Goal: Task Accomplishment & Management: Complete application form

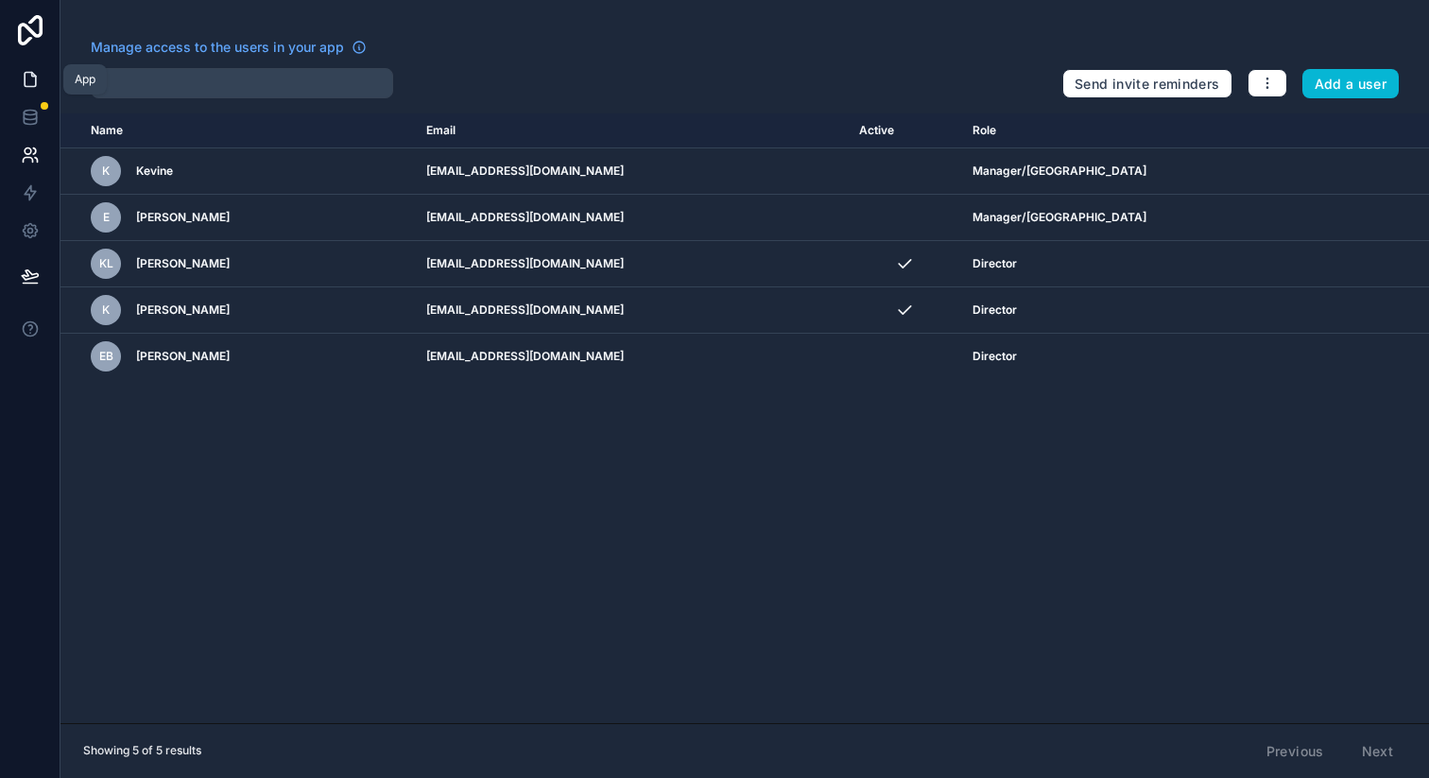
click at [34, 83] on icon at bounding box center [30, 79] width 19 height 19
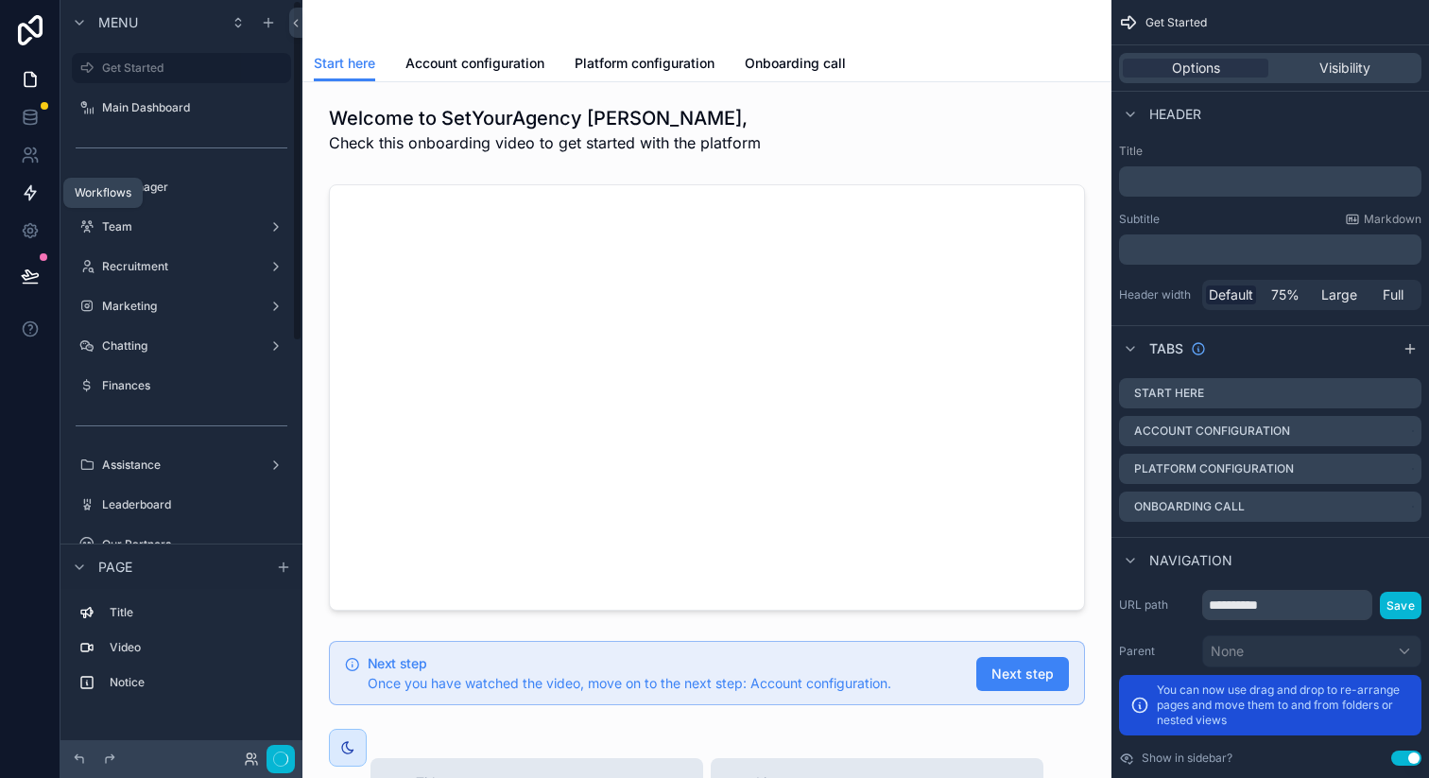
click at [44, 188] on link at bounding box center [30, 193] width 60 height 38
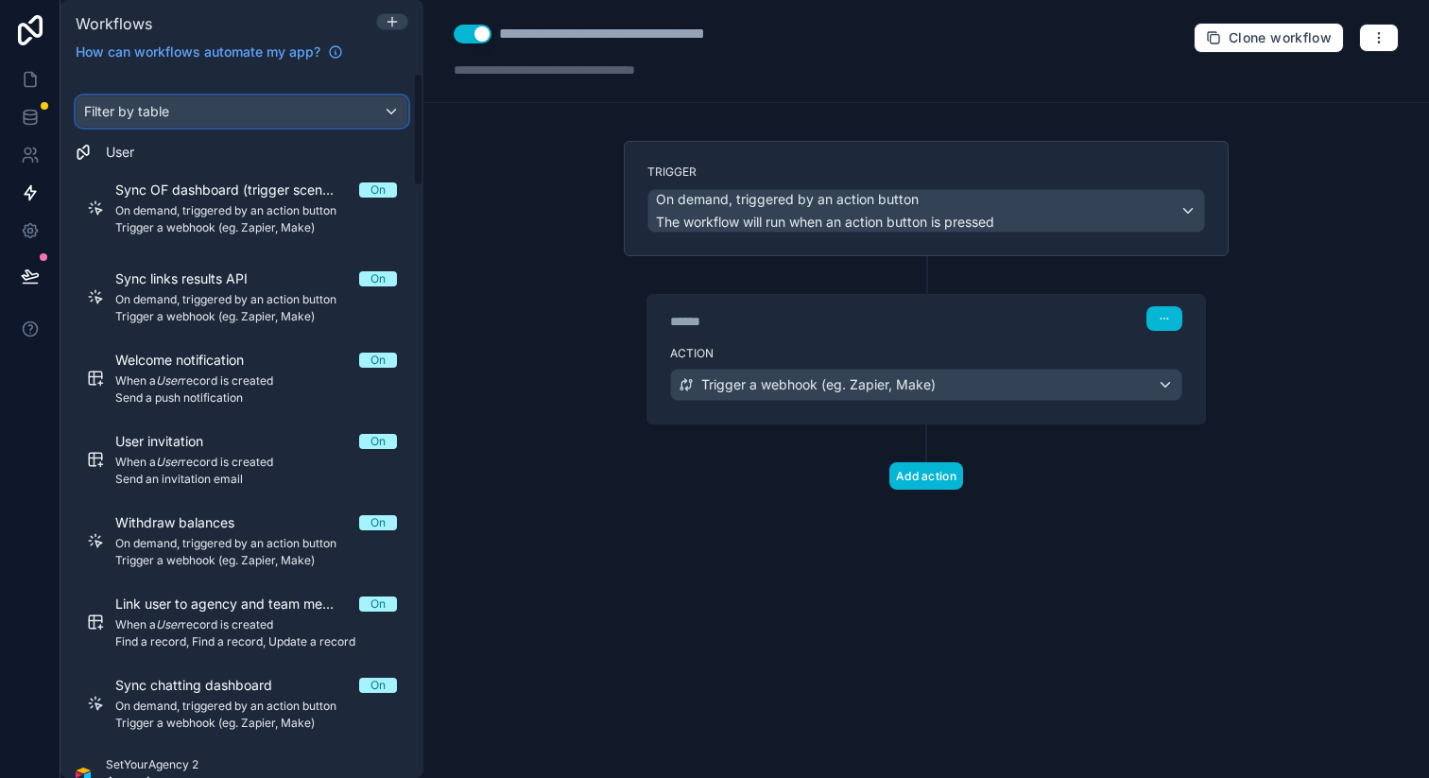
click at [282, 105] on div "Filter by table" at bounding box center [242, 111] width 331 height 30
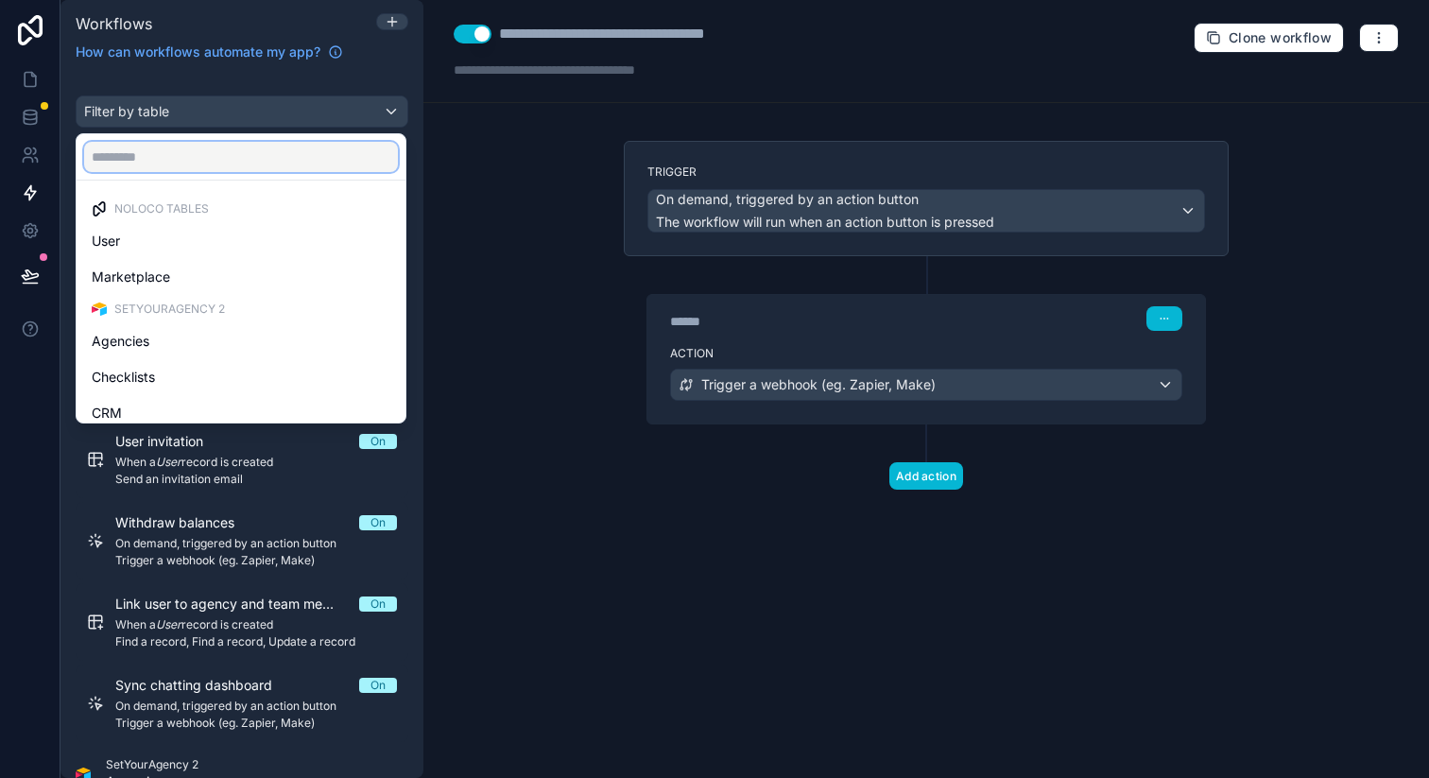
click at [242, 163] on input "text" at bounding box center [241, 157] width 314 height 30
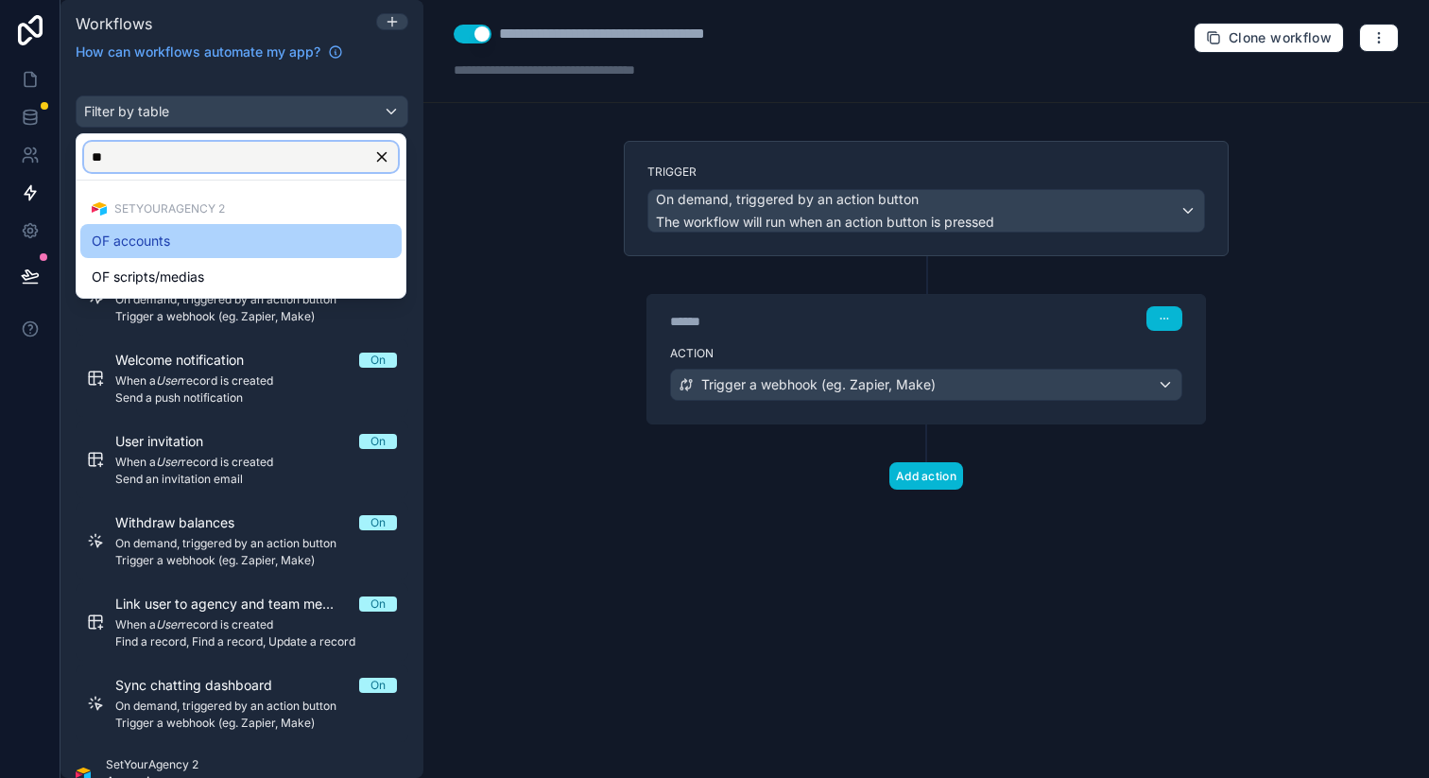
type input "**"
click at [242, 248] on div "OF accounts" at bounding box center [241, 241] width 299 height 23
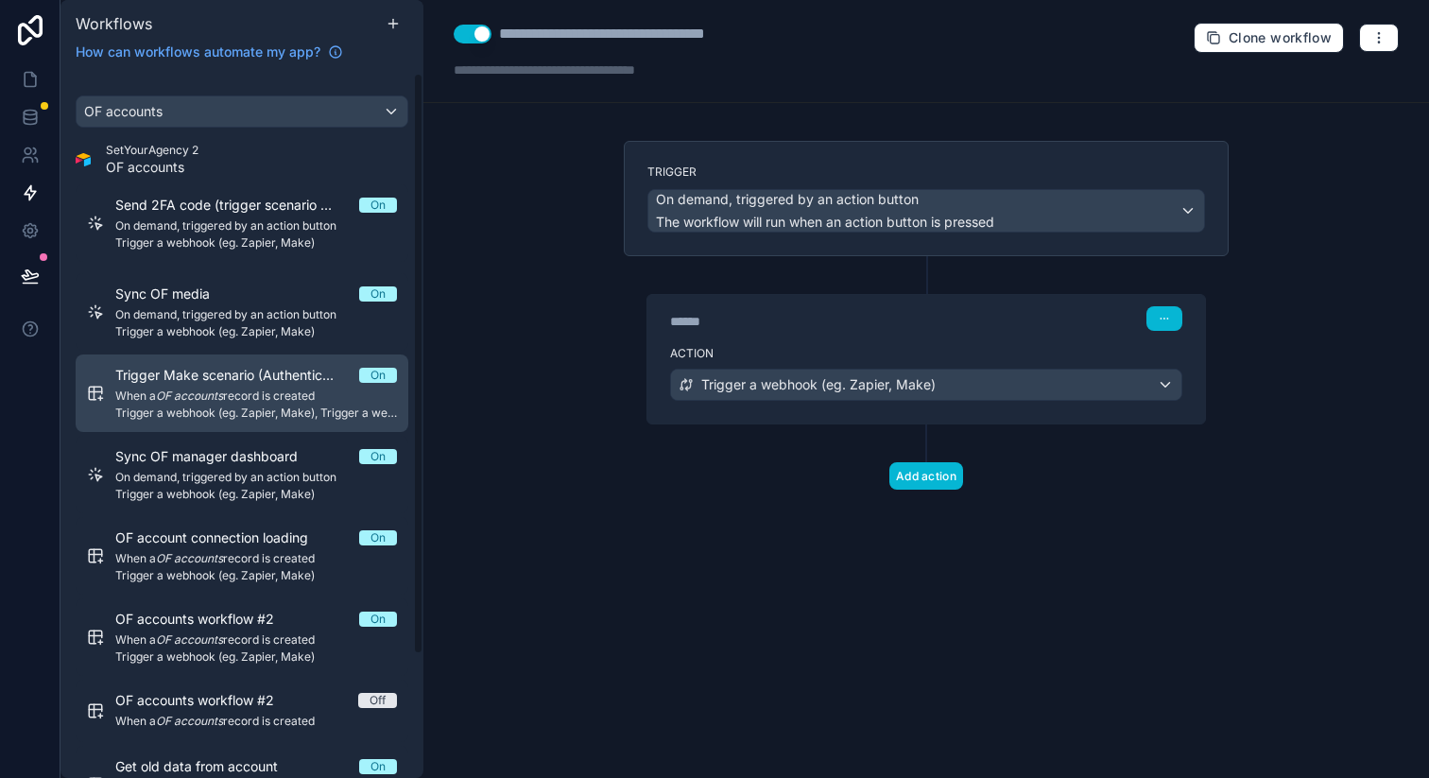
scroll to position [149, 0]
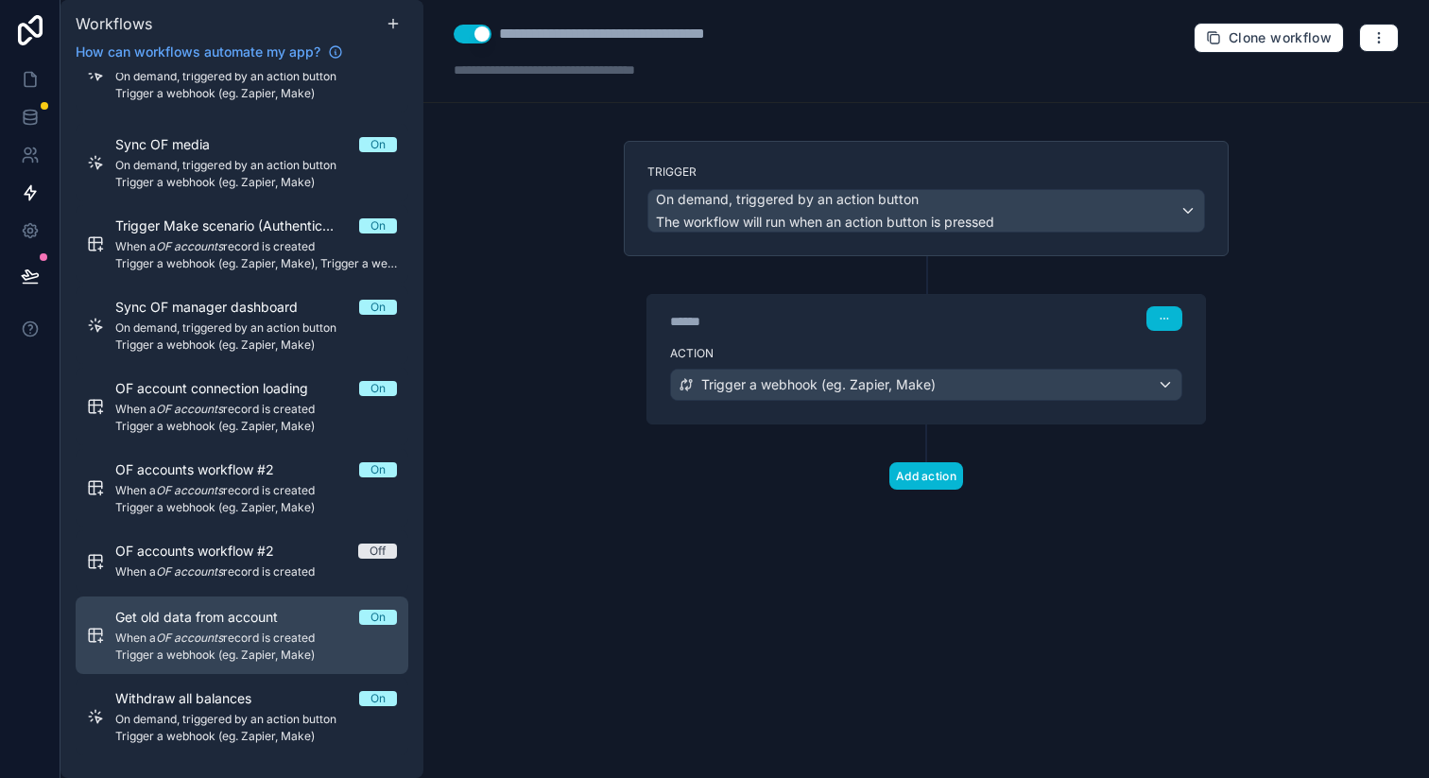
click at [248, 633] on span "When a OF accounts record is created" at bounding box center [256, 637] width 282 height 15
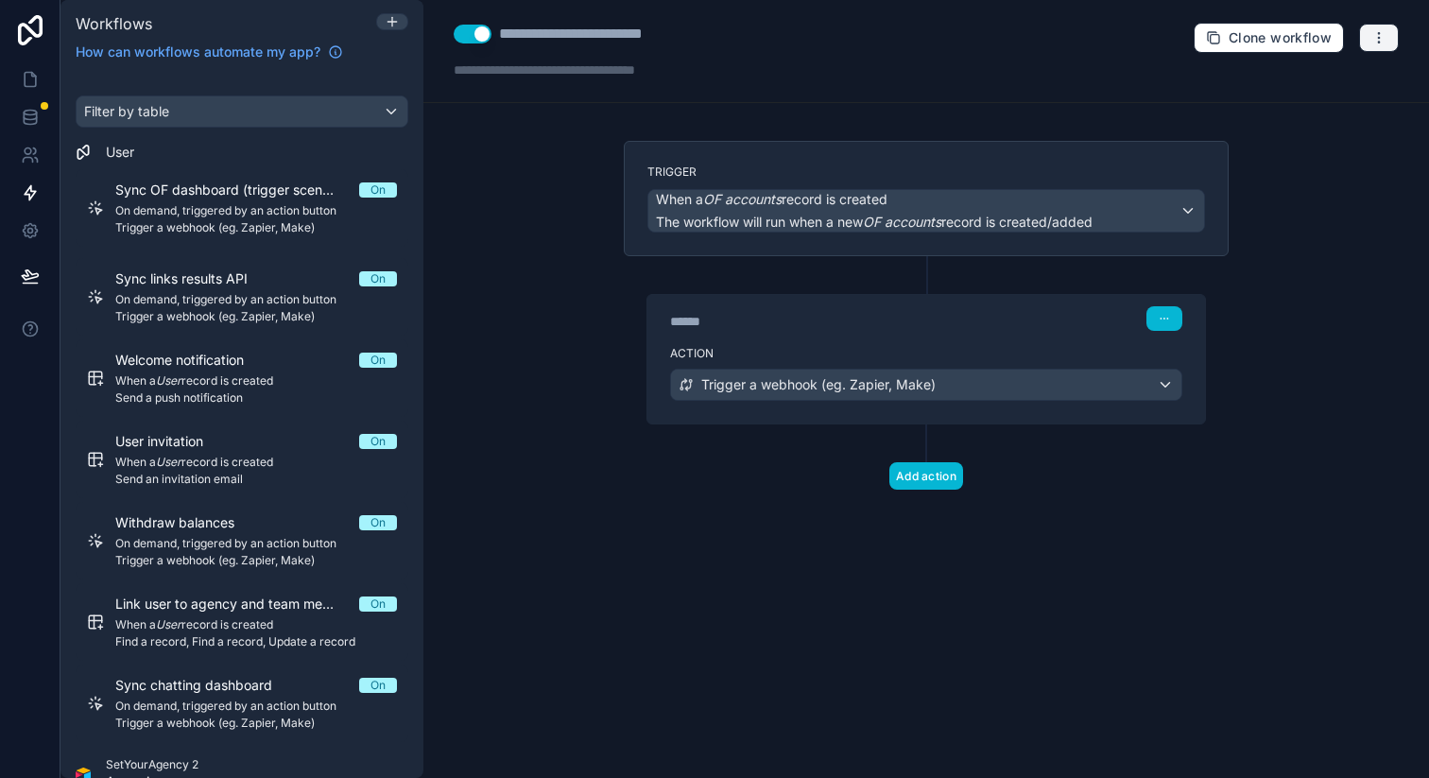
click at [1387, 35] on button "button" at bounding box center [1379, 38] width 40 height 28
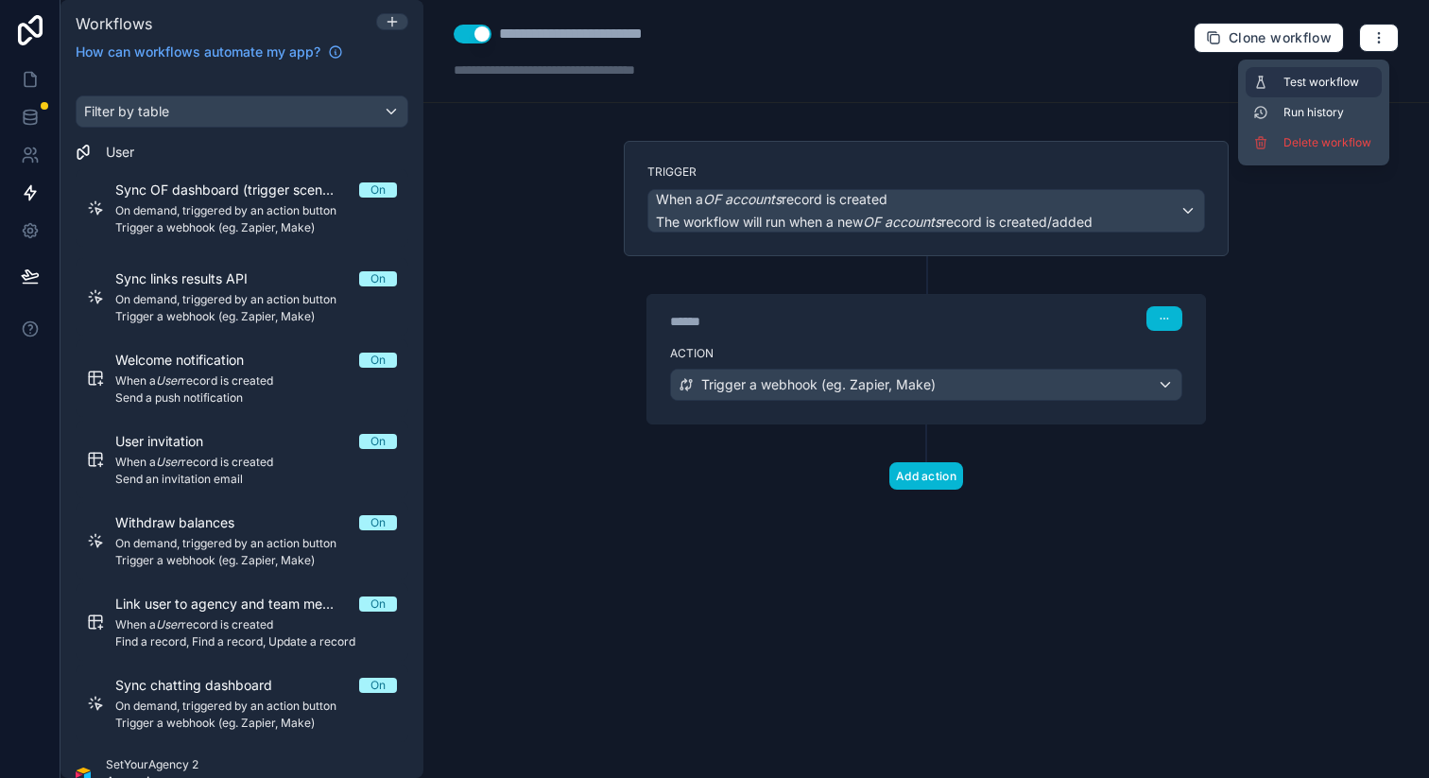
click at [1344, 86] on span "Test workflow" at bounding box center [1329, 82] width 91 height 15
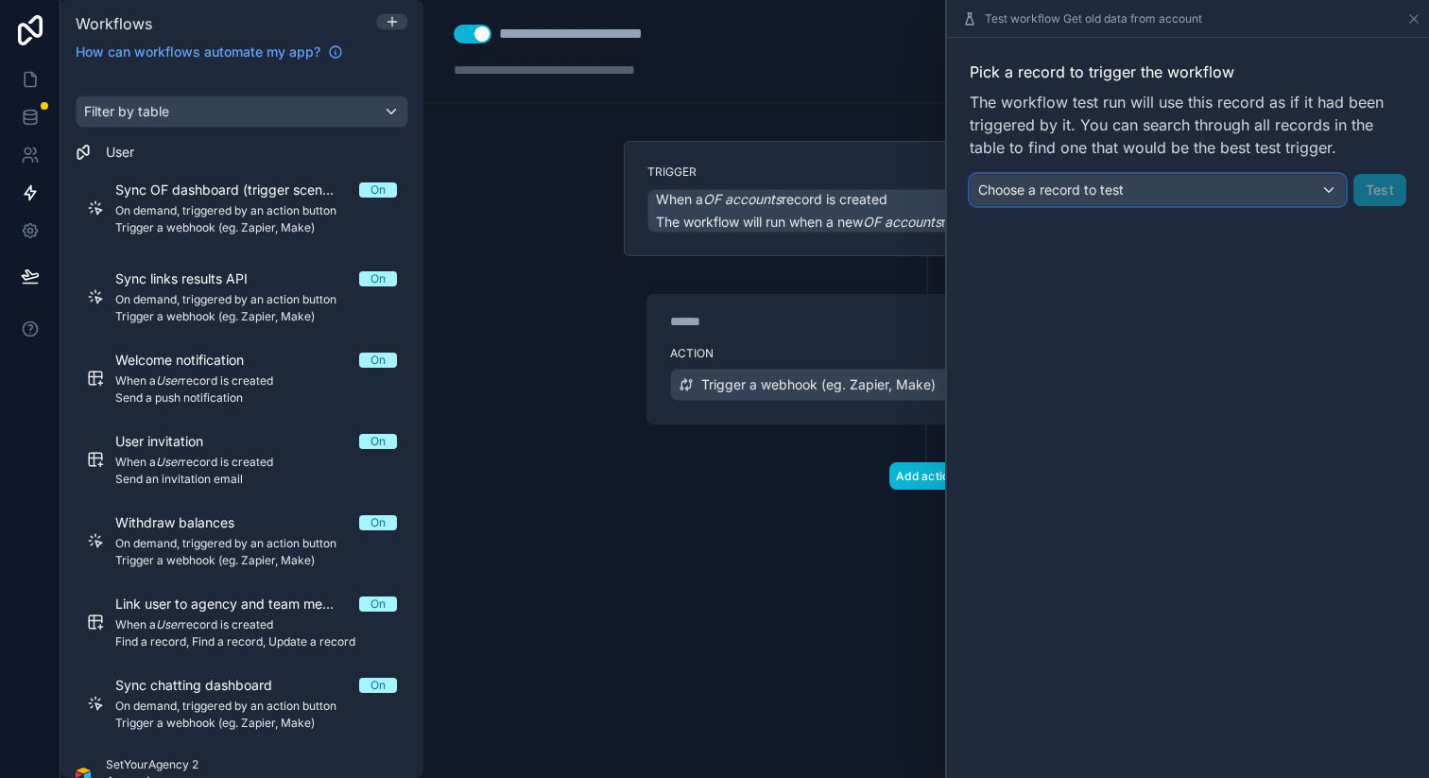
click at [1282, 194] on div "Choose a record to test" at bounding box center [1158, 190] width 374 height 30
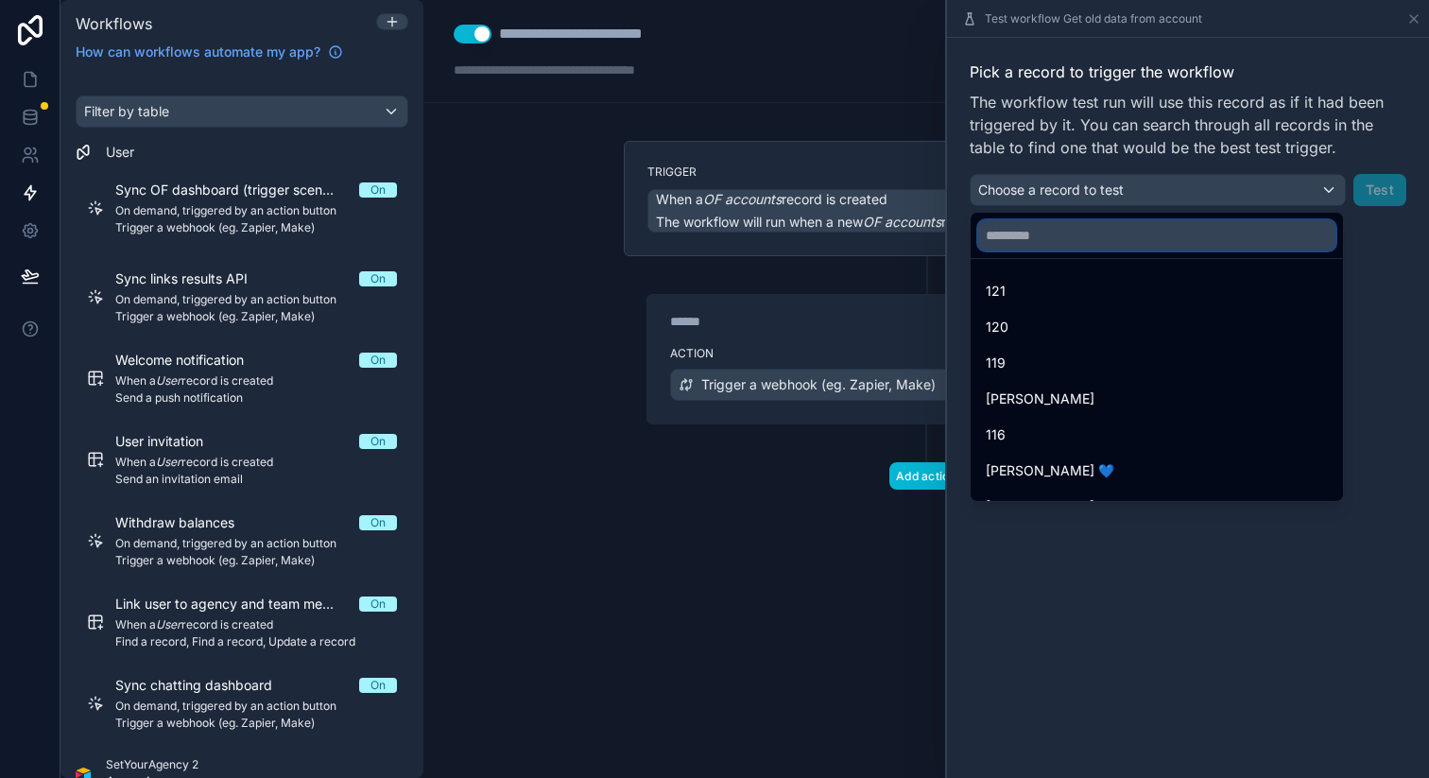
click at [1075, 237] on input "text" at bounding box center [1156, 235] width 357 height 30
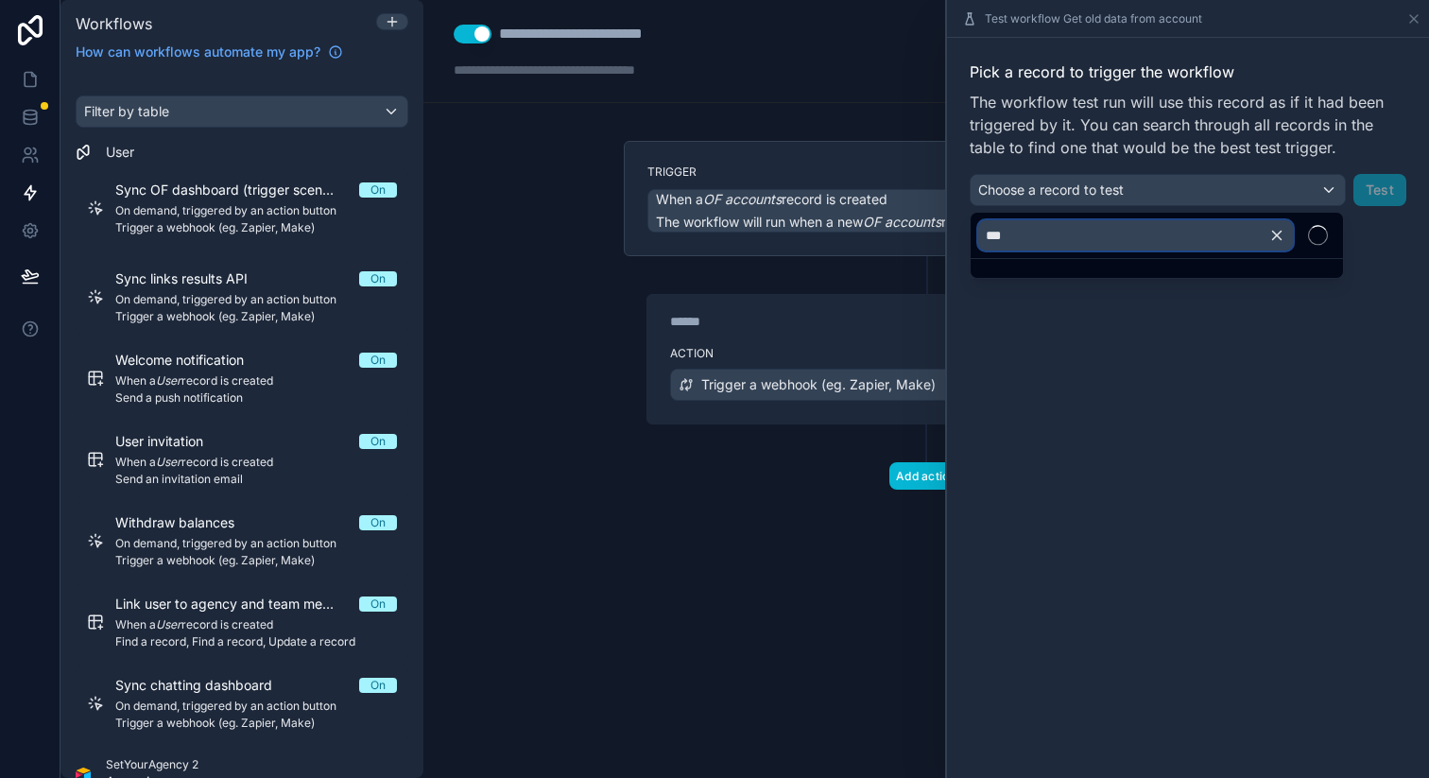
type input "***"
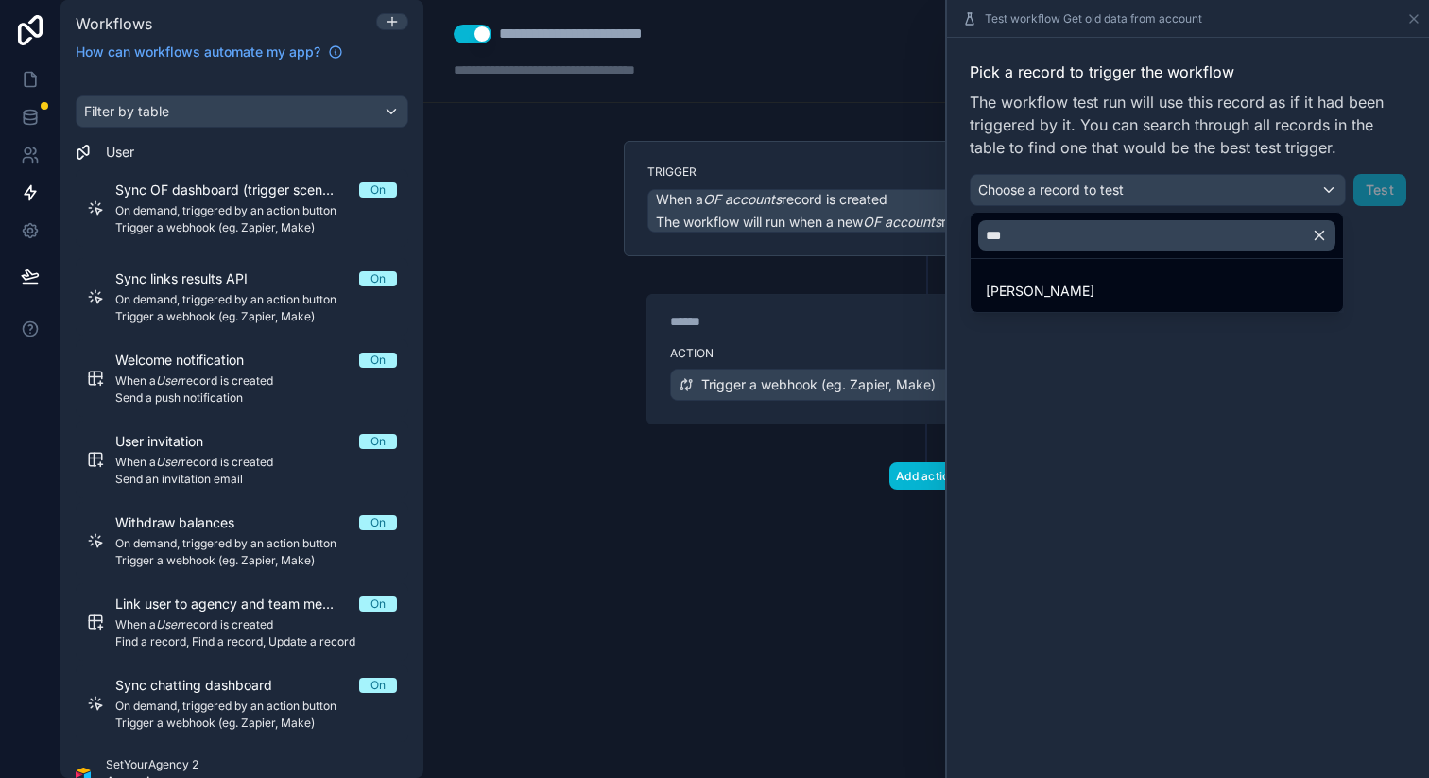
click at [1103, 283] on div "**********" at bounding box center [926, 389] width 1006 height 778
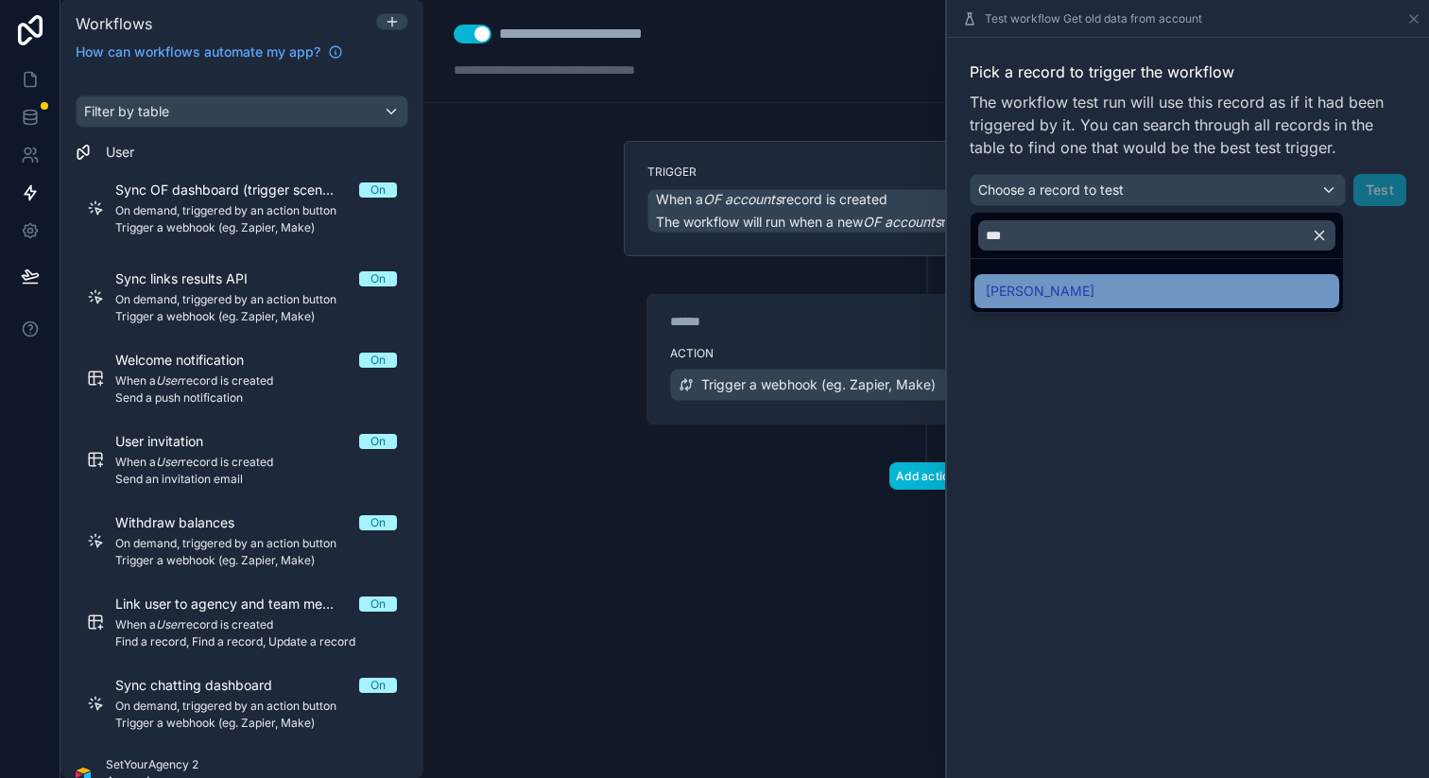
click at [1104, 288] on div "Emma Besonn" at bounding box center [1157, 291] width 342 height 23
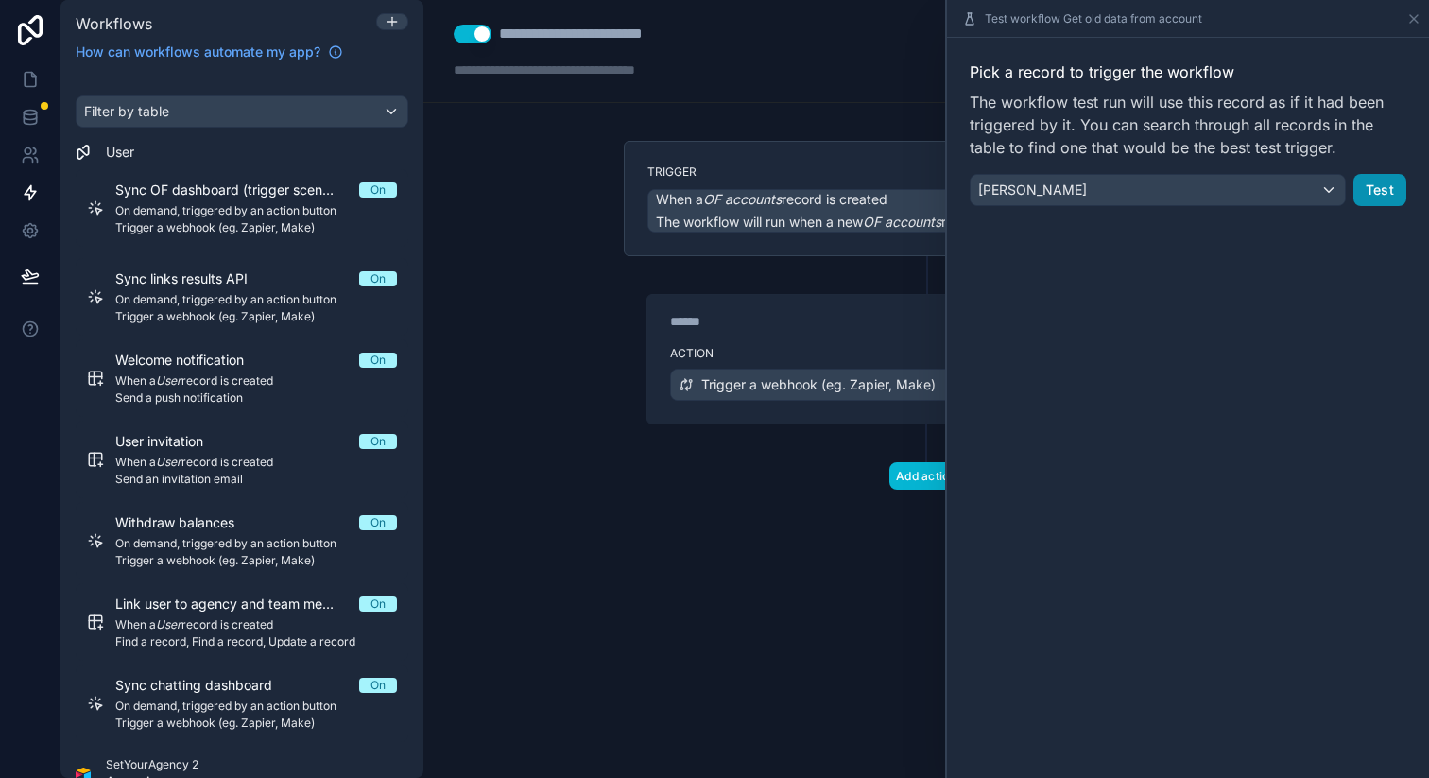
click at [1385, 185] on button "Test" at bounding box center [1379, 190] width 53 height 32
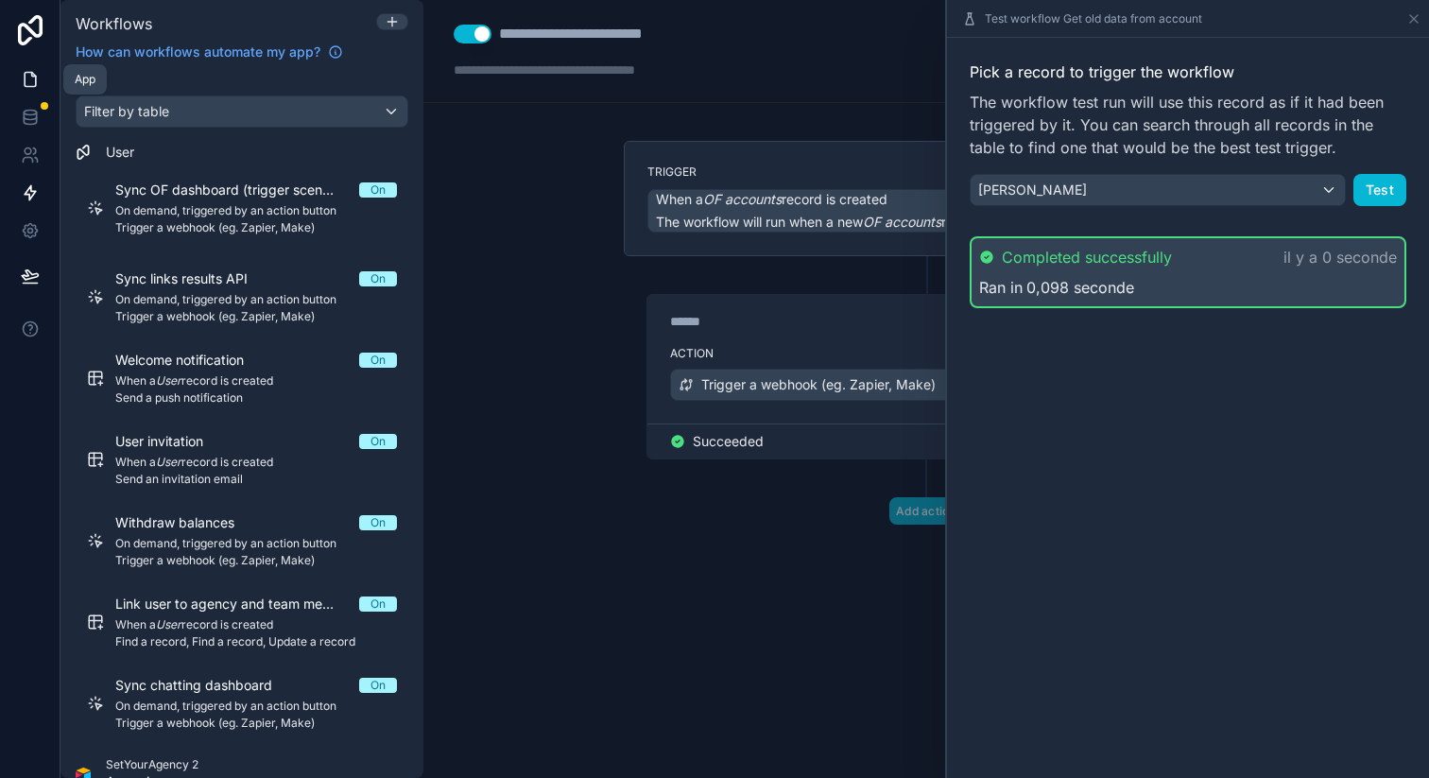
click at [30, 70] on icon at bounding box center [30, 79] width 19 height 19
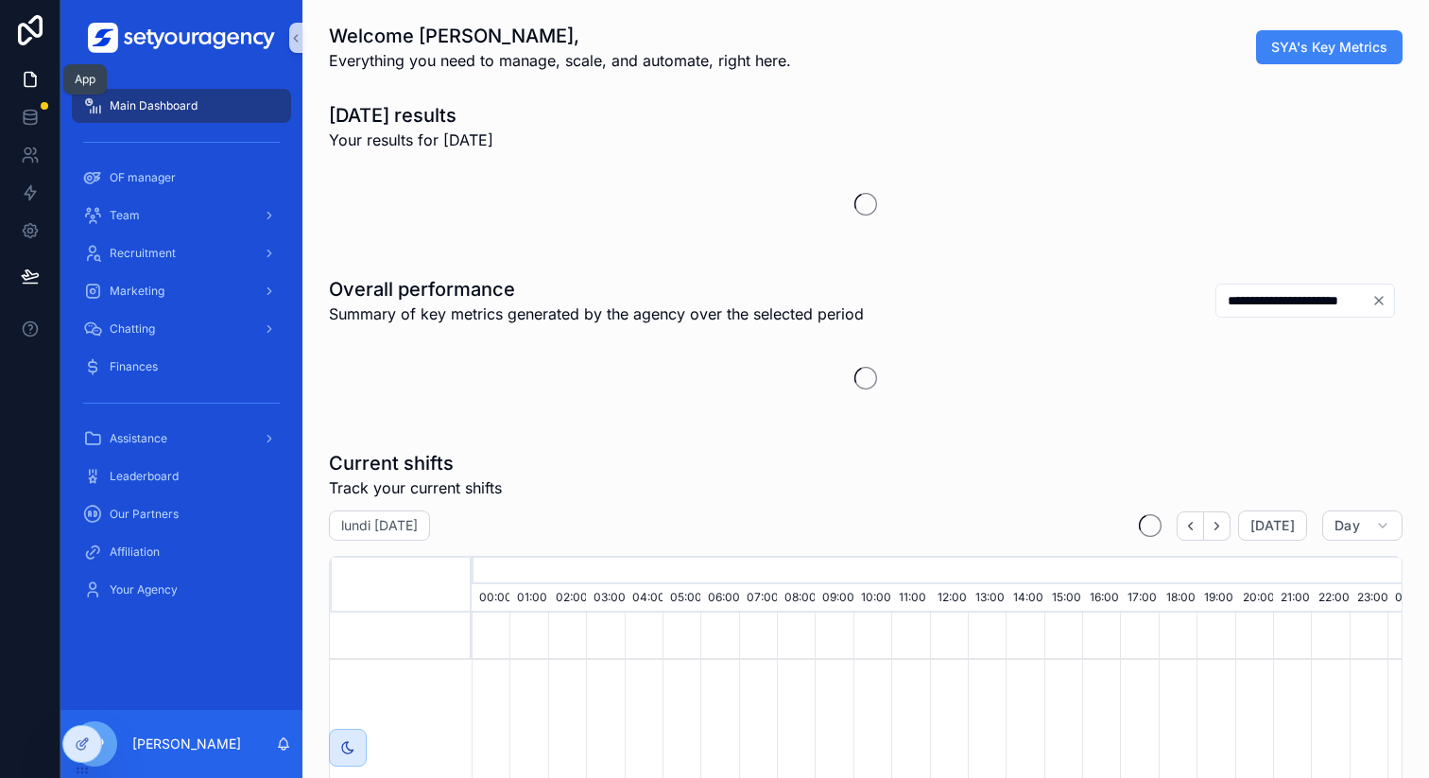
scroll to position [0, 6411]
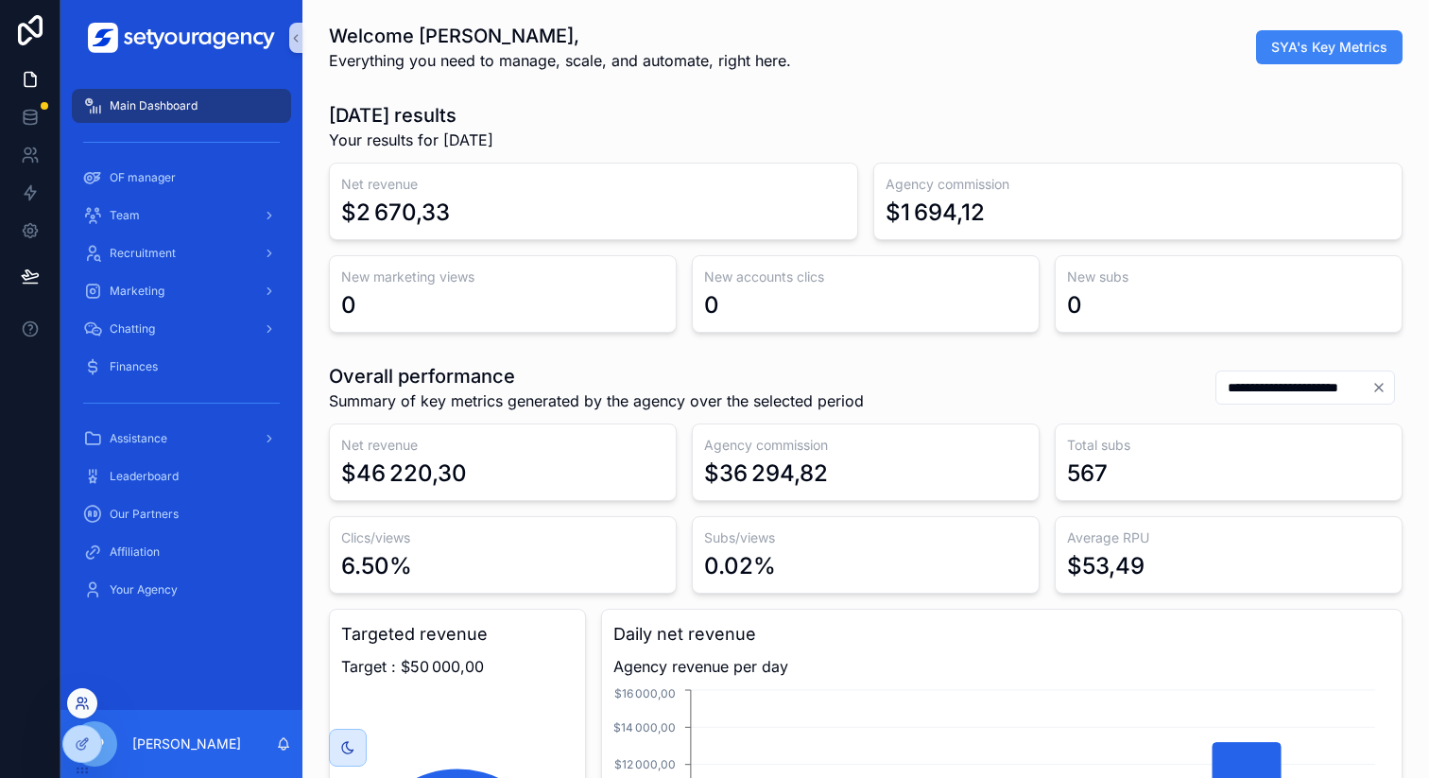
click at [82, 703] on icon at bounding box center [82, 703] width 15 height 15
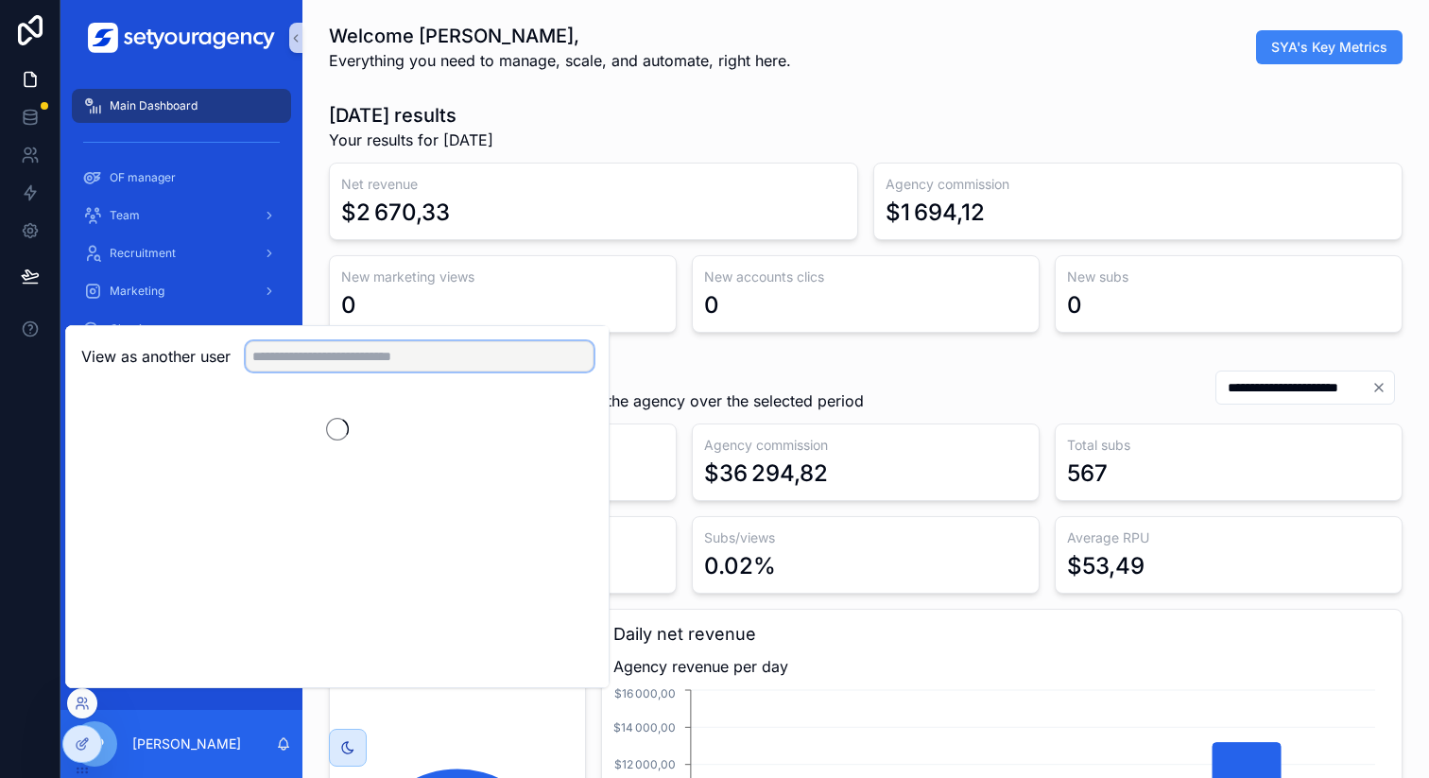
click at [362, 342] on input "text" at bounding box center [420, 356] width 348 height 30
type input "*****"
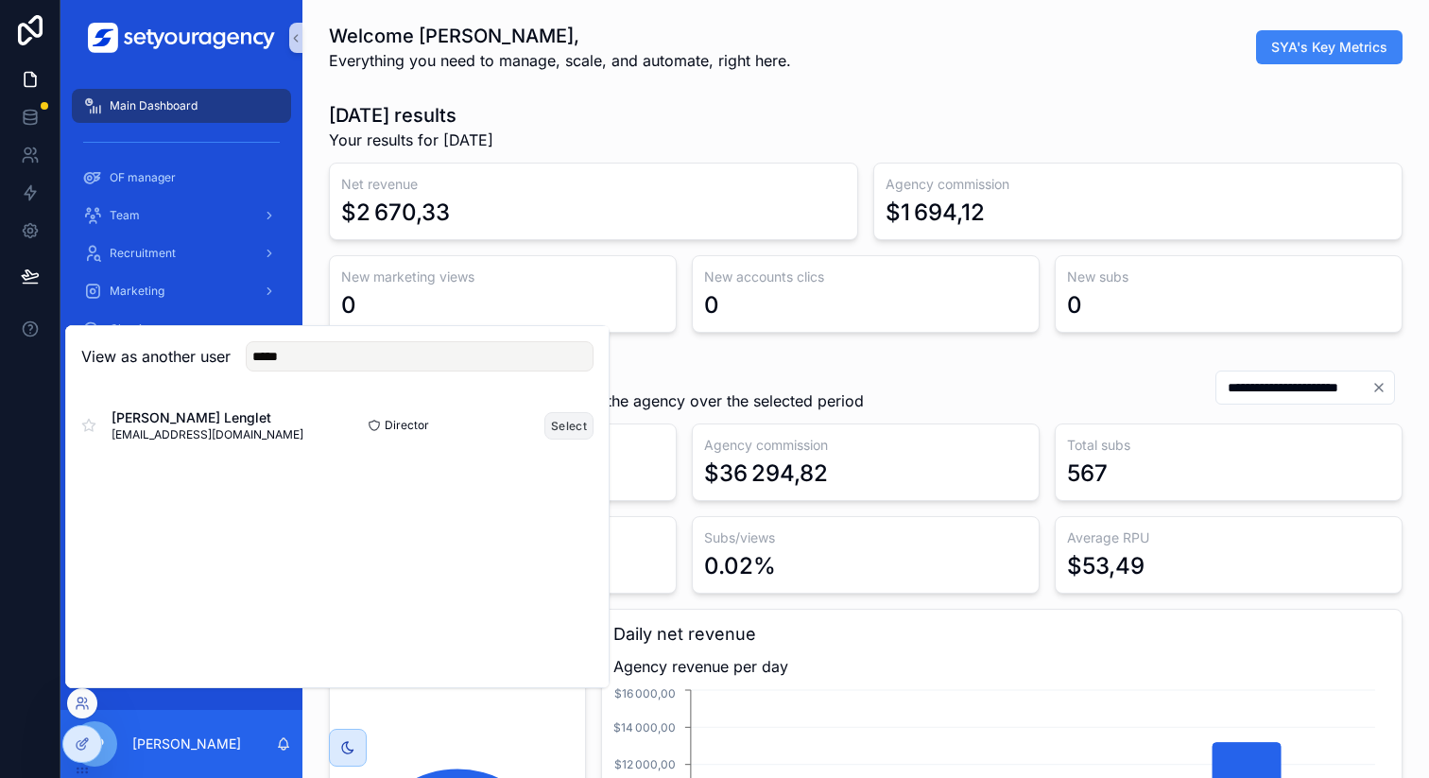
click at [570, 423] on button "Select" at bounding box center [568, 425] width 49 height 27
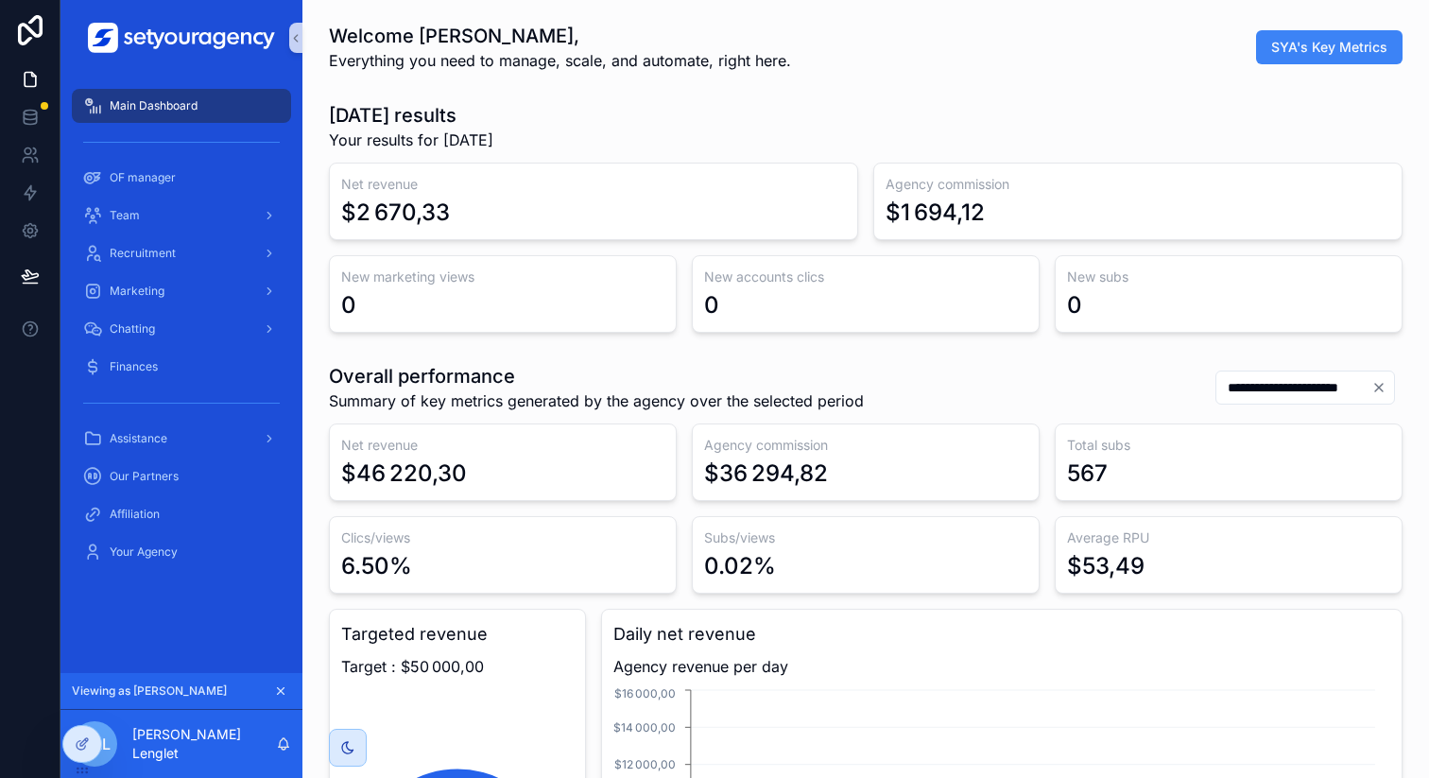
scroll to position [0, 6411]
click at [184, 180] on div "OF manager" at bounding box center [181, 178] width 197 height 30
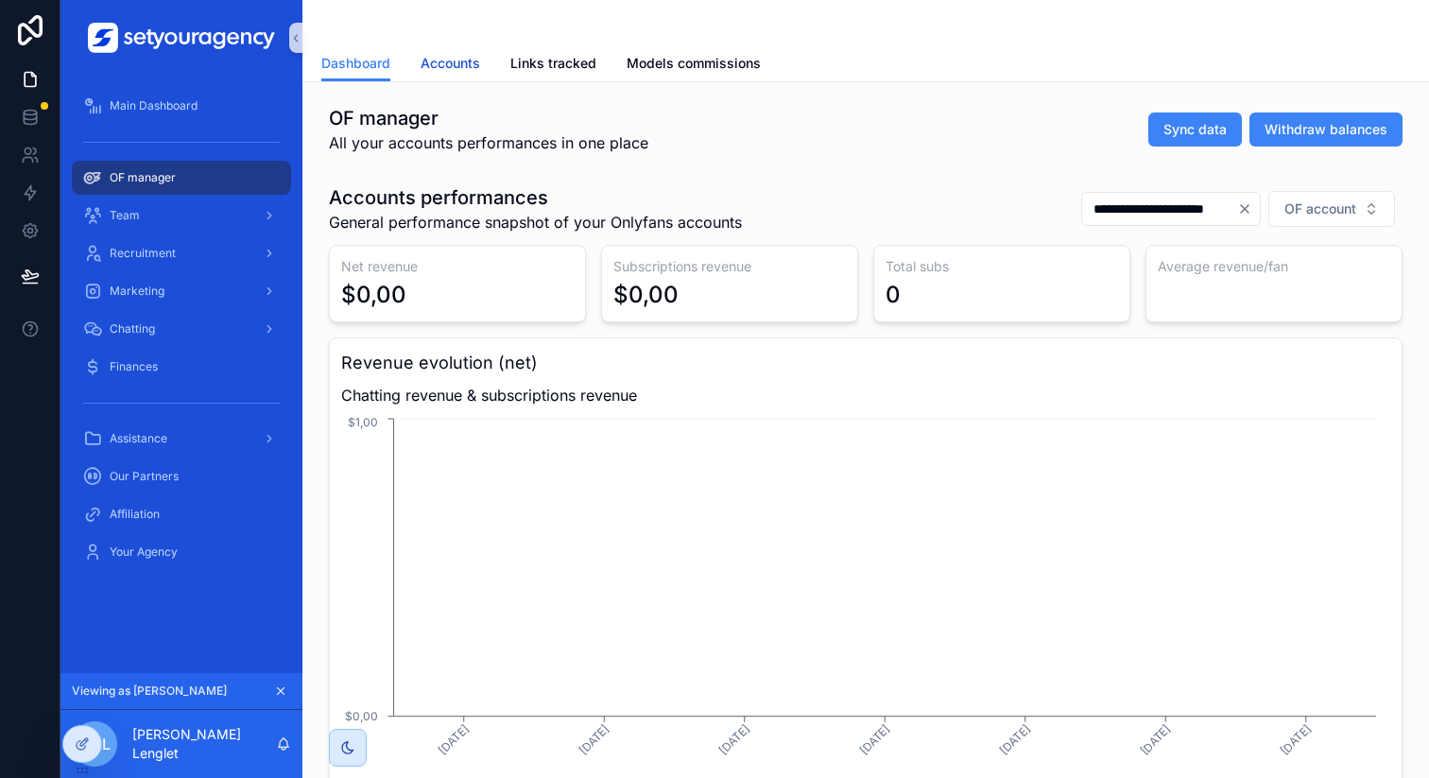
click at [461, 80] on link "Accounts" at bounding box center [451, 65] width 60 height 38
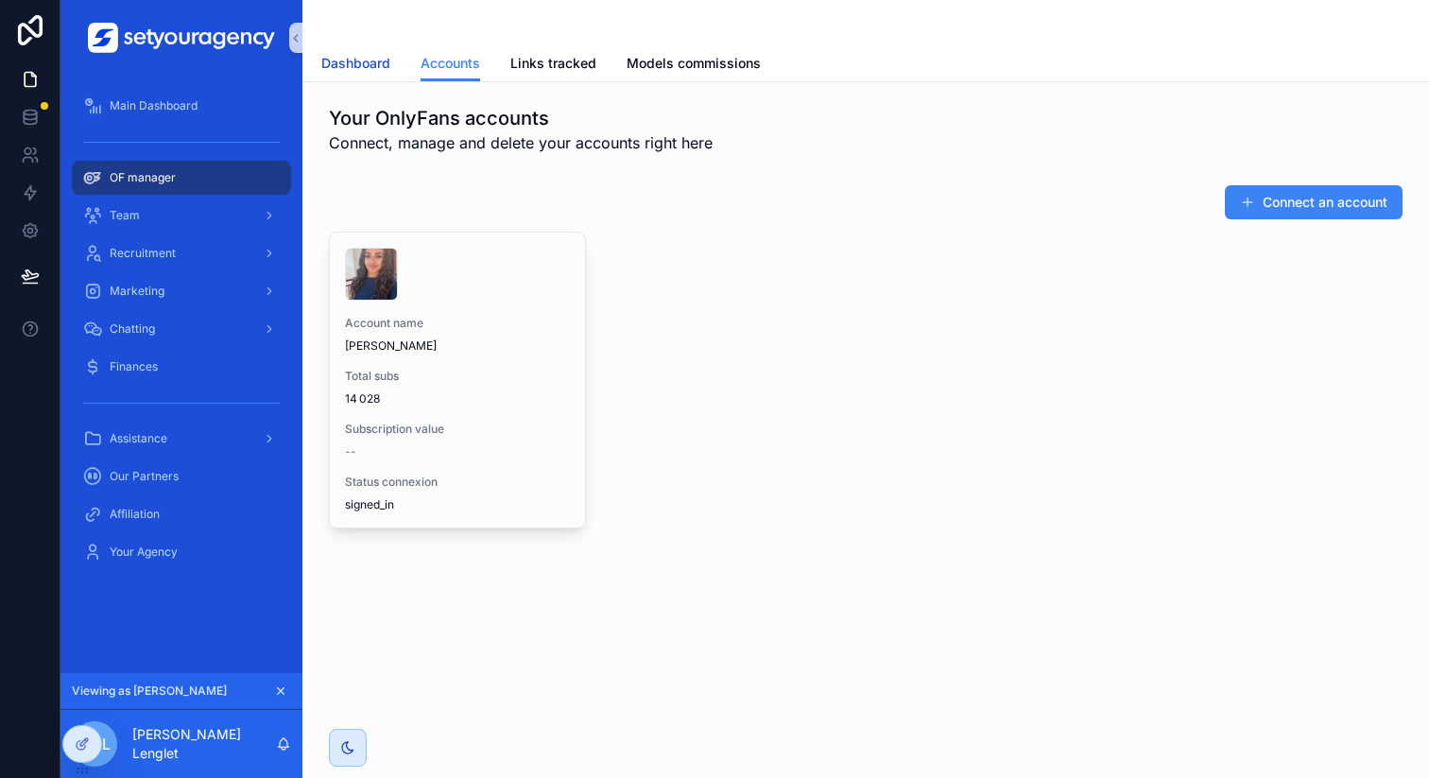
click at [372, 67] on span "Dashboard" at bounding box center [355, 63] width 69 height 19
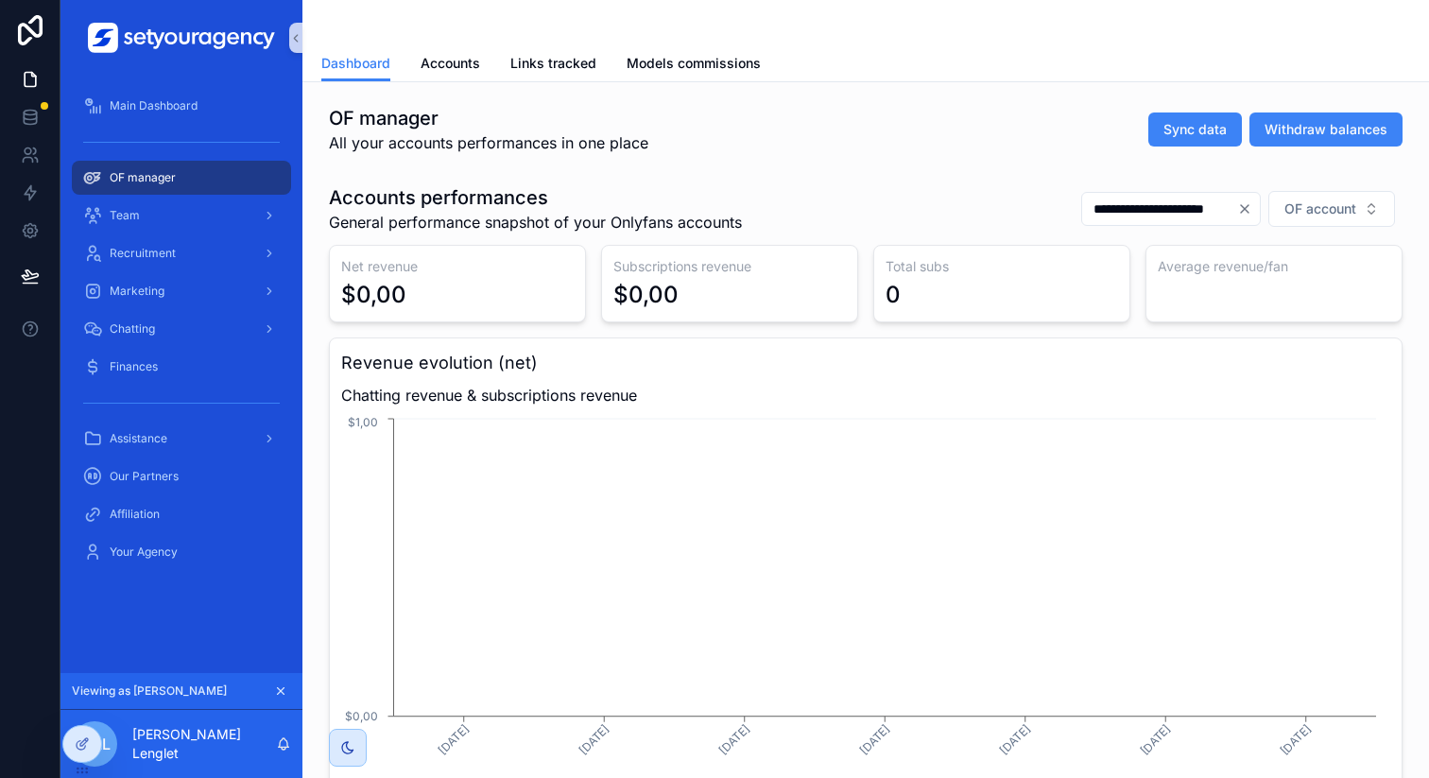
click at [1241, 207] on icon "Clear" at bounding box center [1245, 209] width 8 height 8
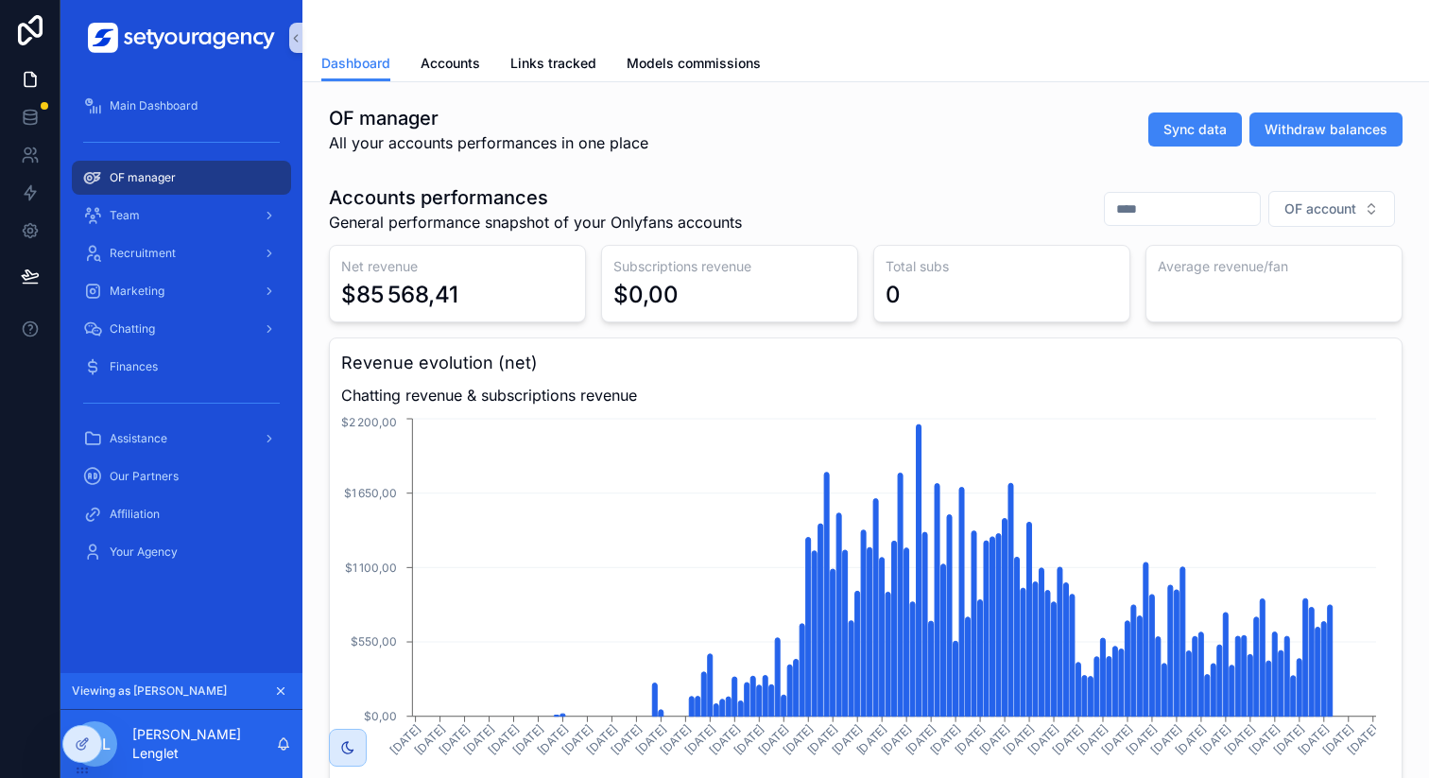
click at [274, 696] on icon "scrollable content" at bounding box center [280, 690] width 13 height 13
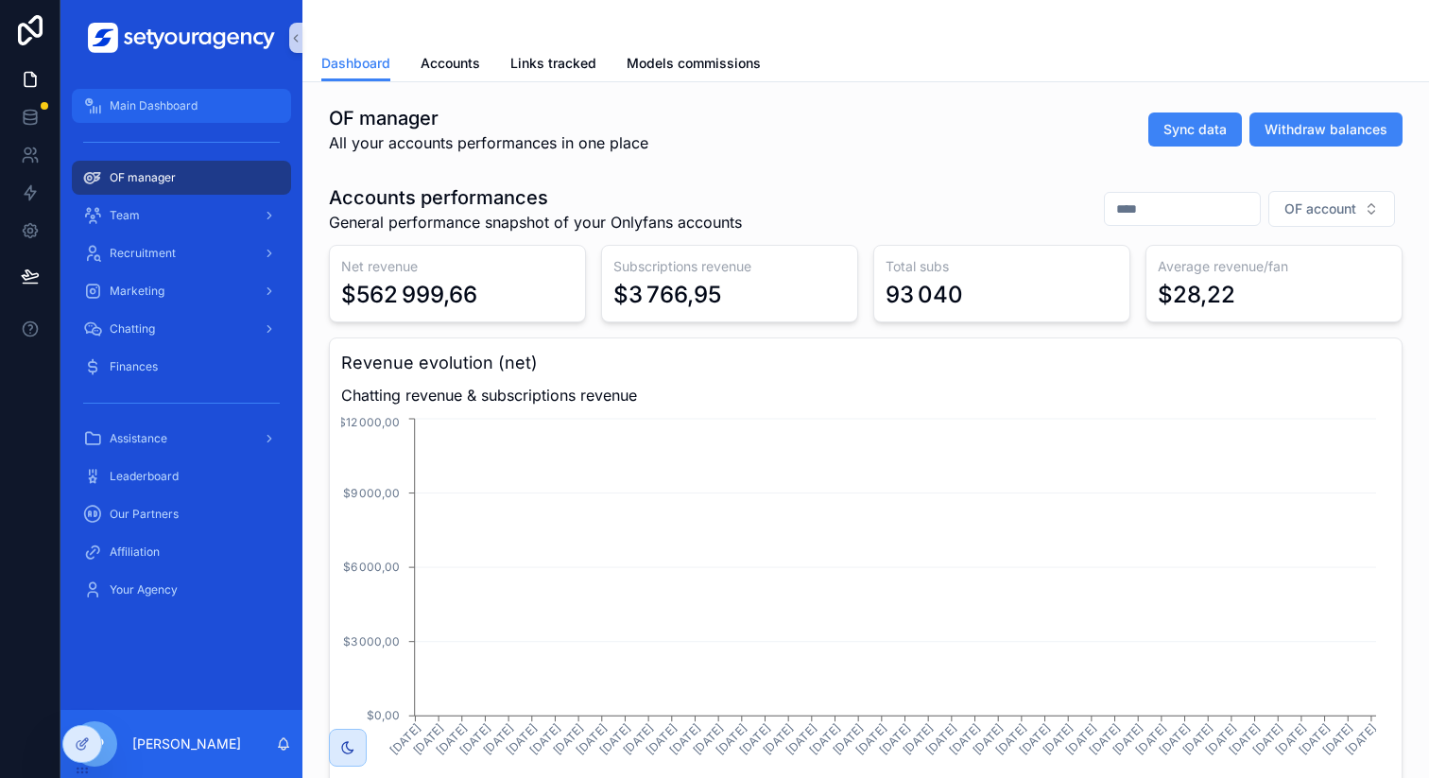
click at [199, 112] on div "Main Dashboard" at bounding box center [181, 106] width 197 height 30
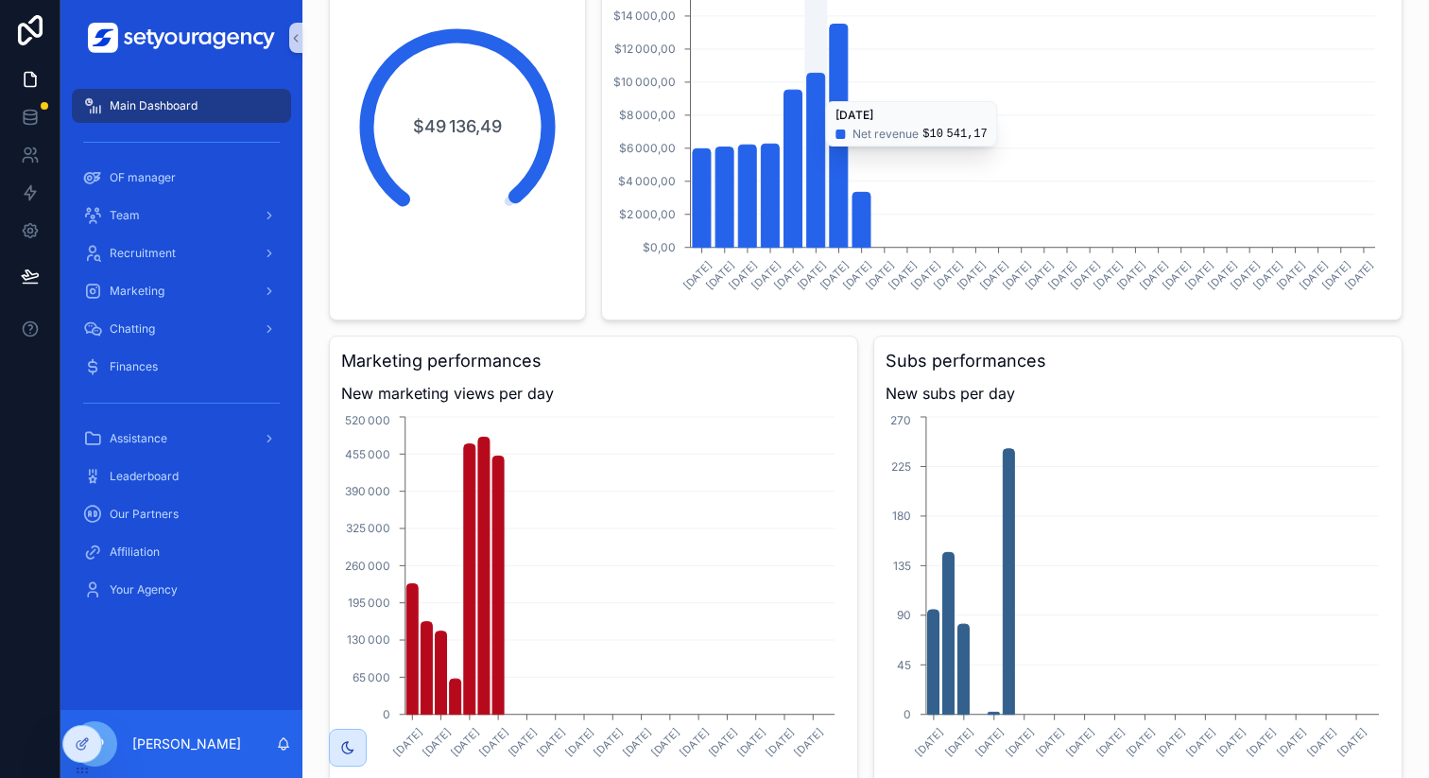
scroll to position [935, 0]
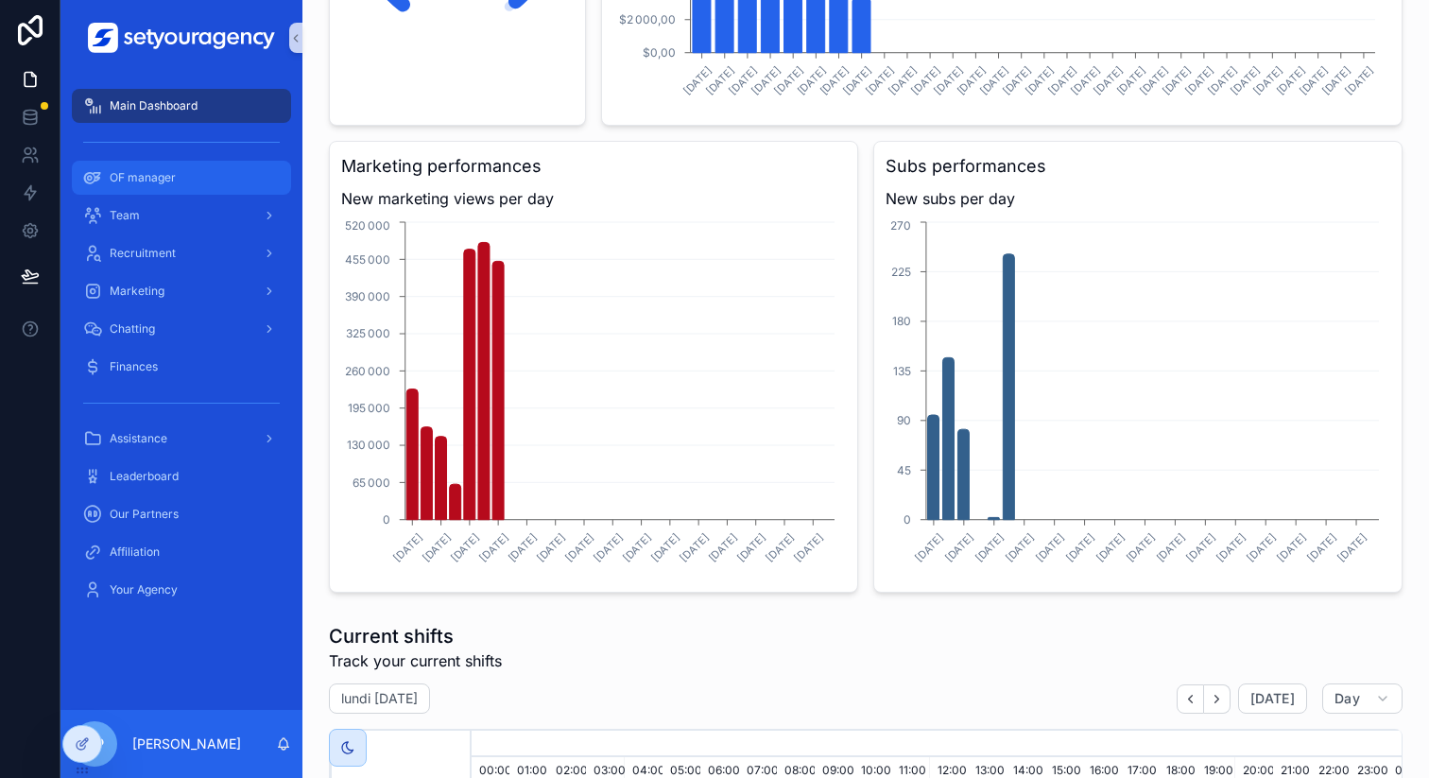
click at [242, 180] on div "OF manager" at bounding box center [181, 178] width 197 height 30
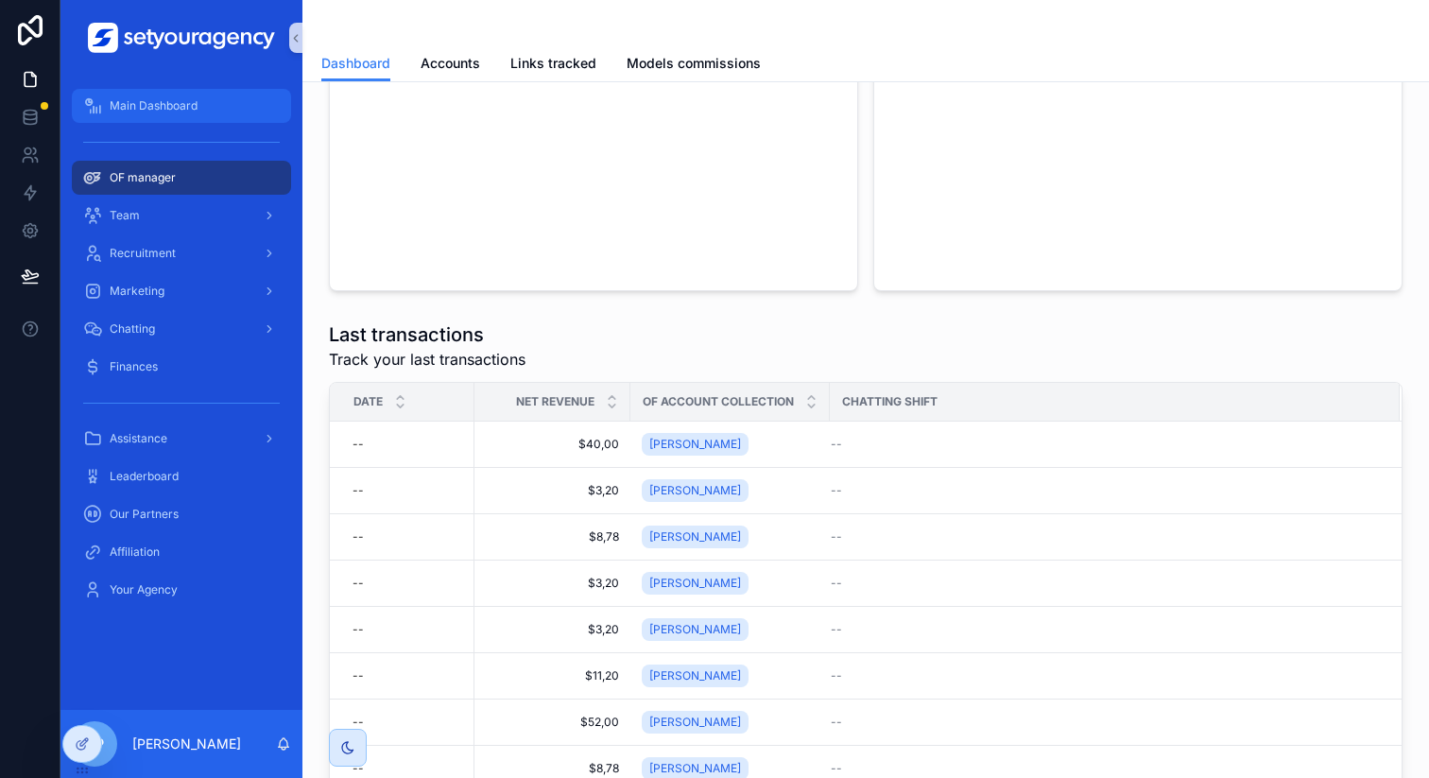
click at [231, 109] on div "Main Dashboard" at bounding box center [181, 106] width 197 height 30
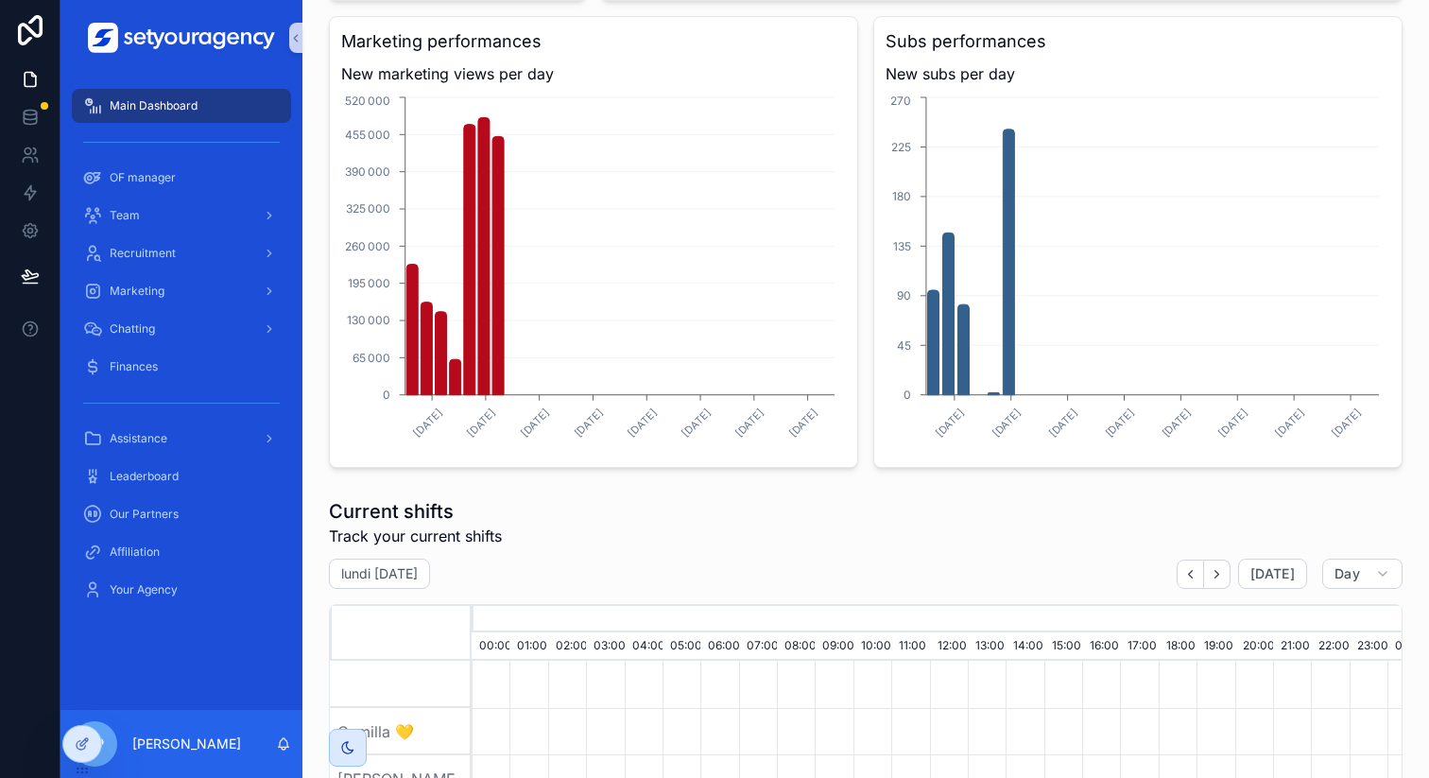
scroll to position [0, 6411]
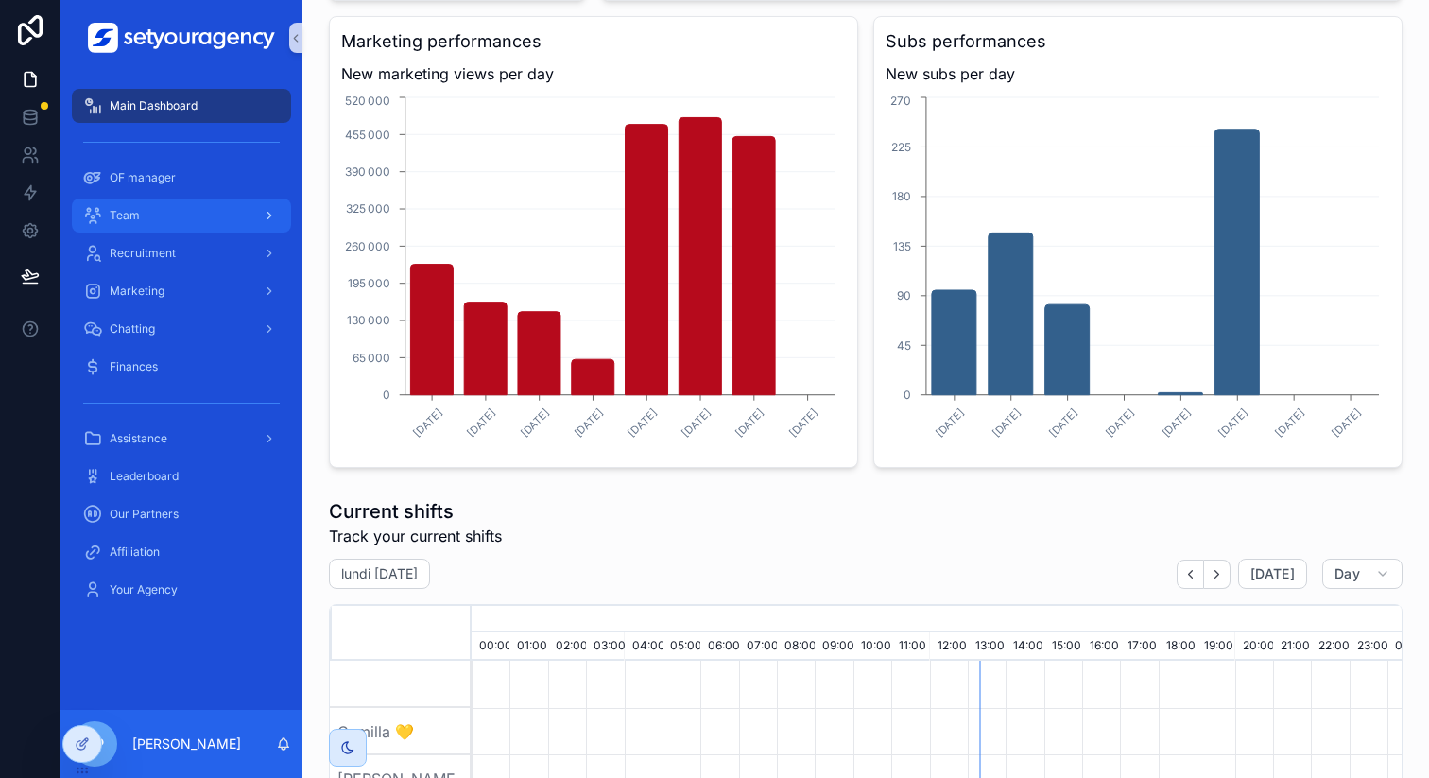
click at [163, 198] on link "Team" at bounding box center [181, 215] width 219 height 34
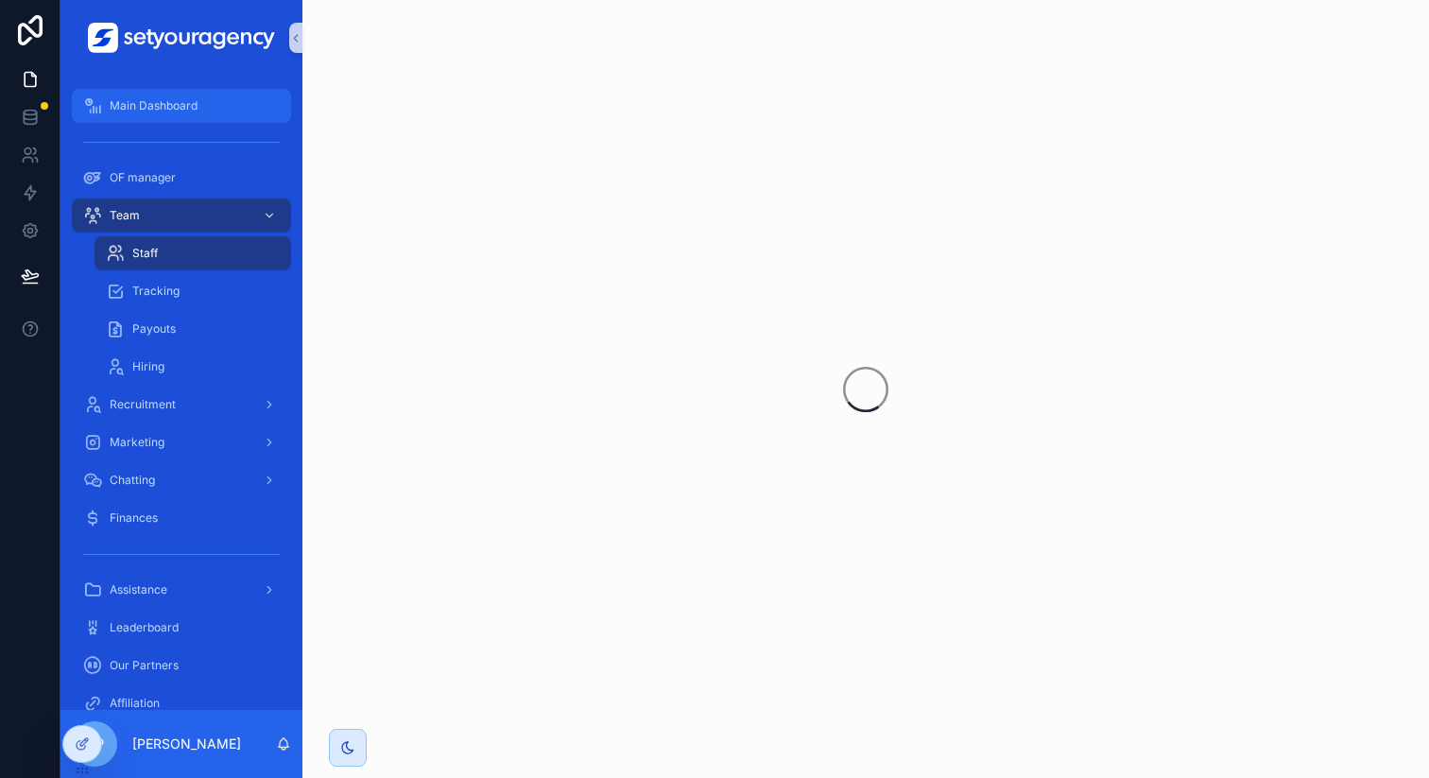
click at [168, 120] on div "Main Dashboard" at bounding box center [181, 106] width 197 height 30
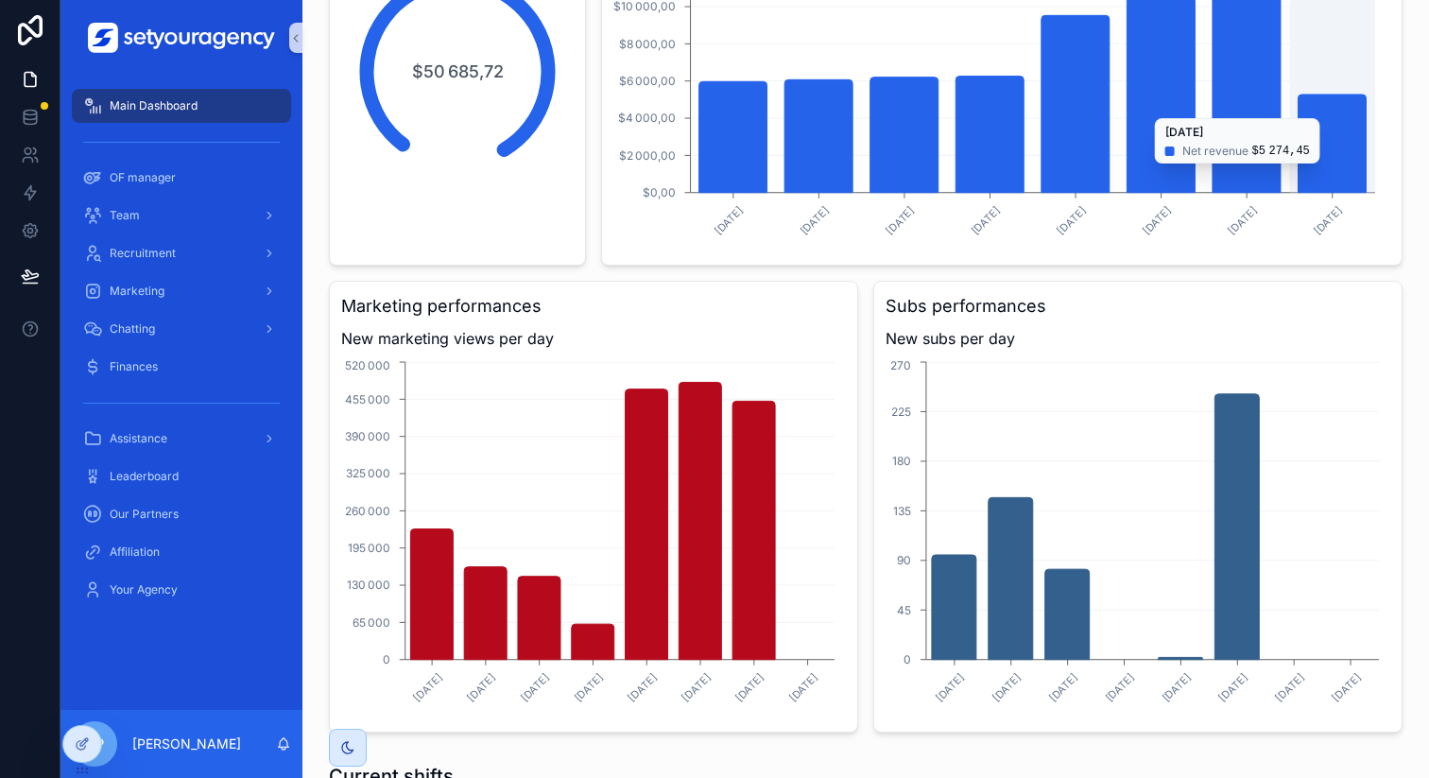
scroll to position [897, 0]
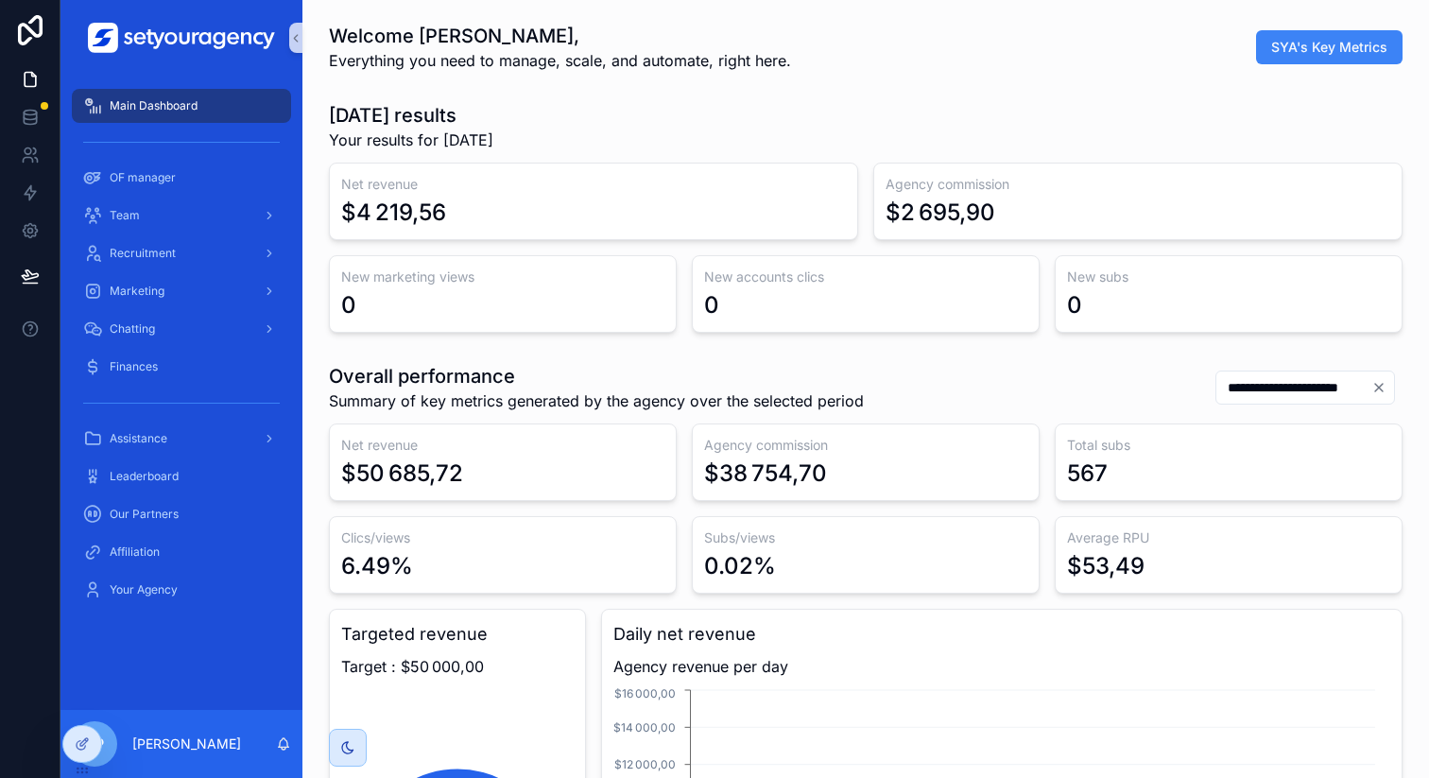
scroll to position [0, 6411]
drag, startPoint x: 78, startPoint y: 744, endPoint x: 88, endPoint y: 648, distance: 95.9
click at [88, 648] on div "**********" at bounding box center [744, 389] width 1369 height 778
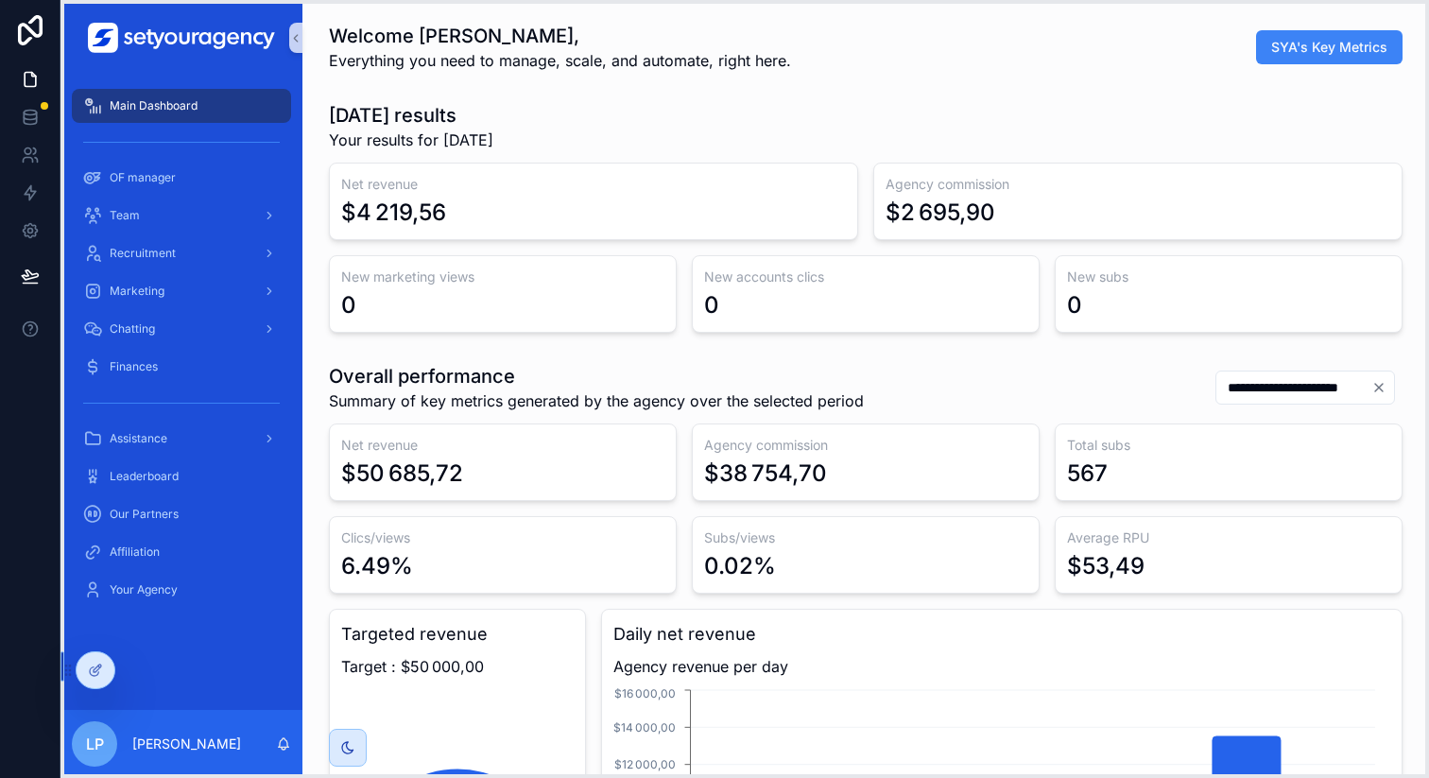
drag, startPoint x: 80, startPoint y: 768, endPoint x: 78, endPoint y: 691, distance: 77.6
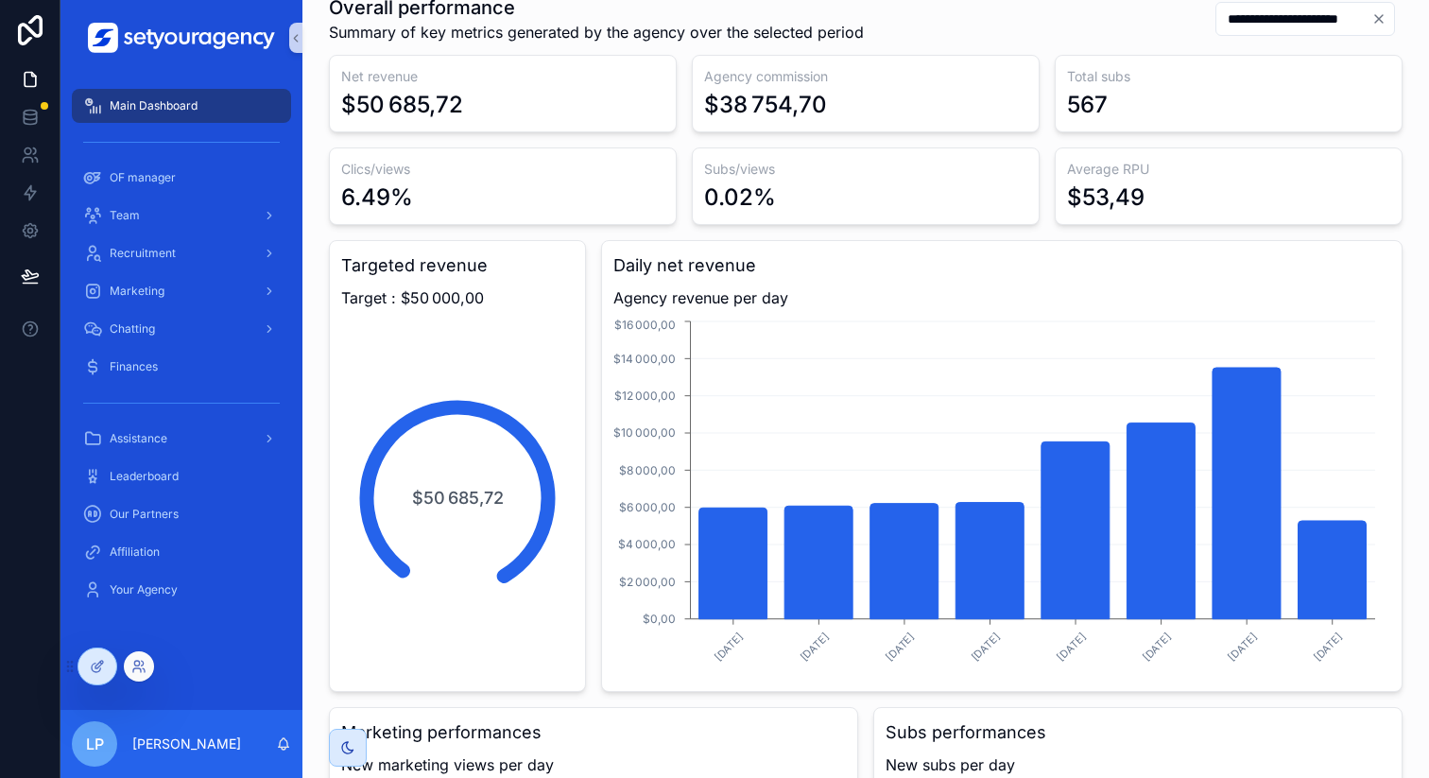
scroll to position [416, 0]
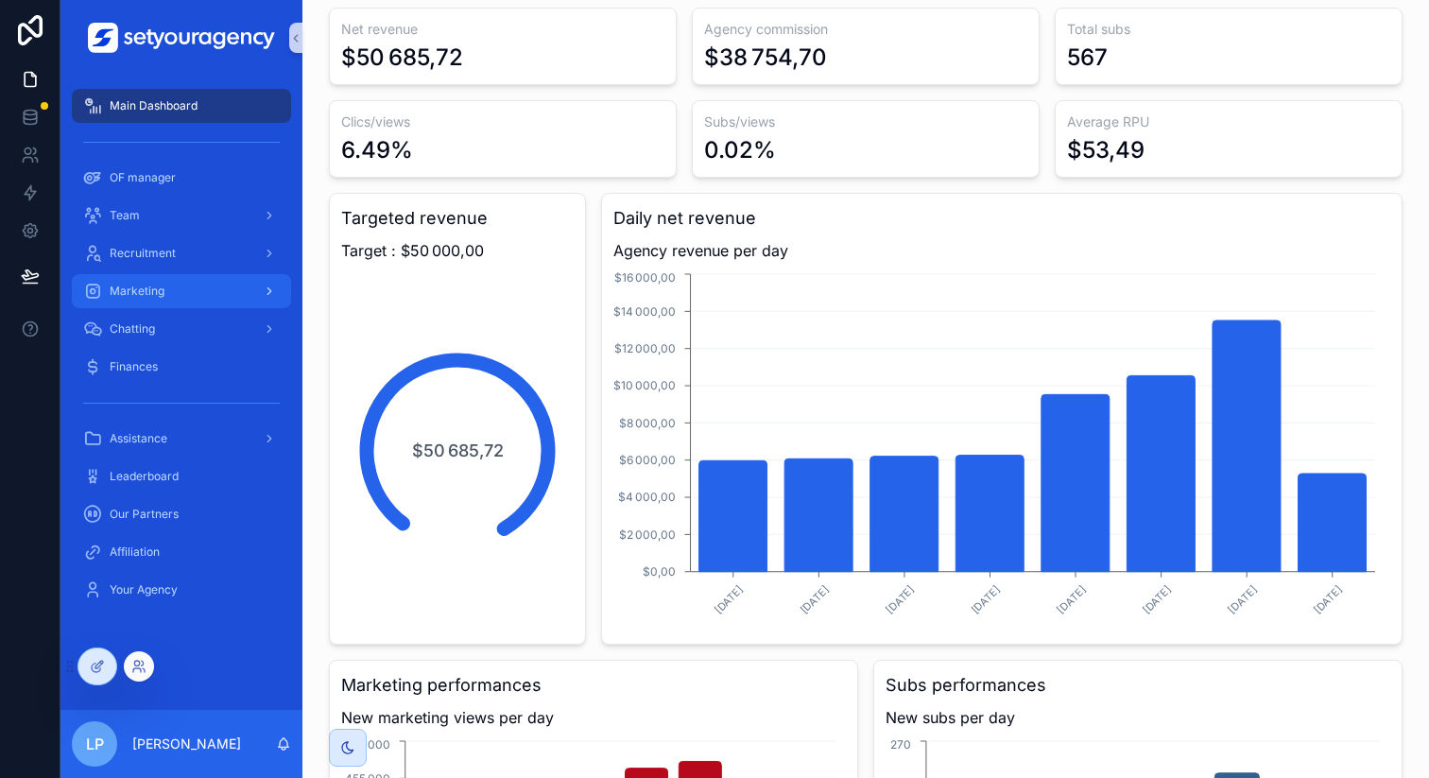
click at [192, 302] on div "Marketing" at bounding box center [181, 291] width 197 height 30
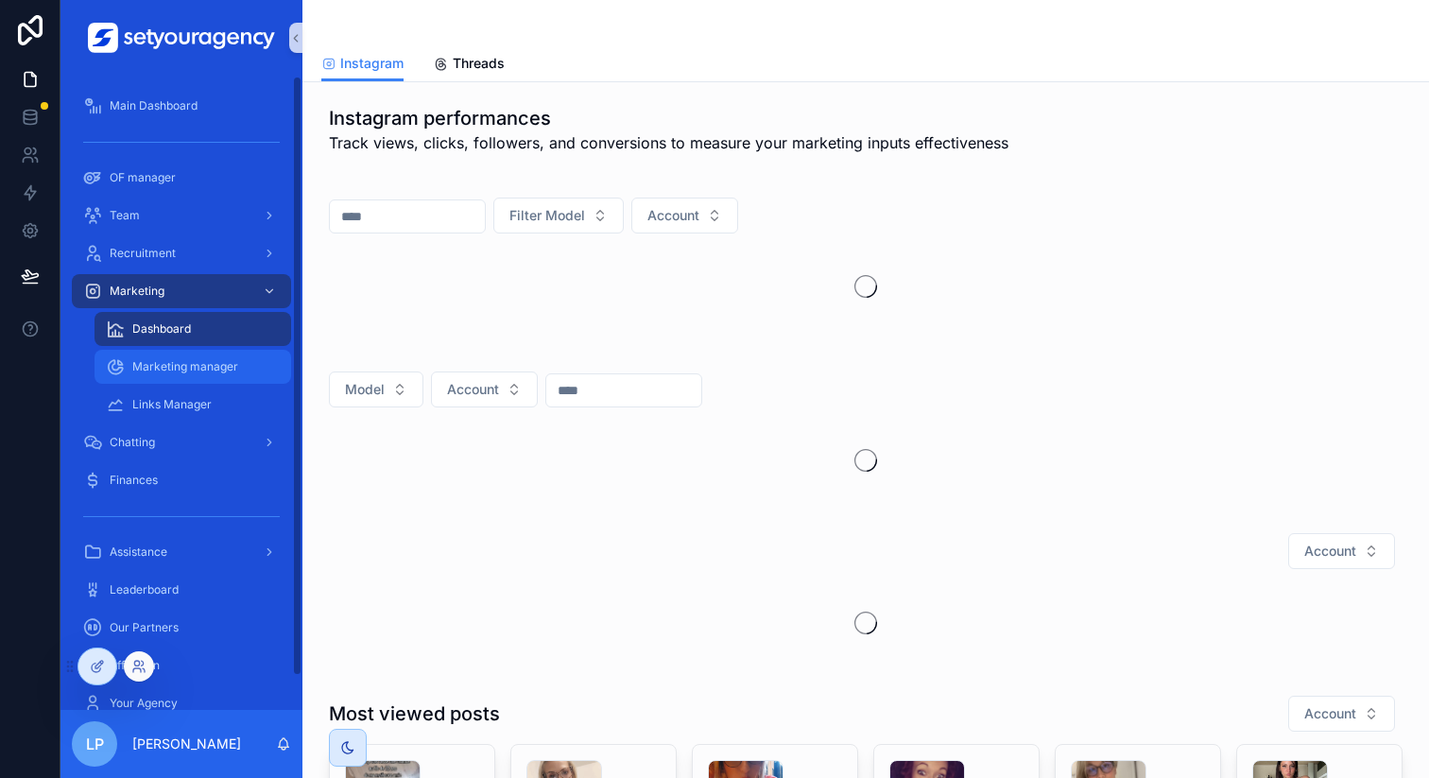
click at [158, 359] on span "Marketing manager" at bounding box center [185, 366] width 106 height 15
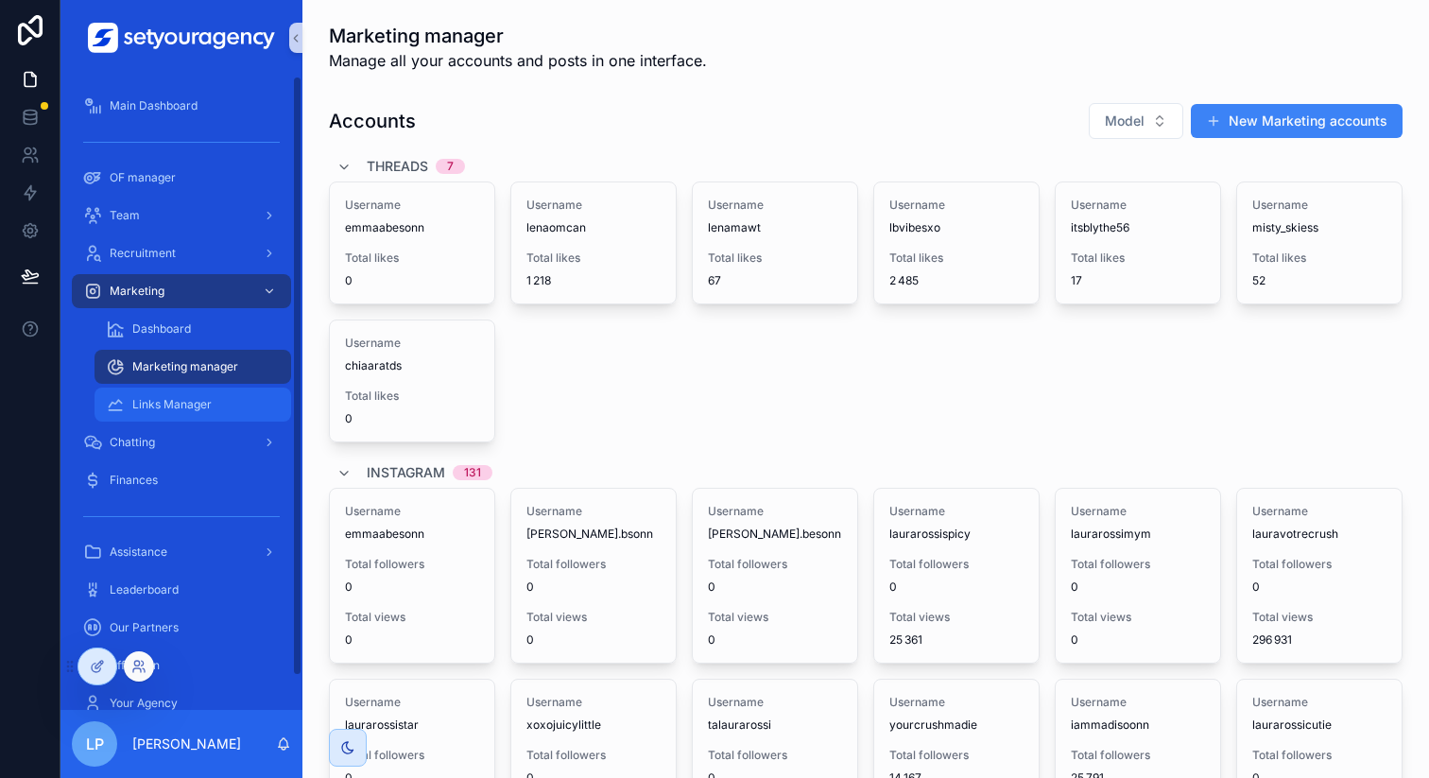
click at [253, 403] on div "Links Manager" at bounding box center [193, 404] width 174 height 30
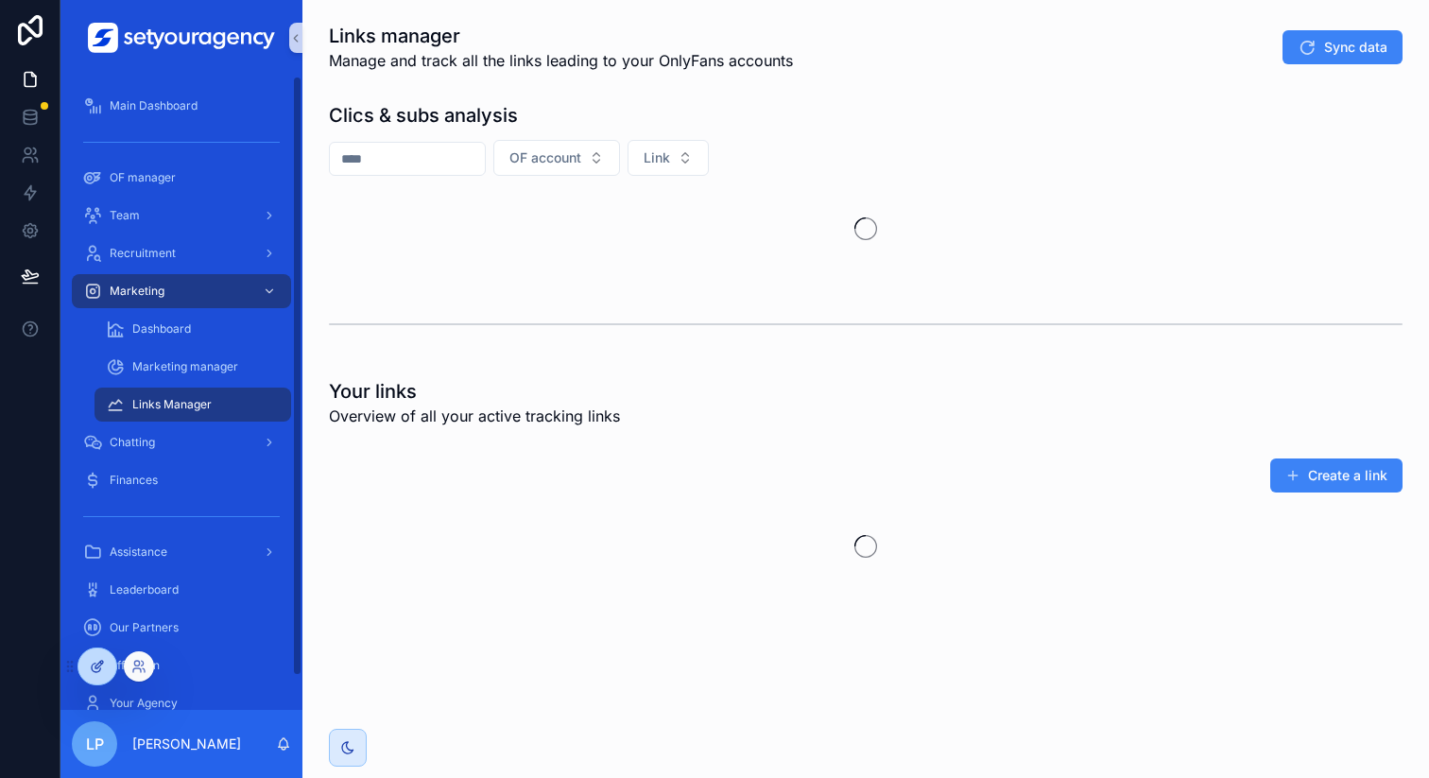
click at [105, 668] on div at bounding box center [97, 666] width 38 height 36
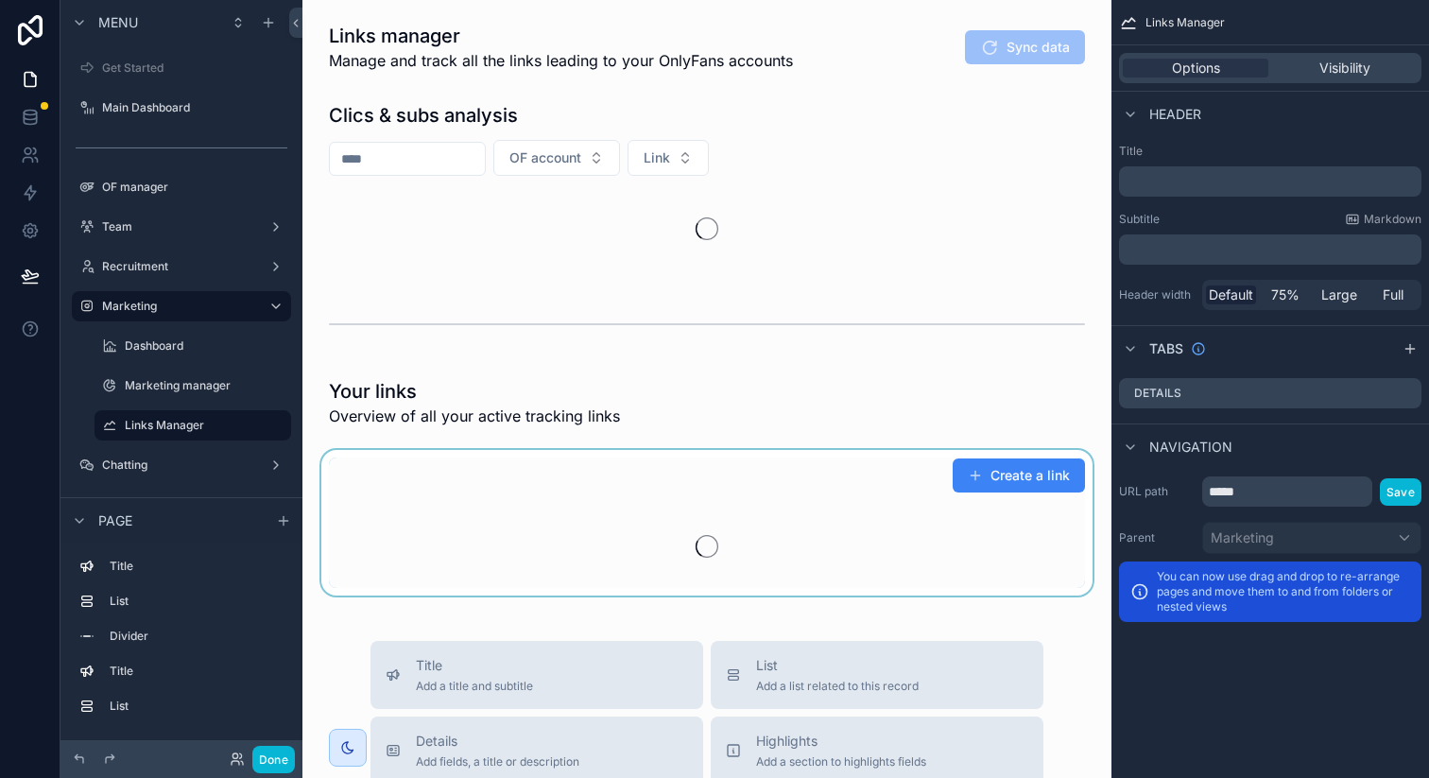
click at [962, 471] on div "scrollable content" at bounding box center [707, 523] width 779 height 146
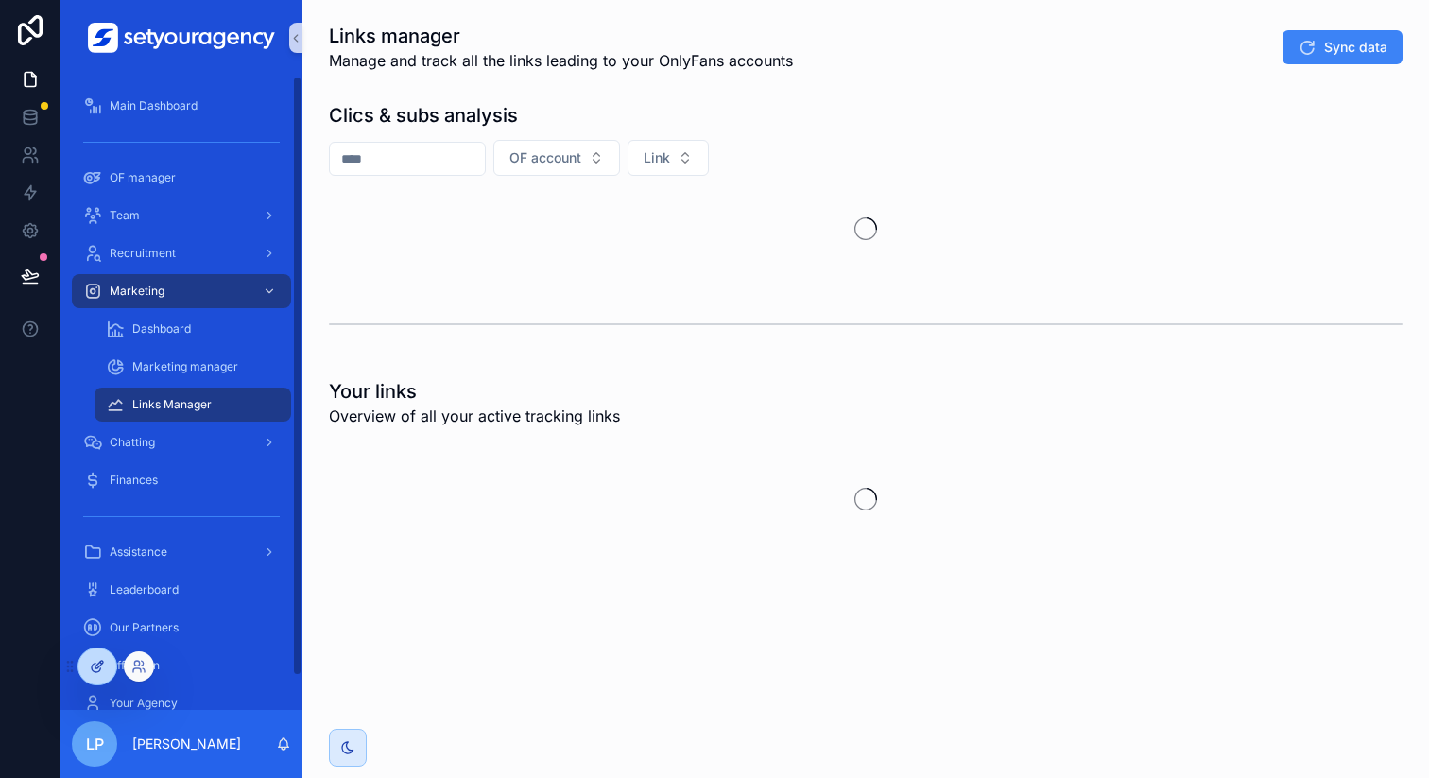
click at [106, 651] on div at bounding box center [97, 666] width 38 height 36
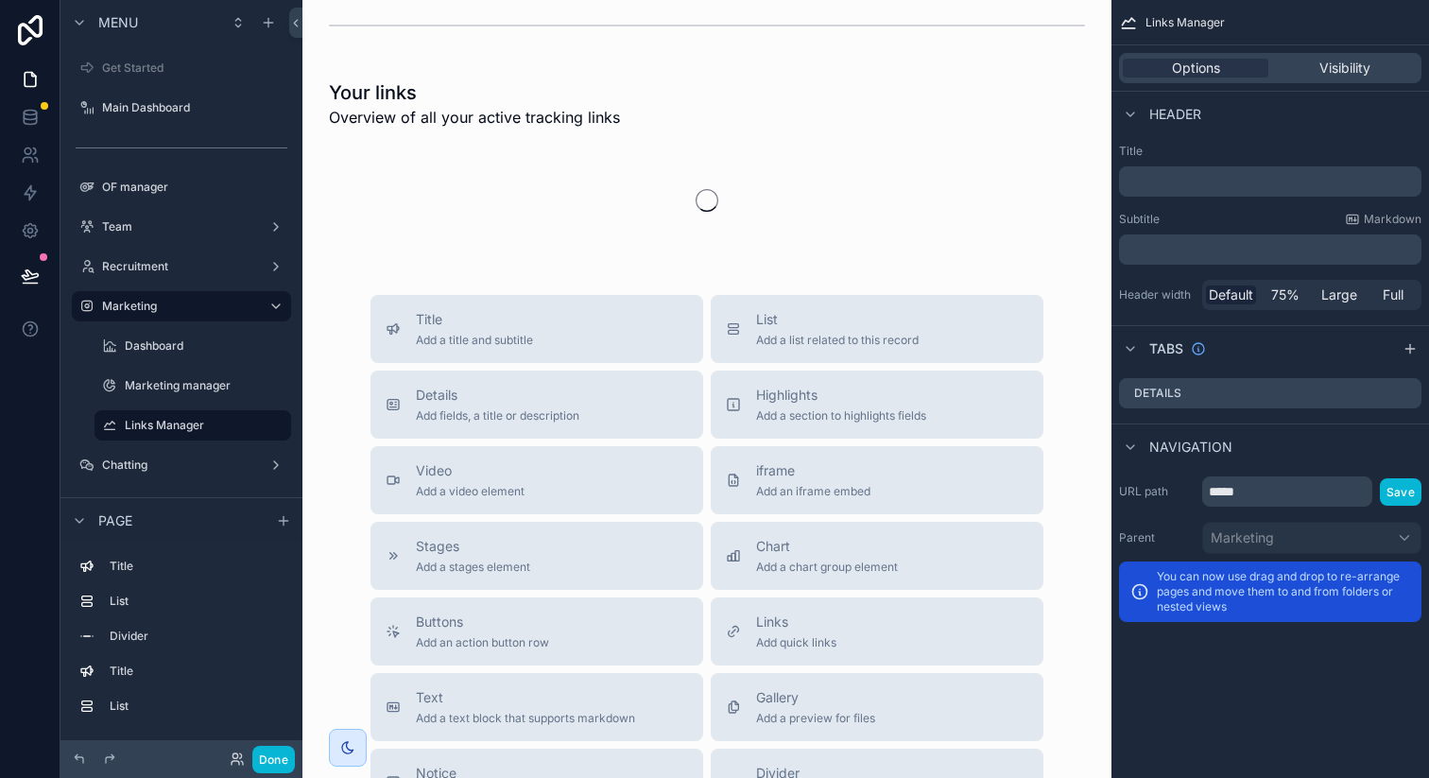
scroll to position [145, 0]
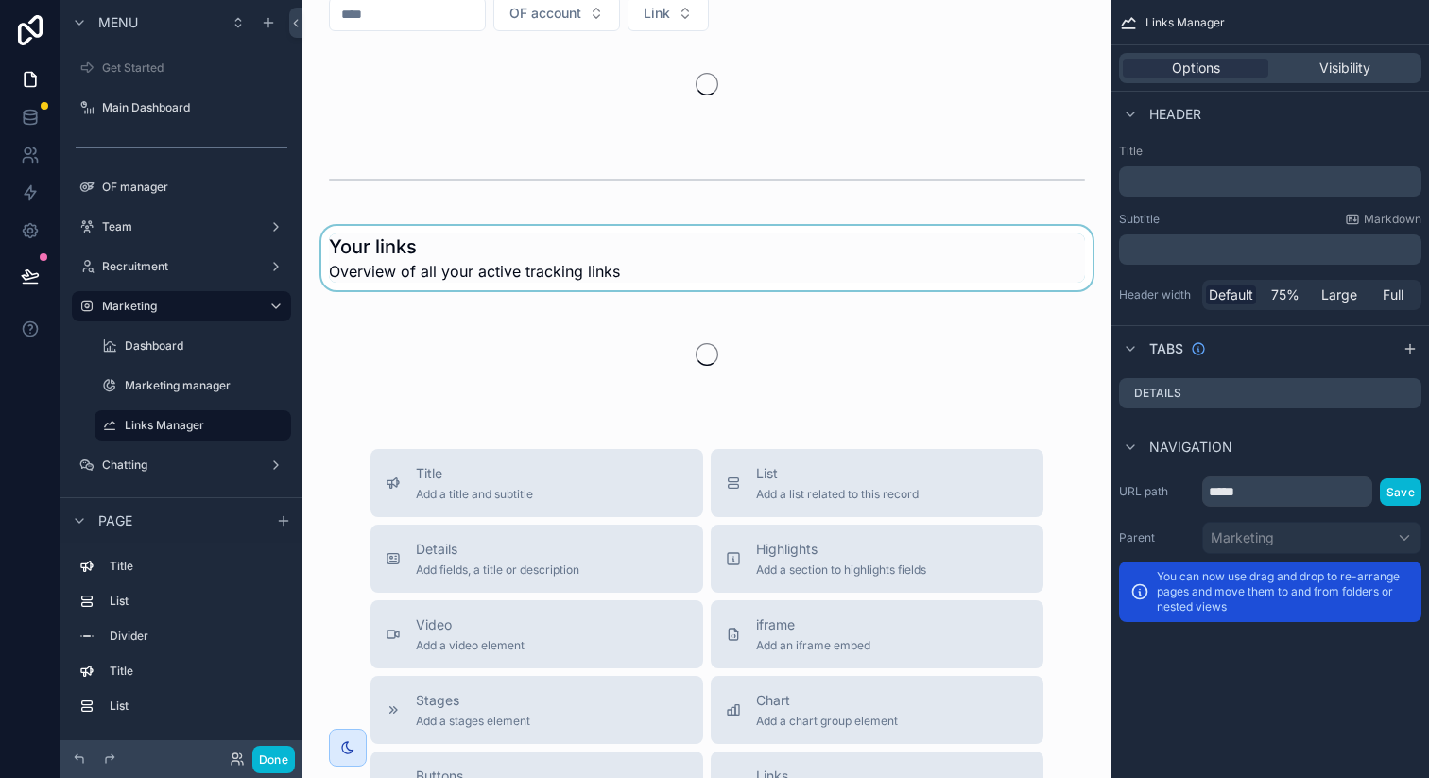
click at [899, 263] on div "scrollable content" at bounding box center [707, 258] width 779 height 64
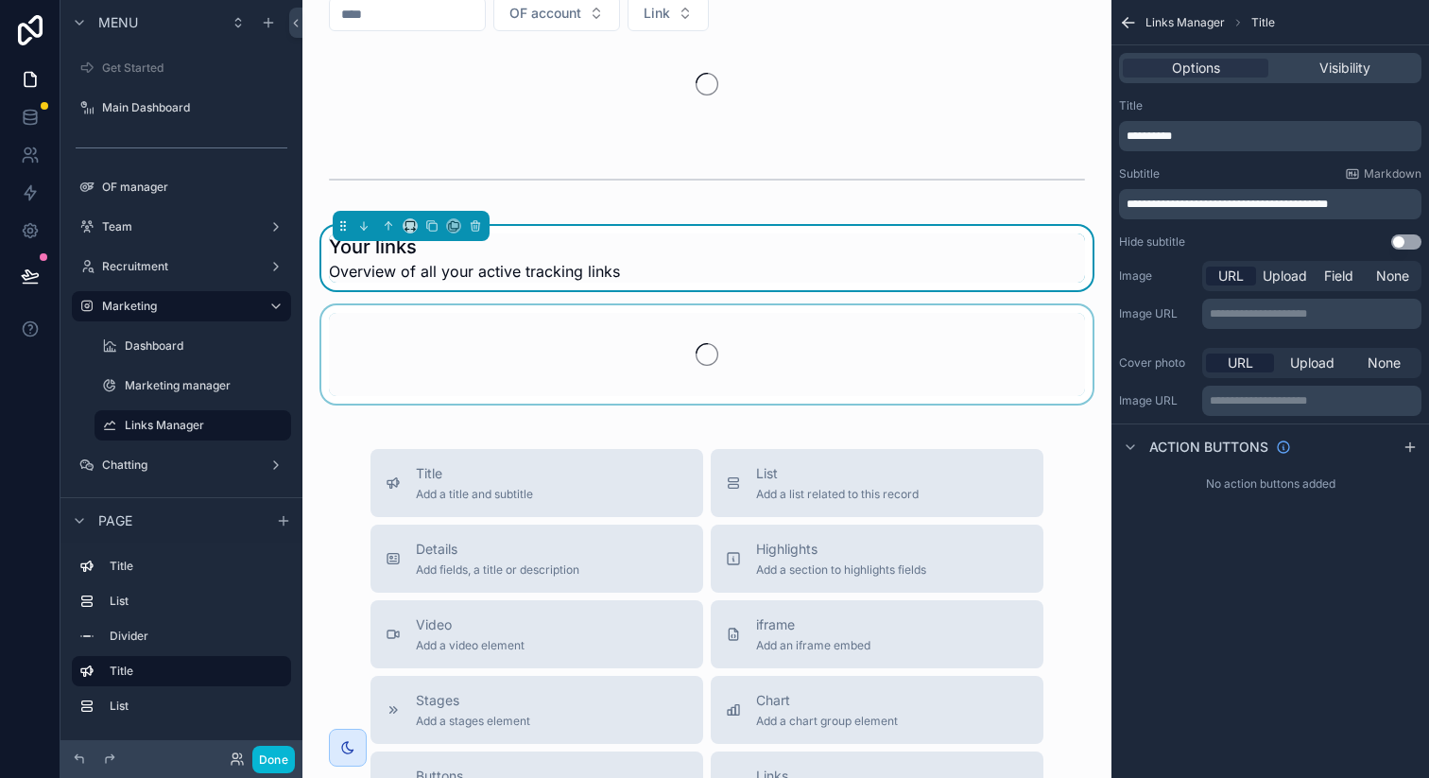
click at [612, 133] on div "scrollable content" at bounding box center [707, 41] width 779 height 183
click at [191, 427] on label "Links Manager" at bounding box center [202, 425] width 155 height 15
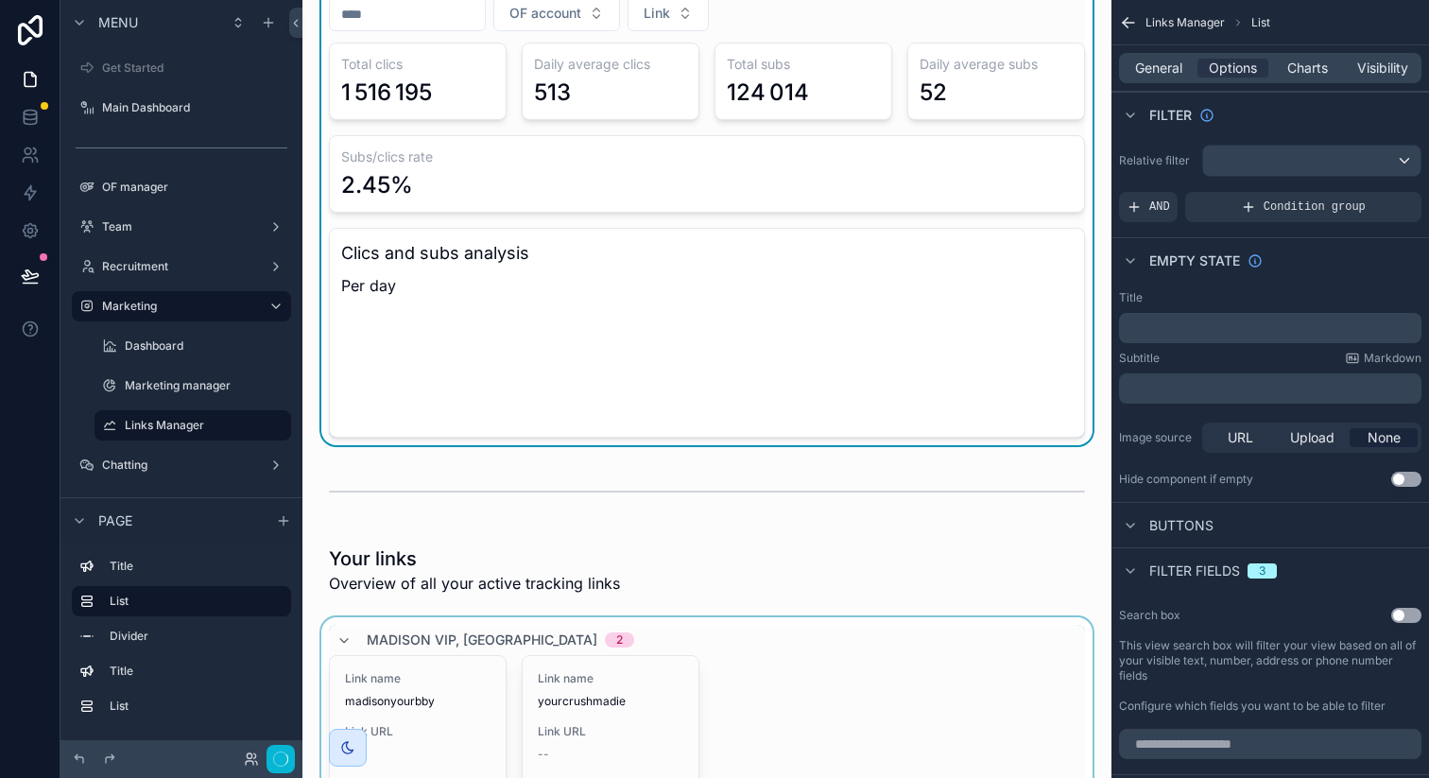
scroll to position [360, 0]
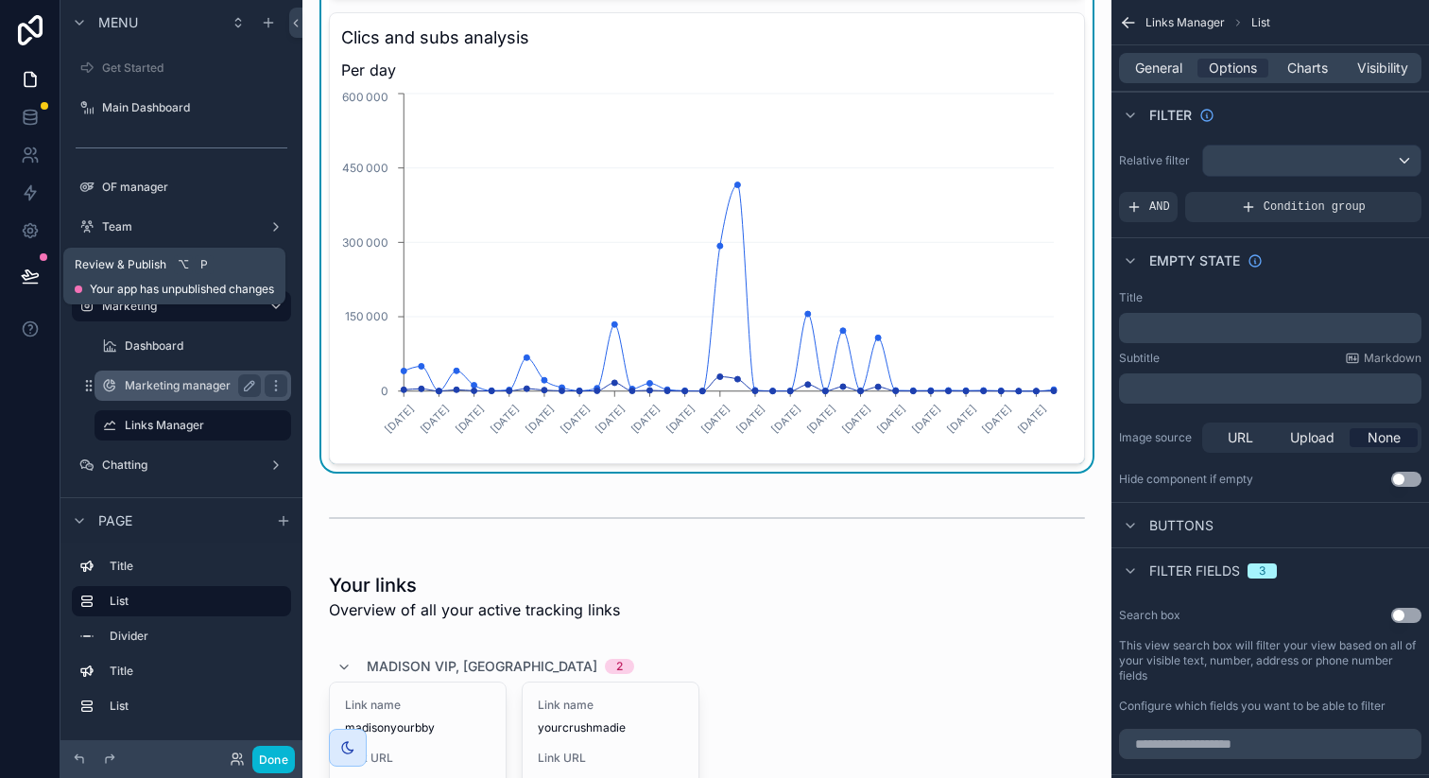
click at [34, 262] on button at bounding box center [30, 276] width 42 height 53
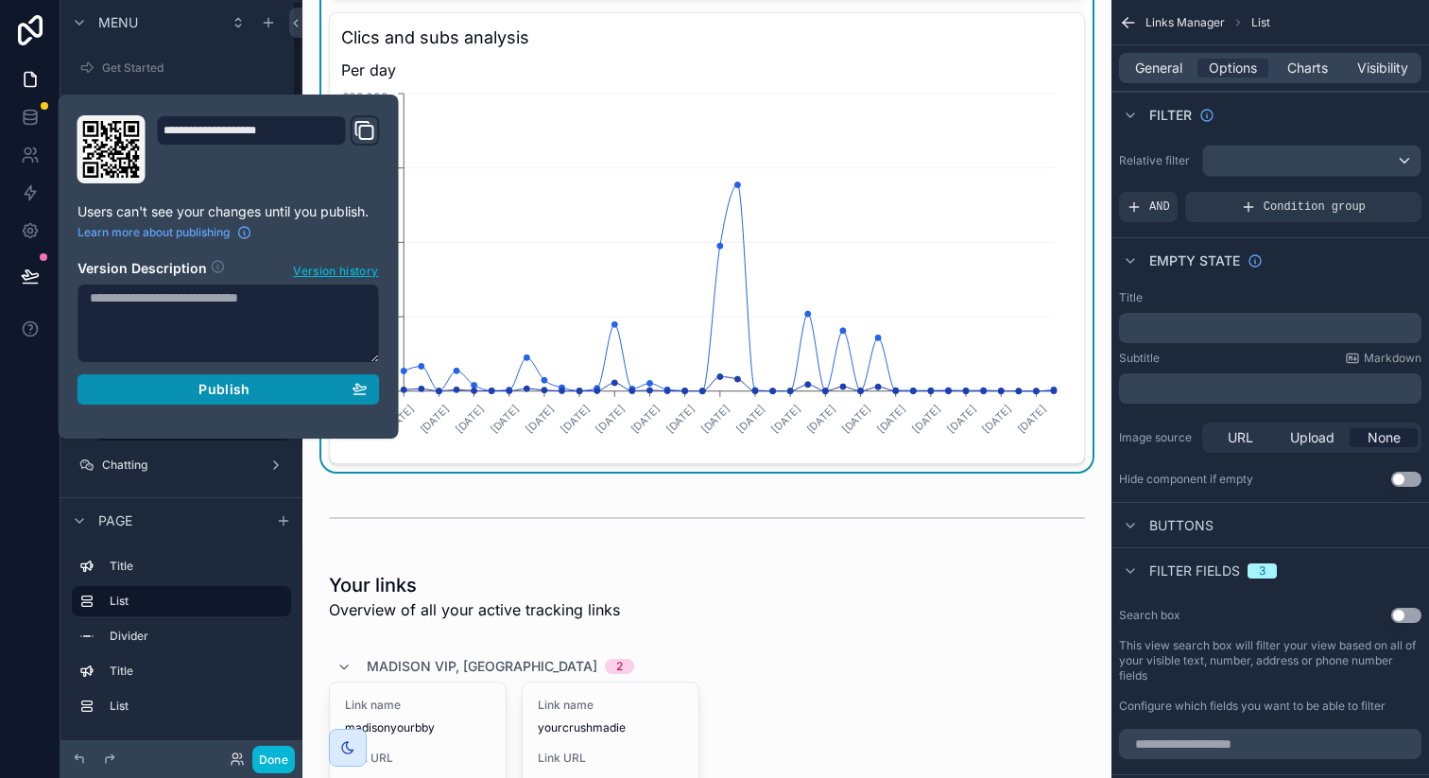
click at [266, 400] on button "Publish" at bounding box center [229, 389] width 302 height 30
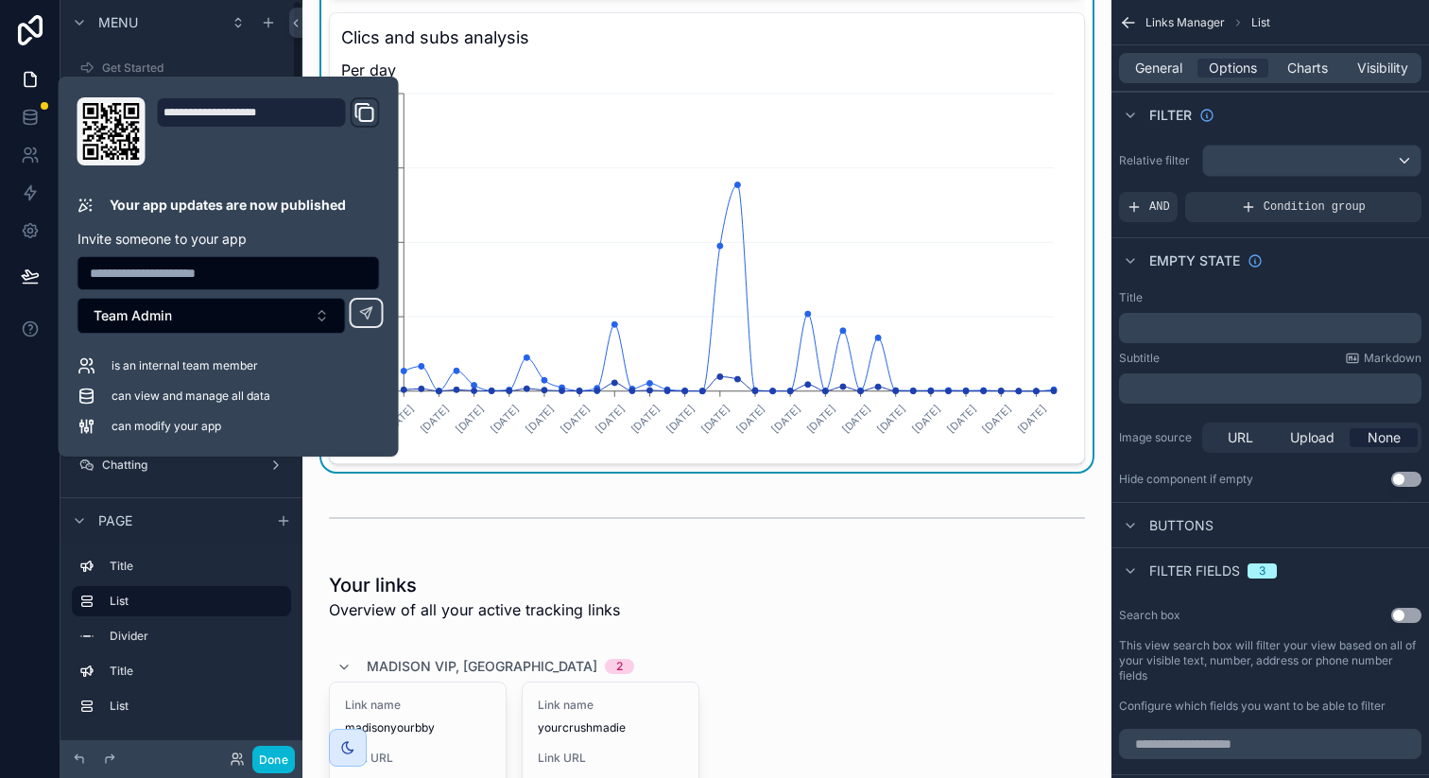
click at [173, 13] on div "Menu" at bounding box center [181, 22] width 242 height 45
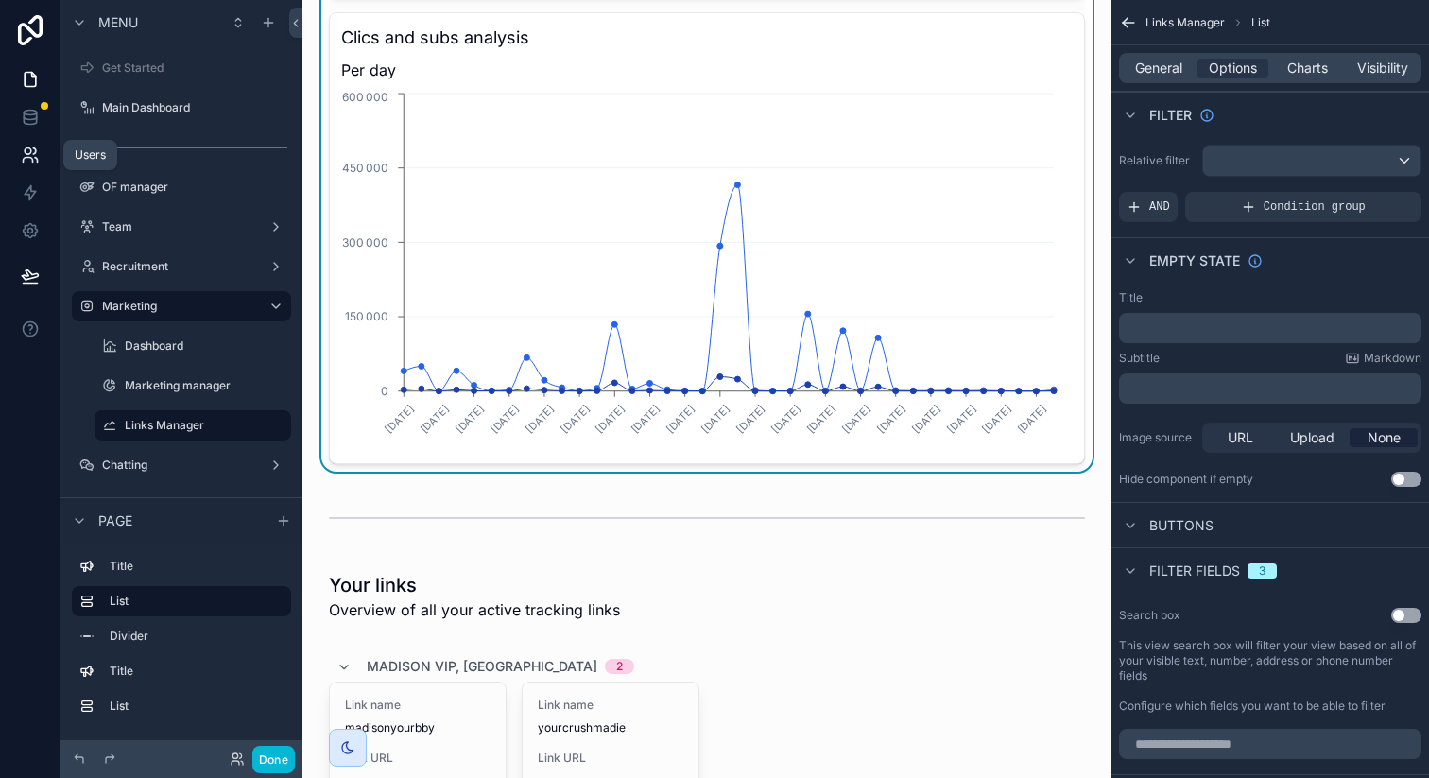
click at [31, 143] on link at bounding box center [30, 155] width 60 height 38
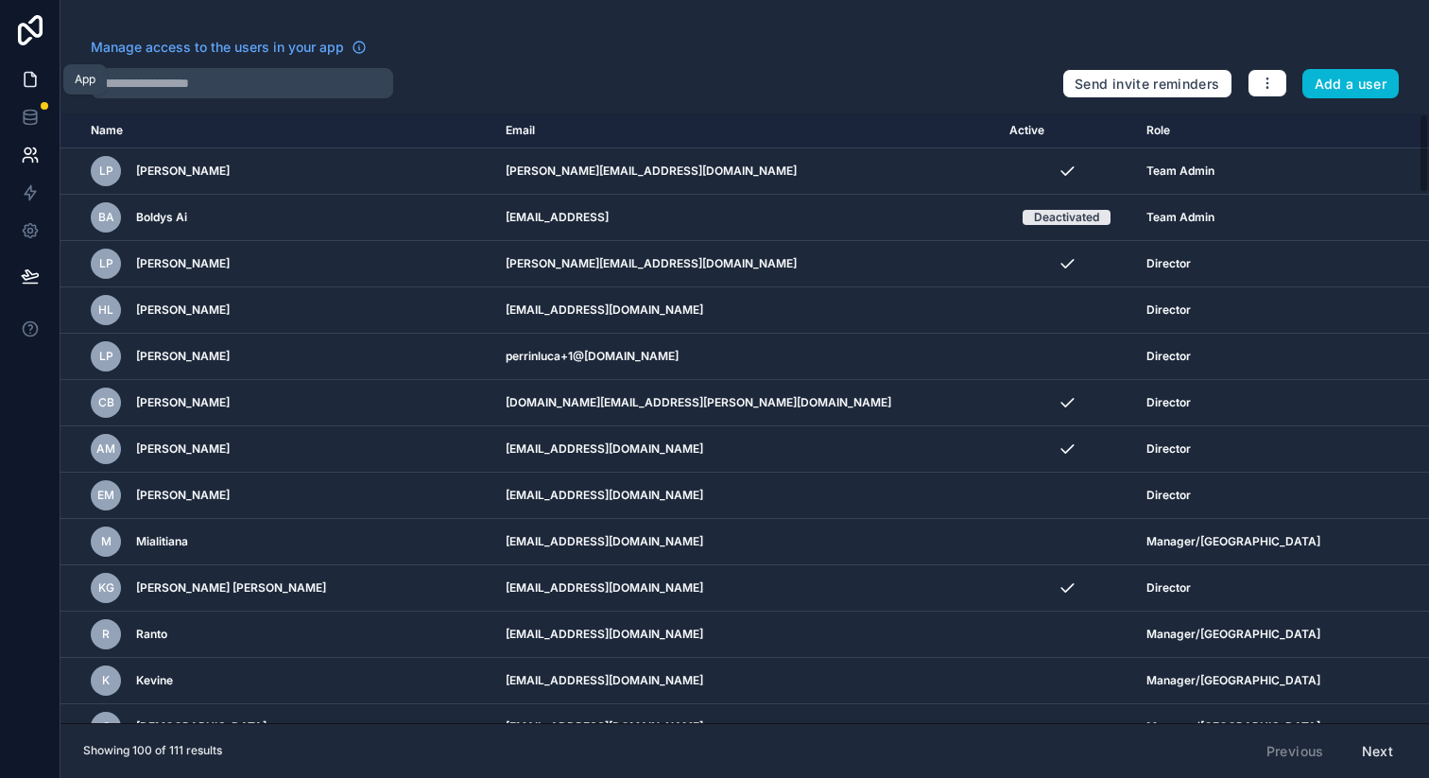
click at [32, 80] on icon at bounding box center [30, 79] width 19 height 19
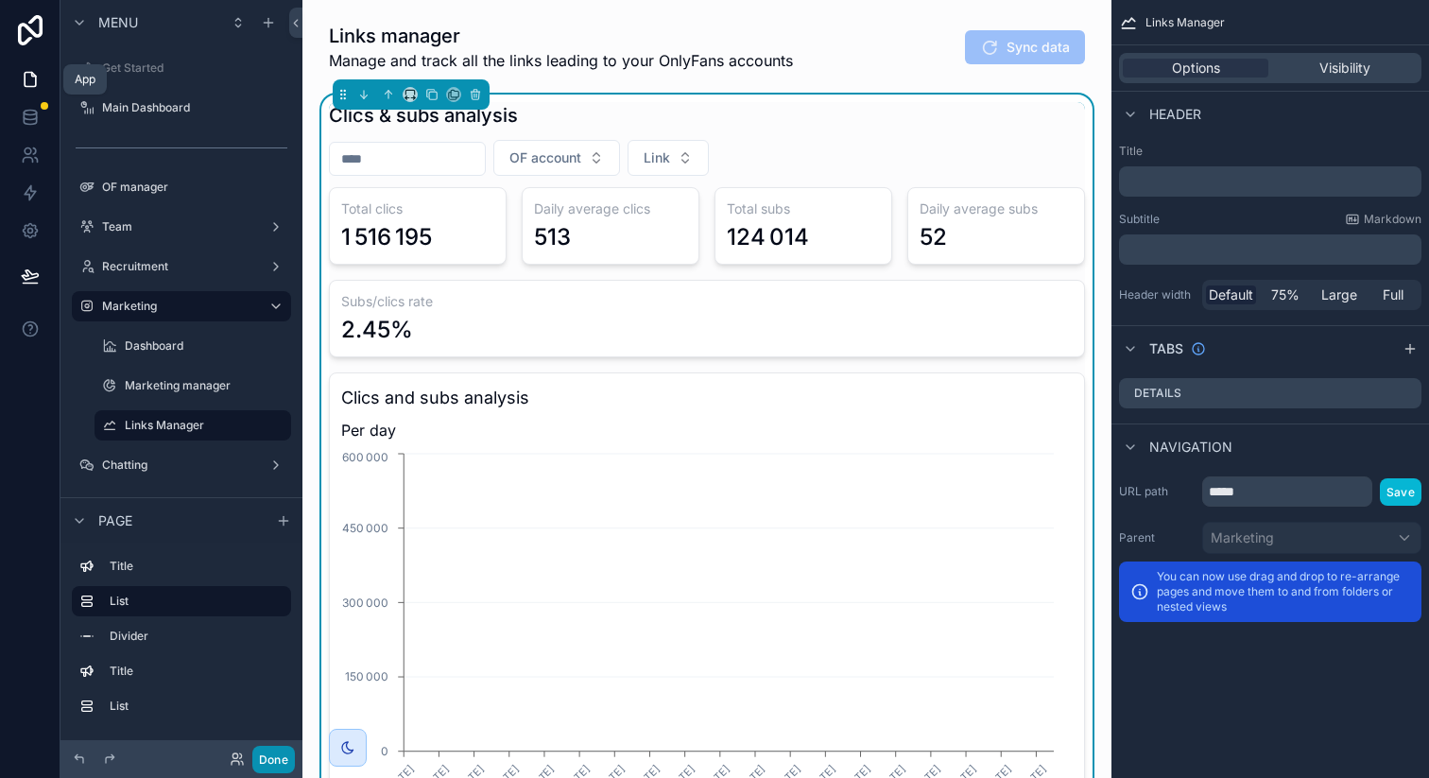
click at [266, 752] on button "Done" at bounding box center [273, 759] width 43 height 27
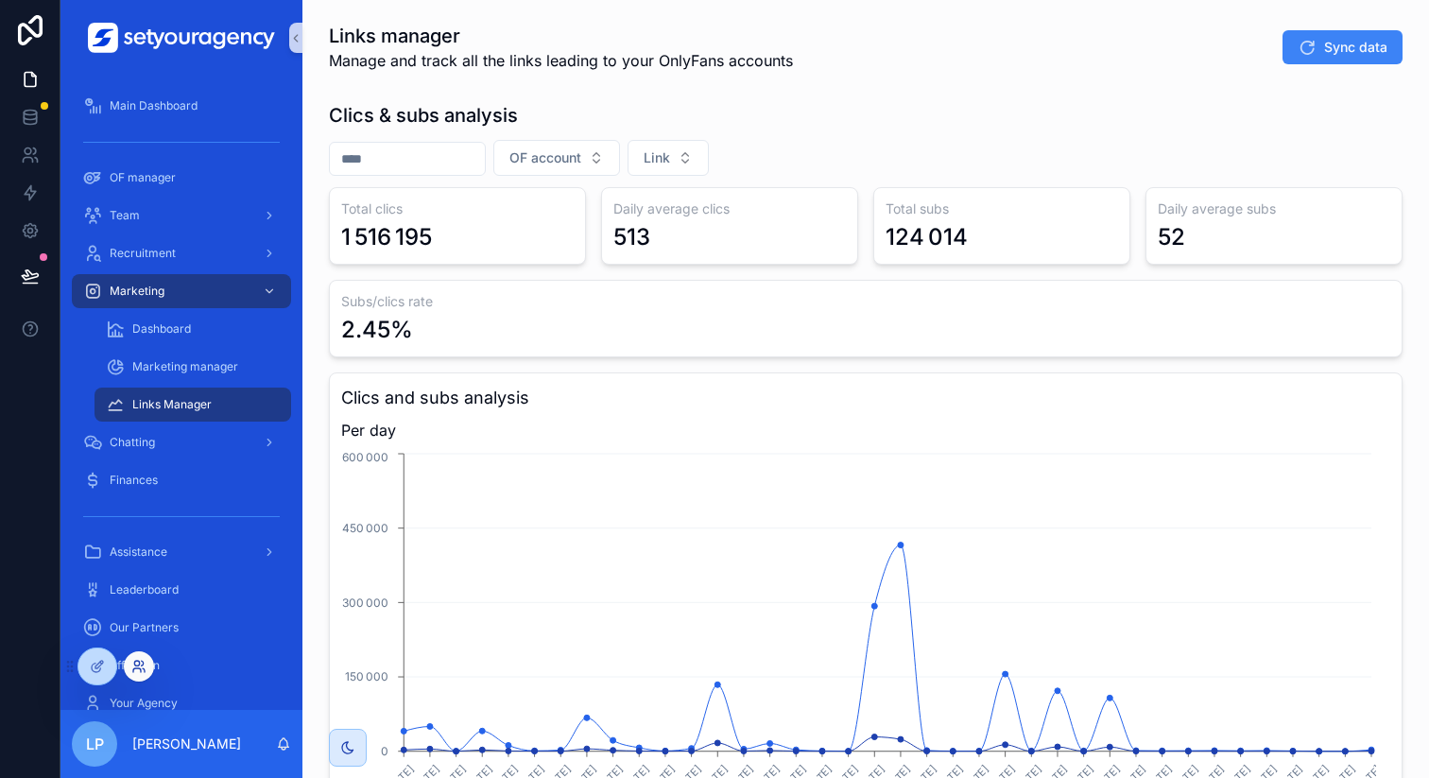
click at [135, 668] on icon at bounding box center [137, 670] width 8 height 4
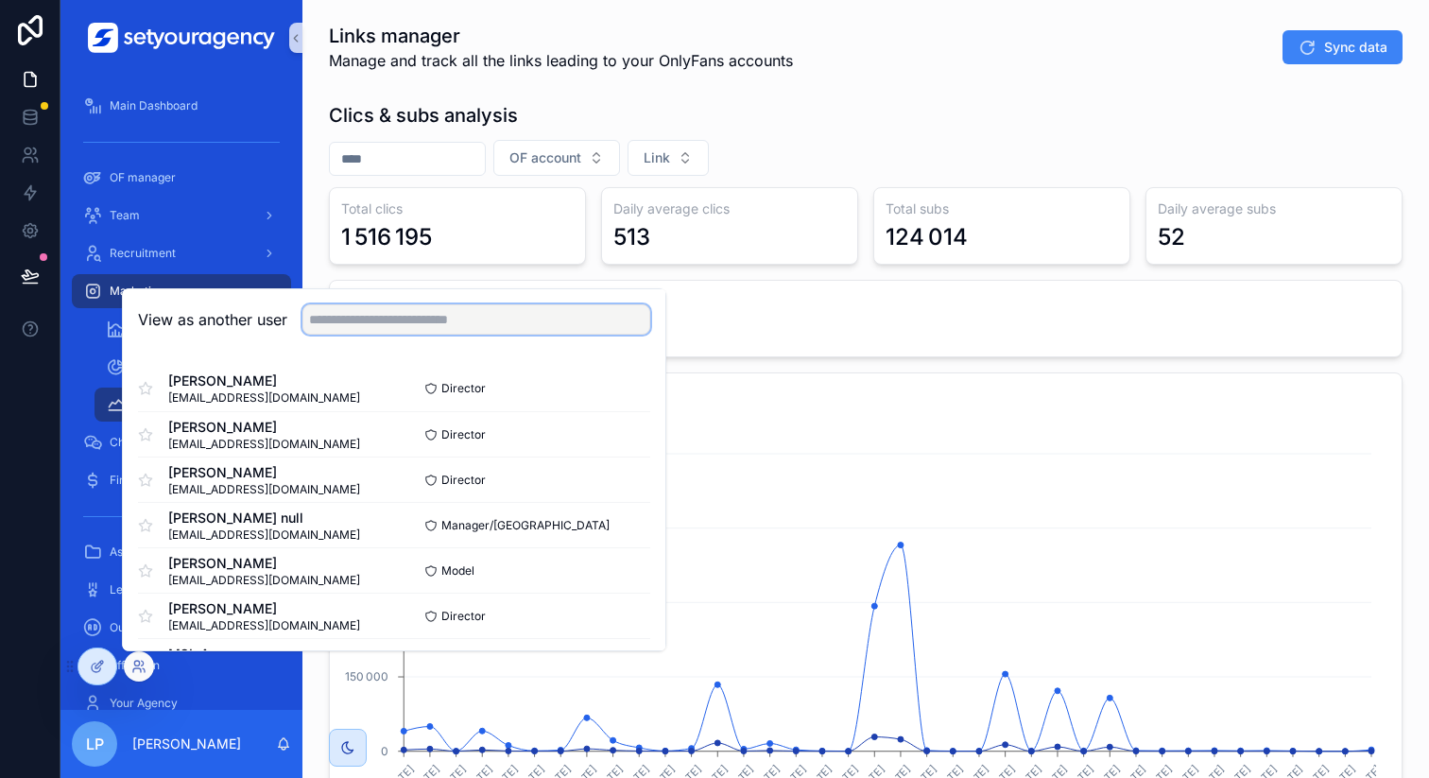
click at [425, 328] on input "text" at bounding box center [476, 319] width 348 height 30
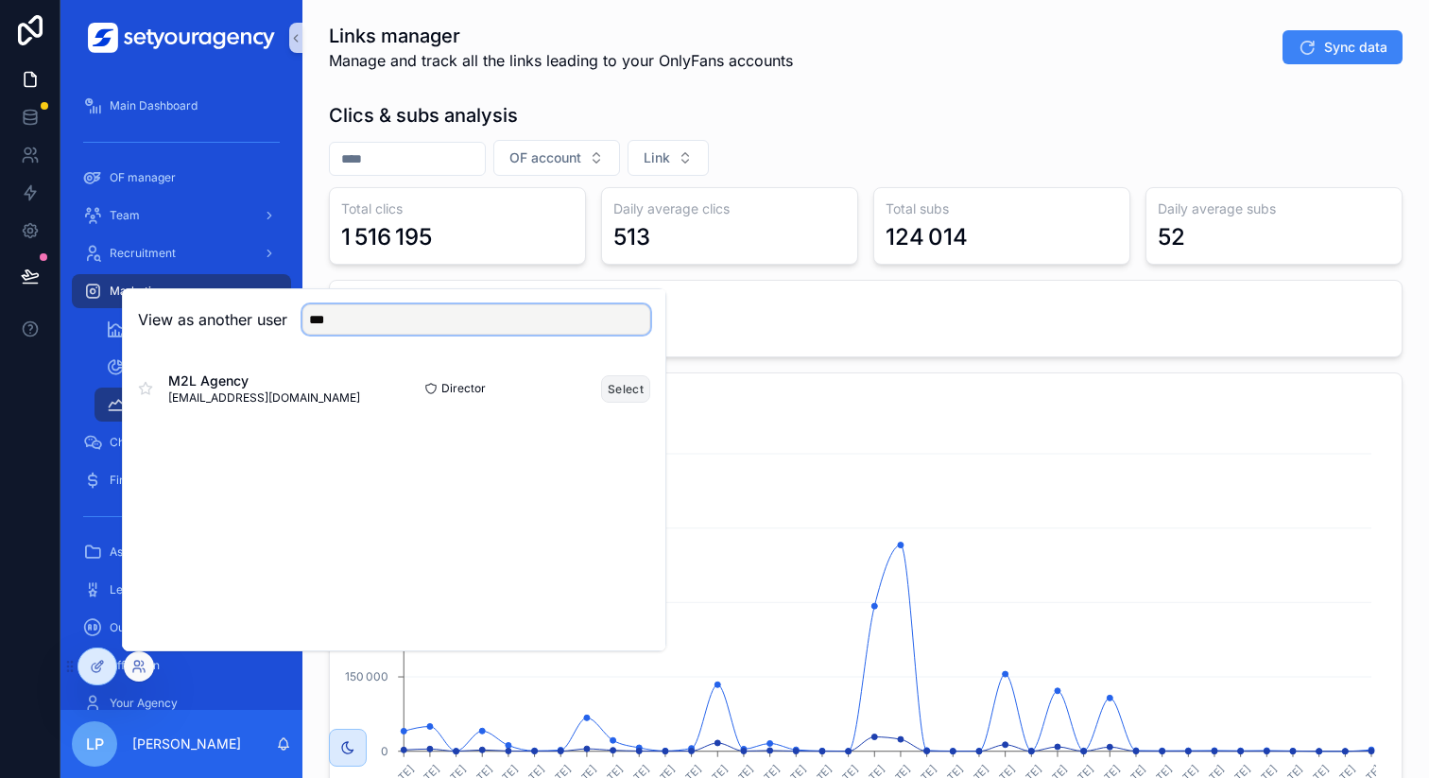
type input "***"
click at [619, 391] on button "Select" at bounding box center [625, 388] width 49 height 27
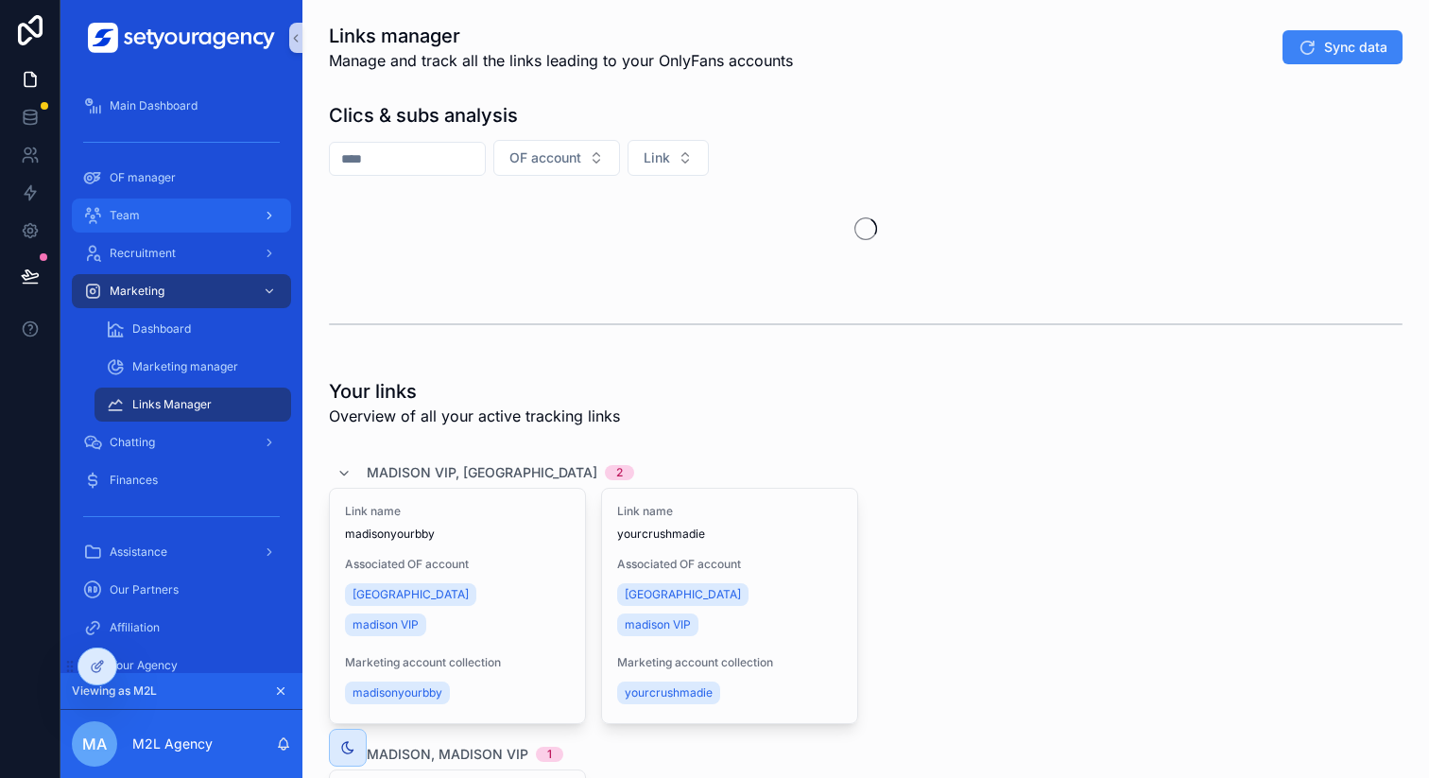
click at [193, 216] on div "Team" at bounding box center [181, 215] width 197 height 30
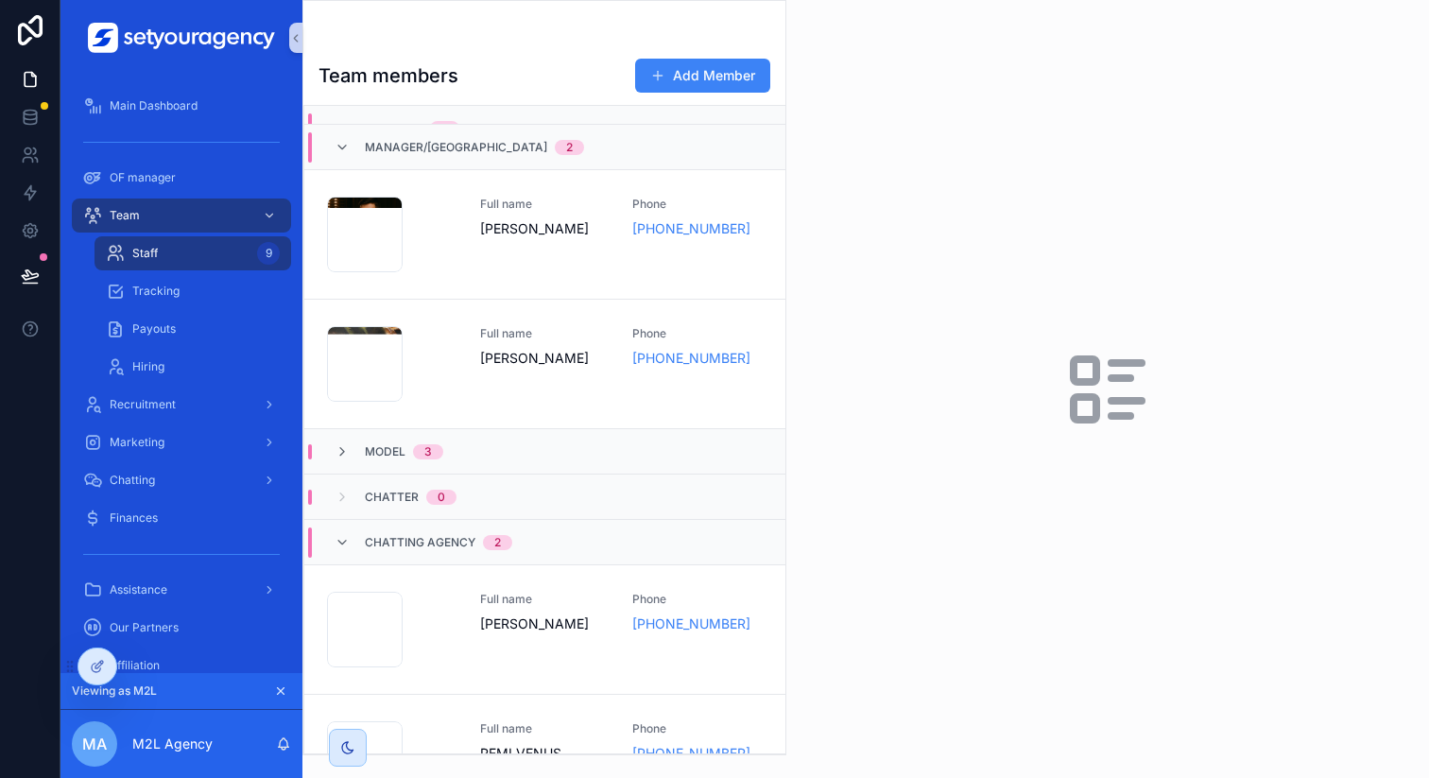
scroll to position [322, 0]
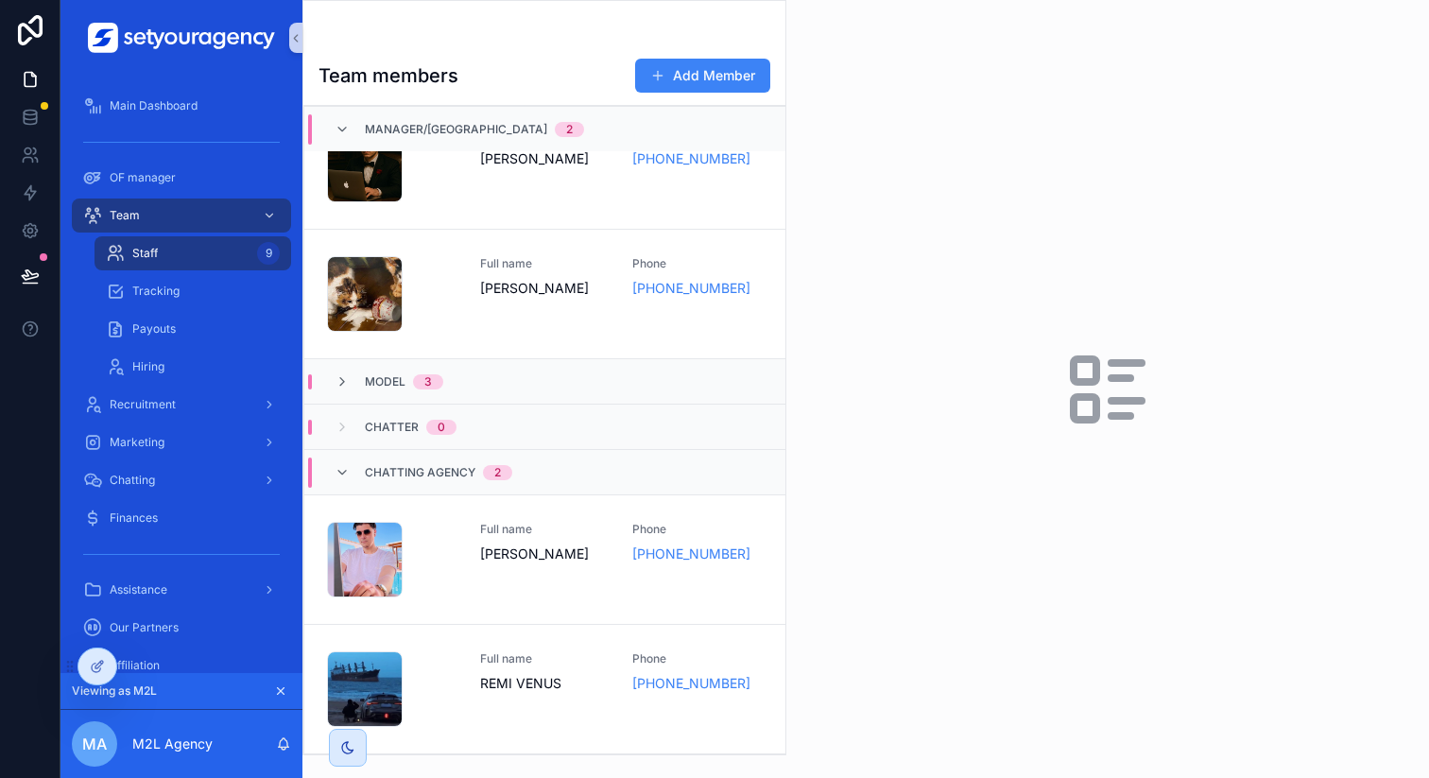
click at [566, 531] on span "Full name" at bounding box center [545, 529] width 130 height 15
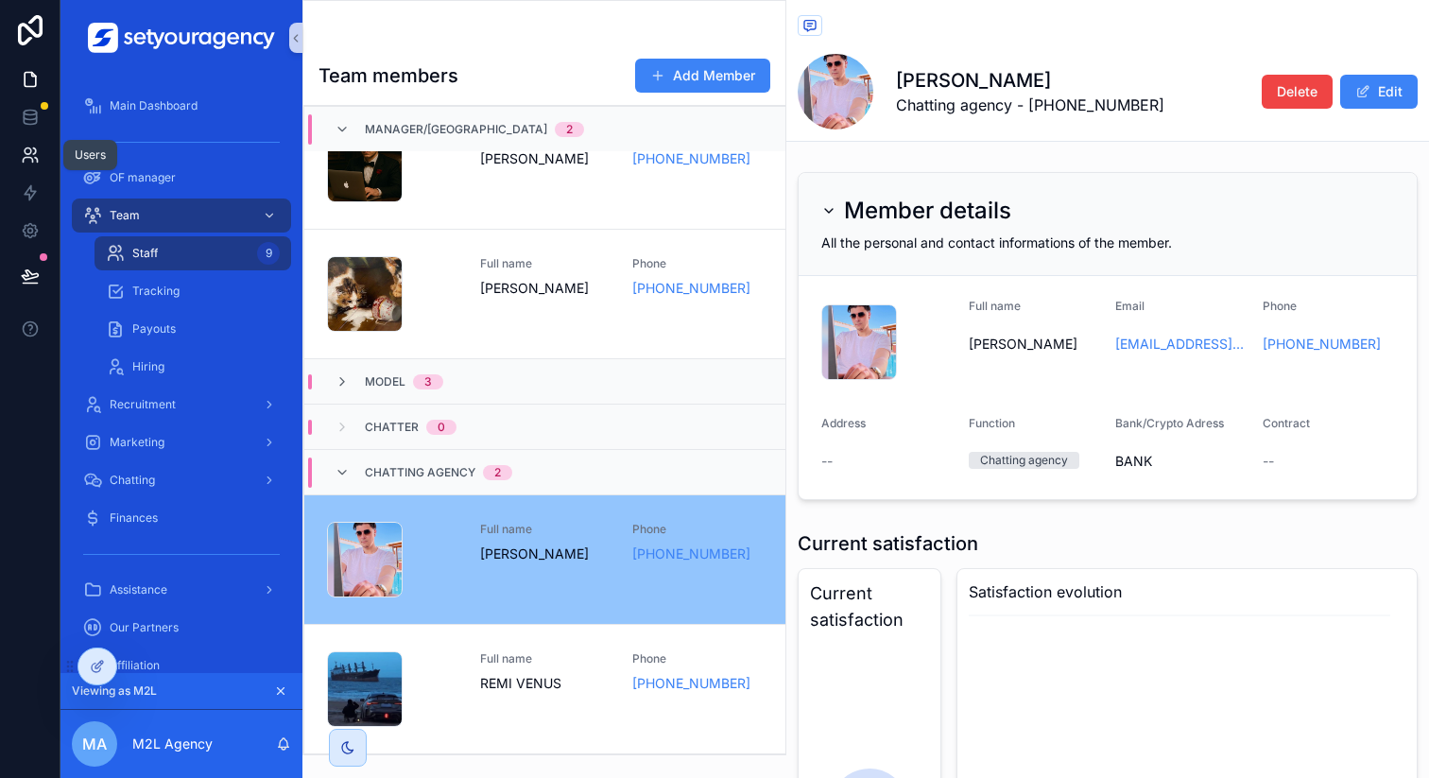
click at [33, 146] on icon at bounding box center [30, 155] width 19 height 19
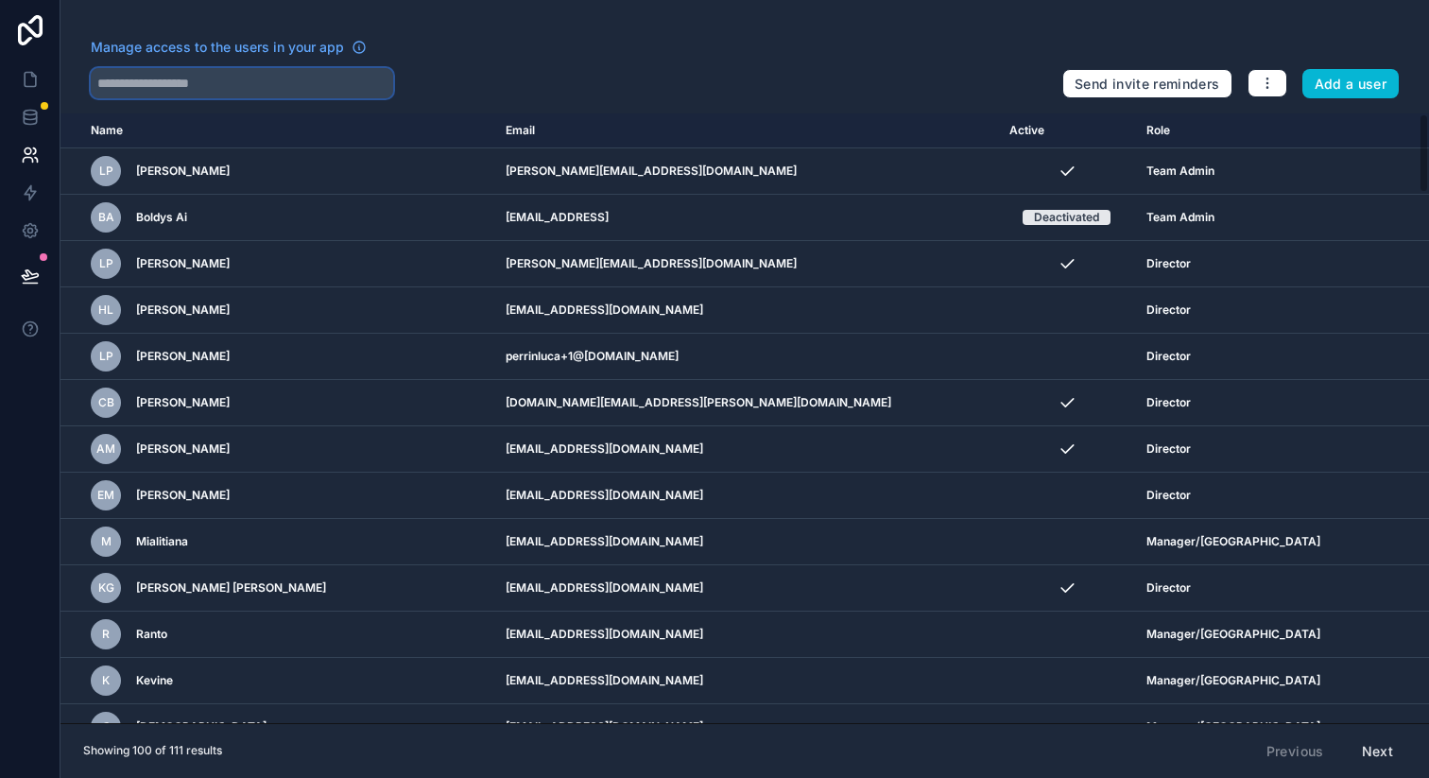
click at [221, 83] on input "text" at bounding box center [242, 83] width 302 height 30
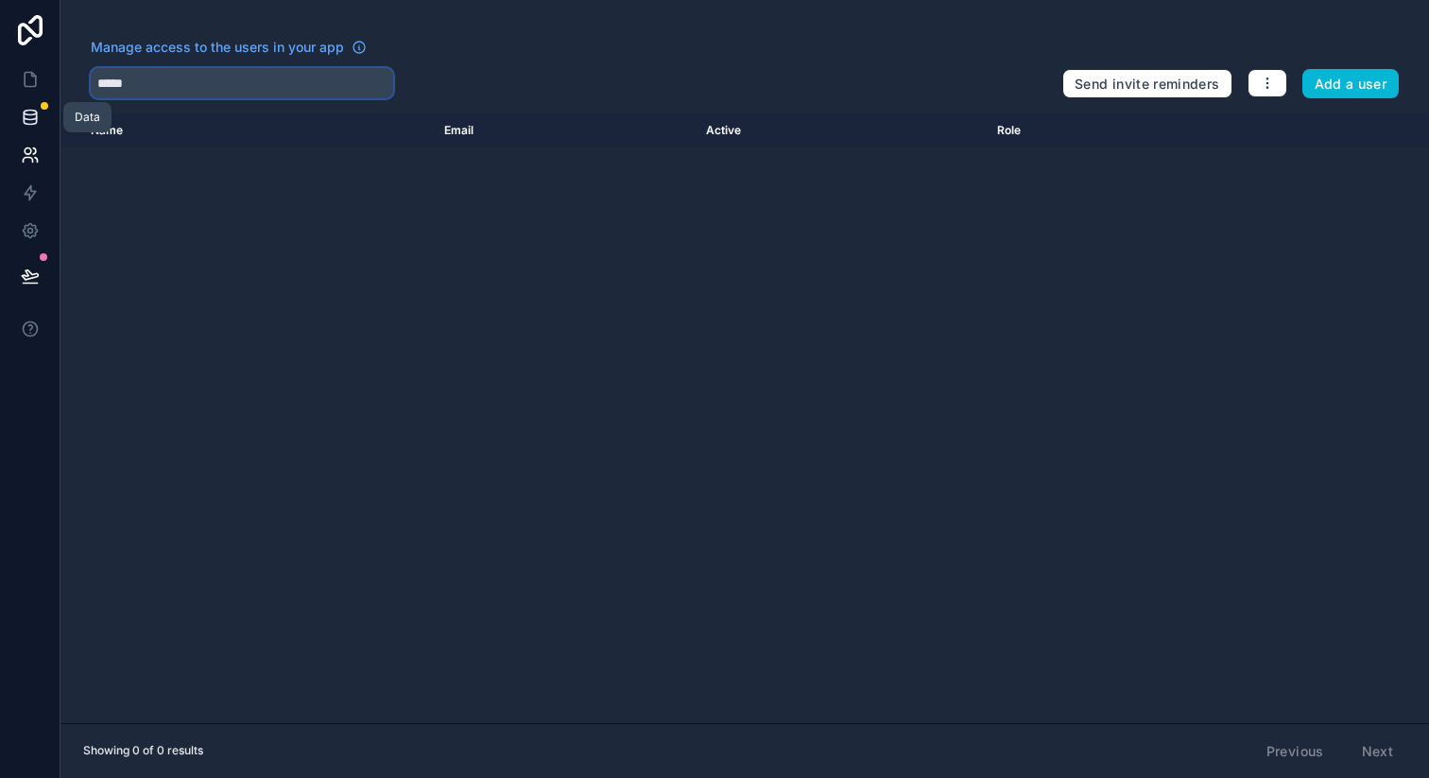
type input "*****"
click at [33, 109] on icon at bounding box center [30, 117] width 19 height 19
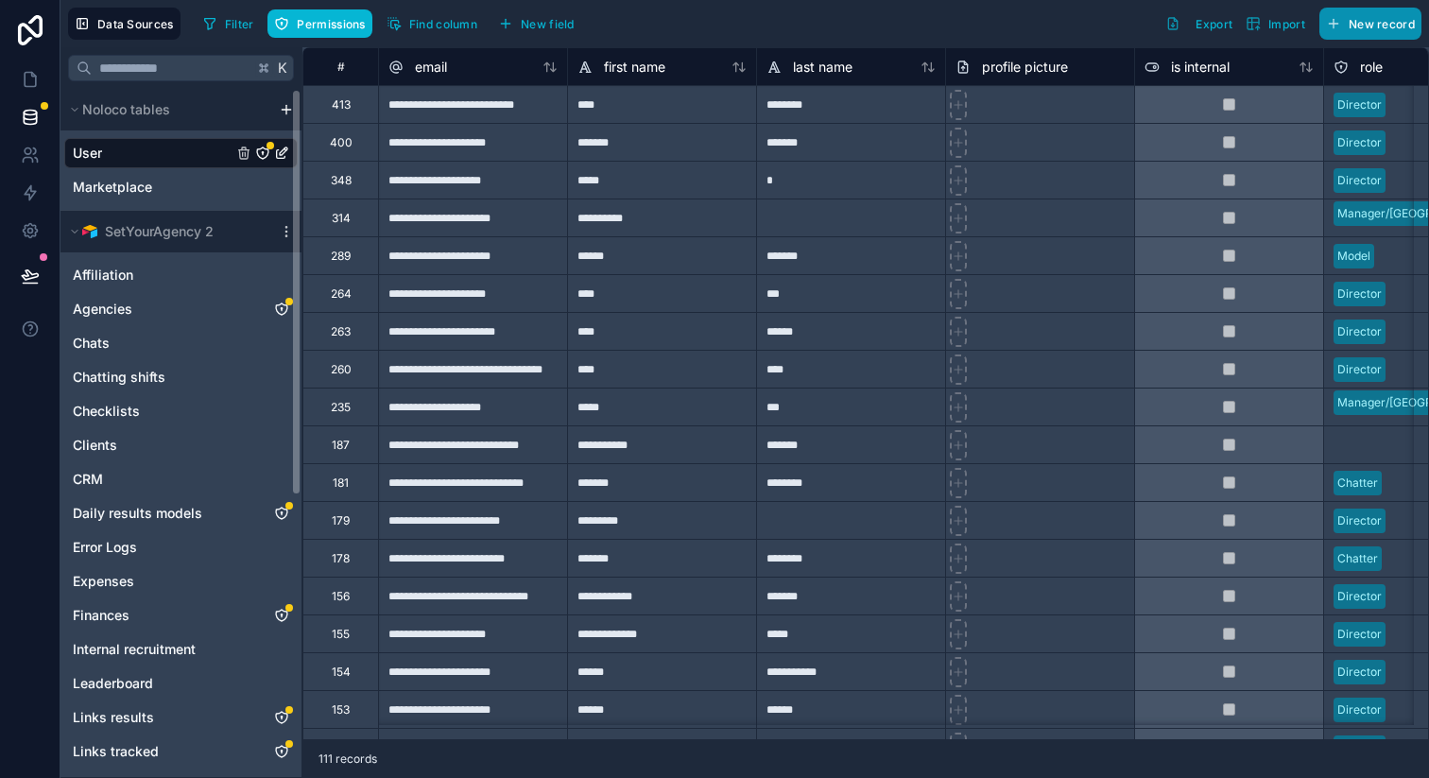
click at [1353, 29] on span "New record" at bounding box center [1382, 24] width 66 height 14
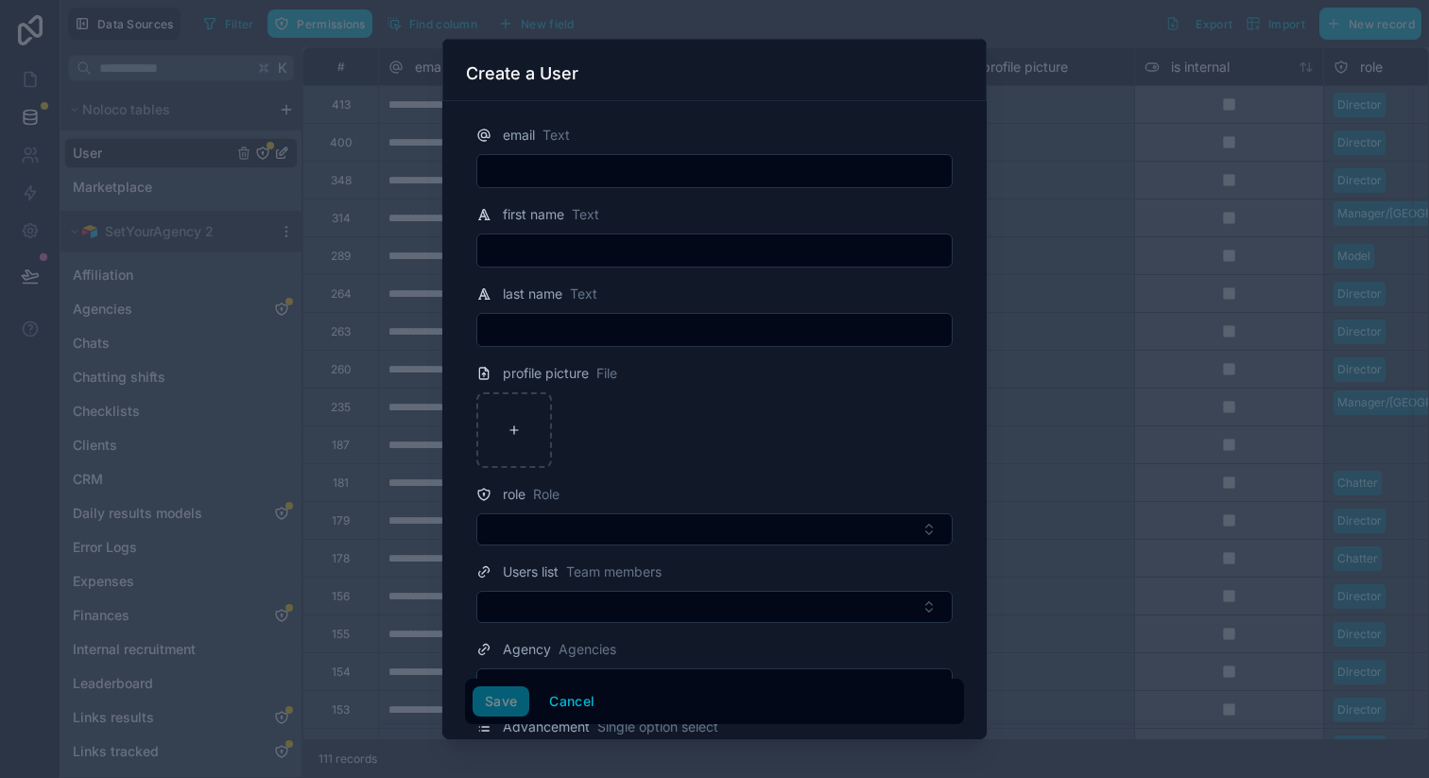
click at [646, 179] on input "text" at bounding box center [714, 171] width 474 height 26
click at [323, 232] on div at bounding box center [714, 389] width 1429 height 778
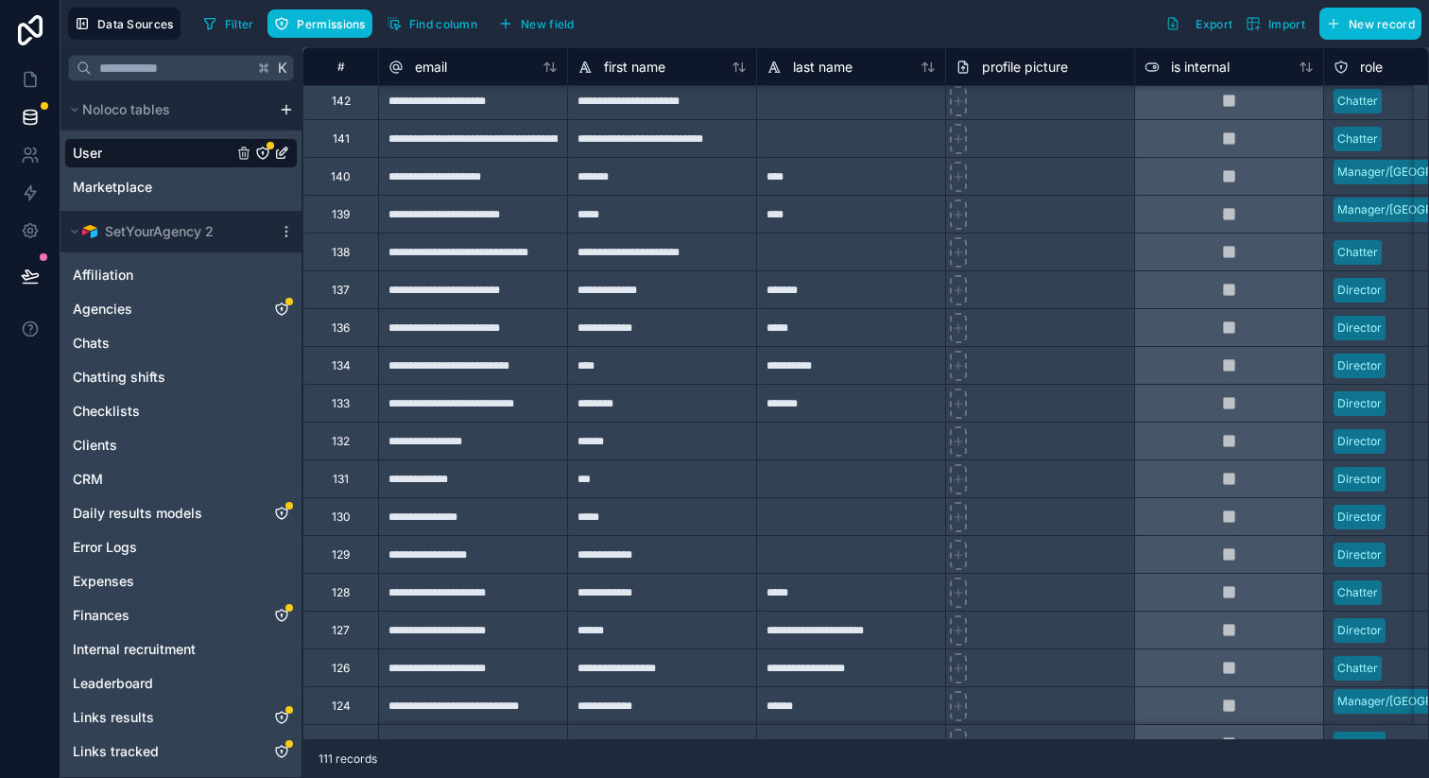
scroll to position [1250, 0]
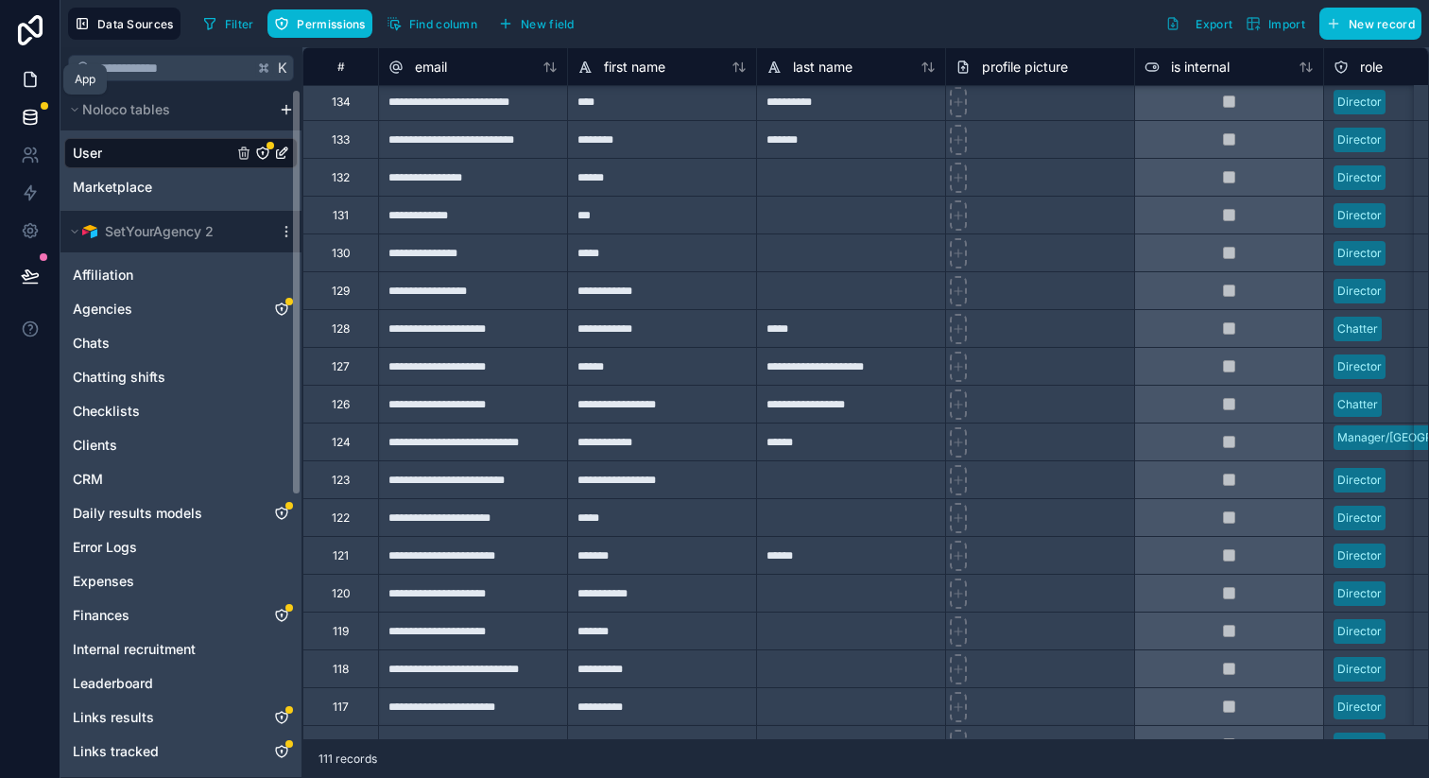
click at [31, 76] on icon at bounding box center [33, 75] width 4 height 4
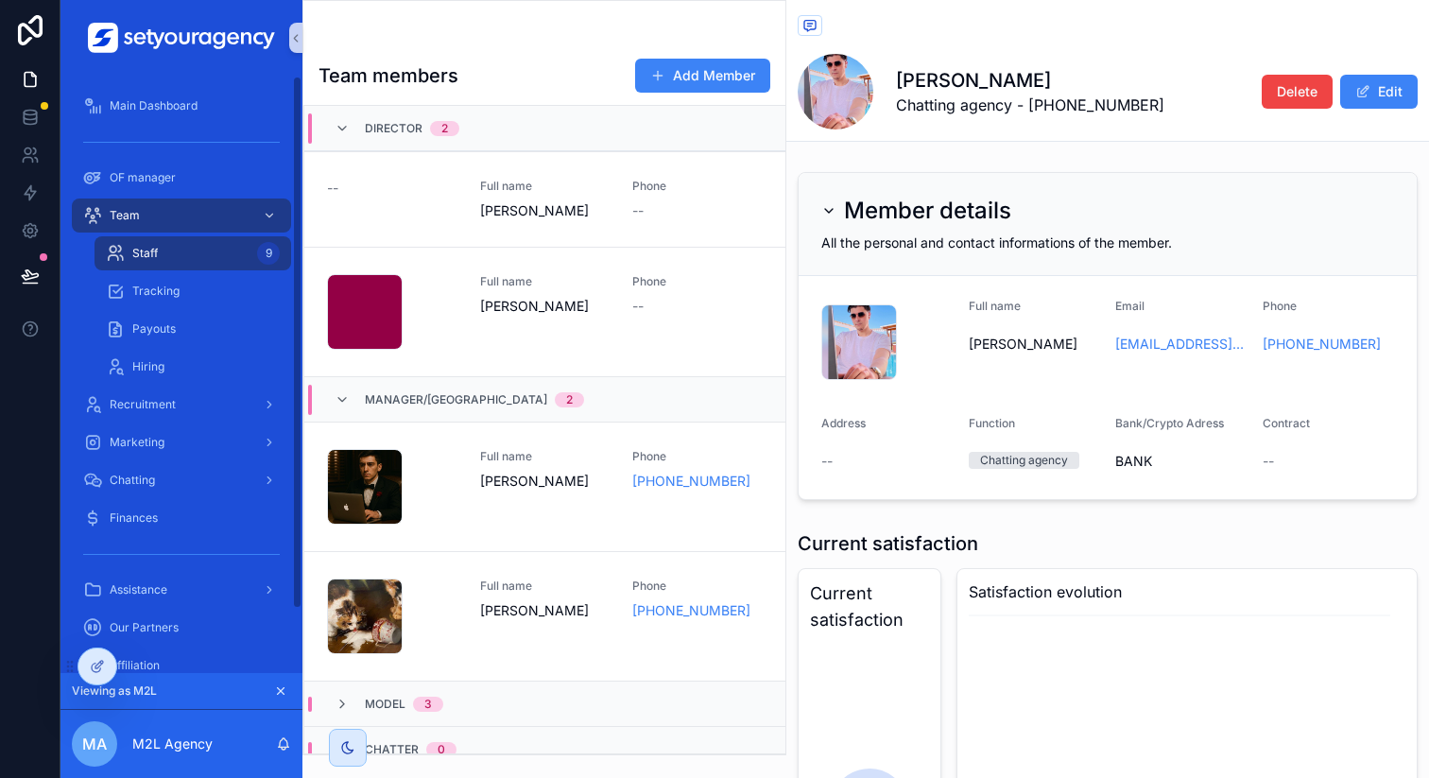
scroll to position [322, 0]
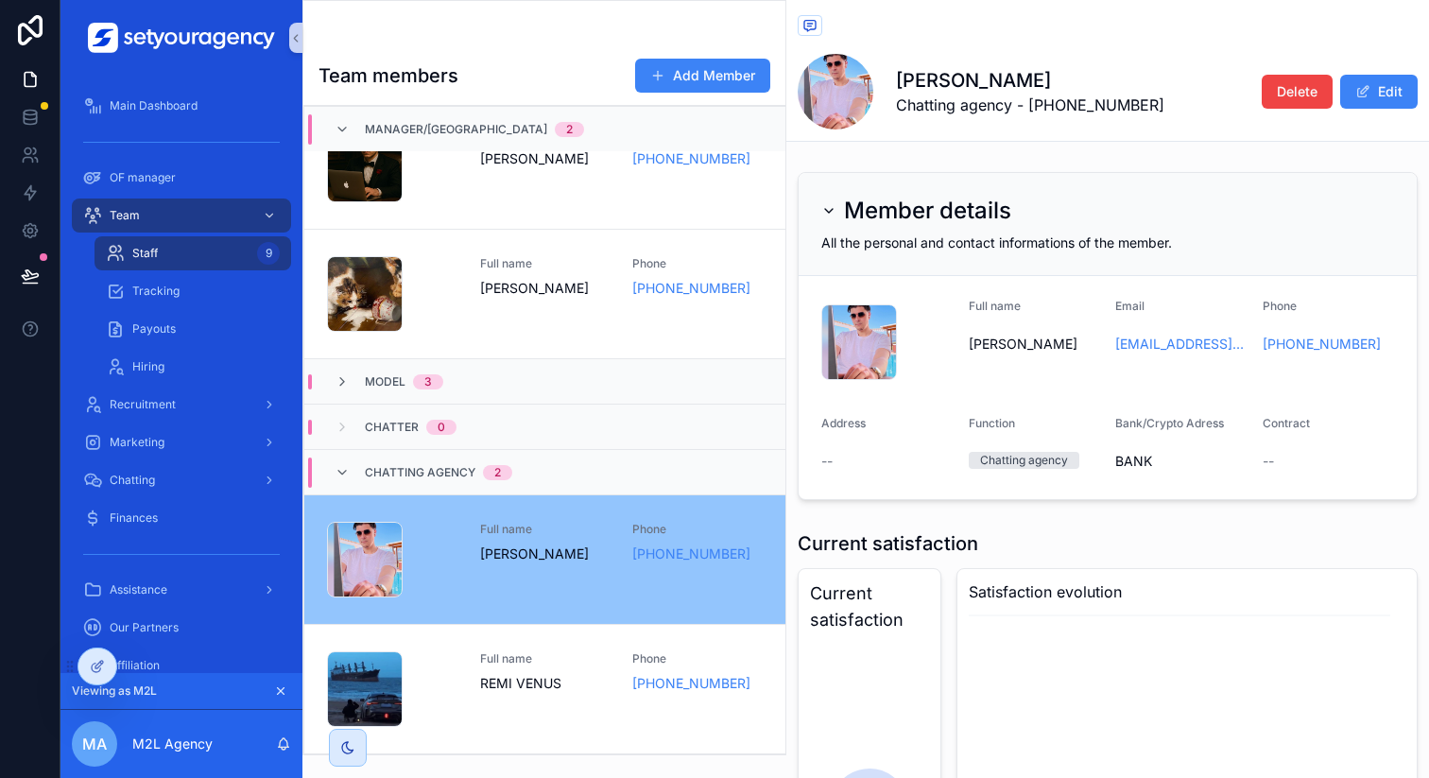
click at [1139, 65] on div "[PERSON_NAME] Chatting agency - [PHONE_NUMBER] Delete Edit" at bounding box center [1108, 92] width 620 height 76
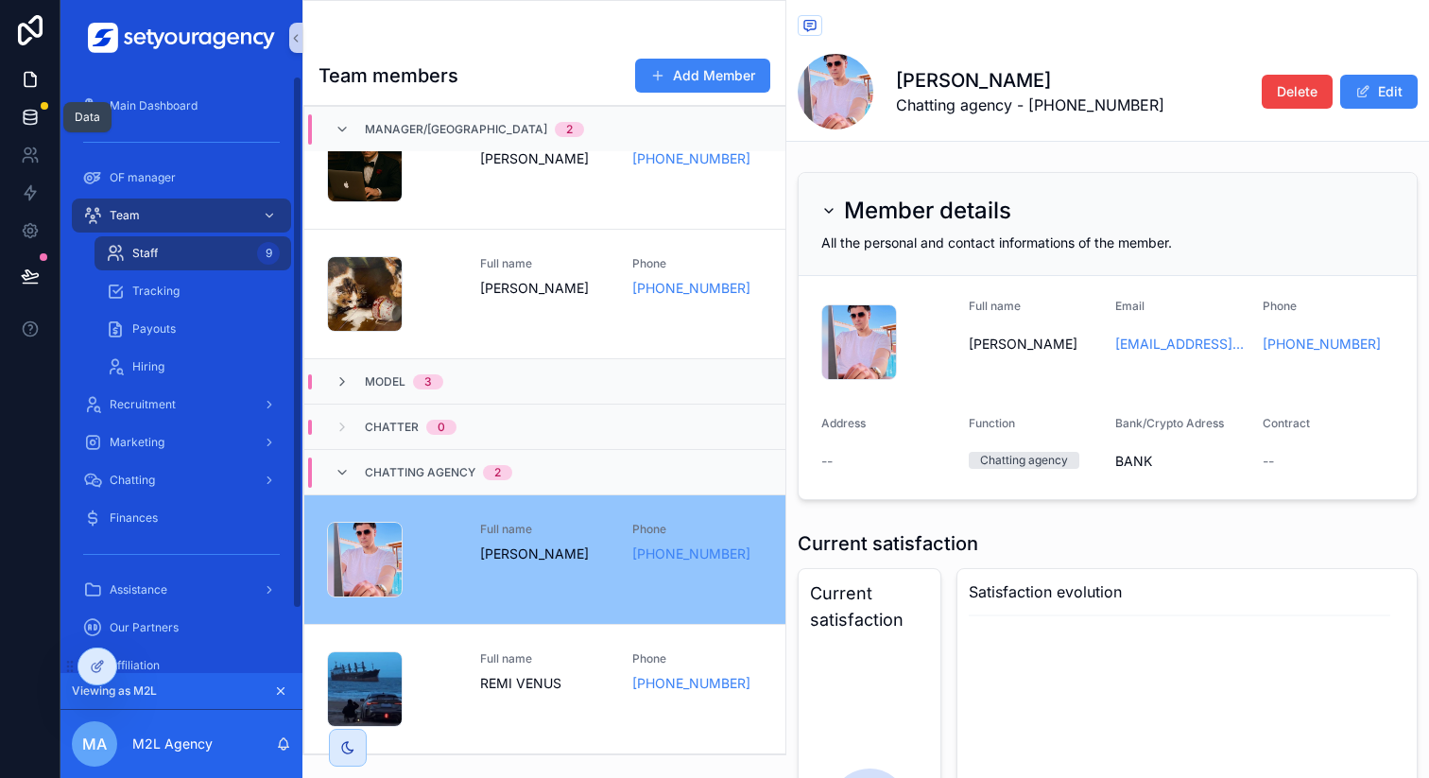
click at [31, 124] on icon at bounding box center [30, 121] width 12 height 8
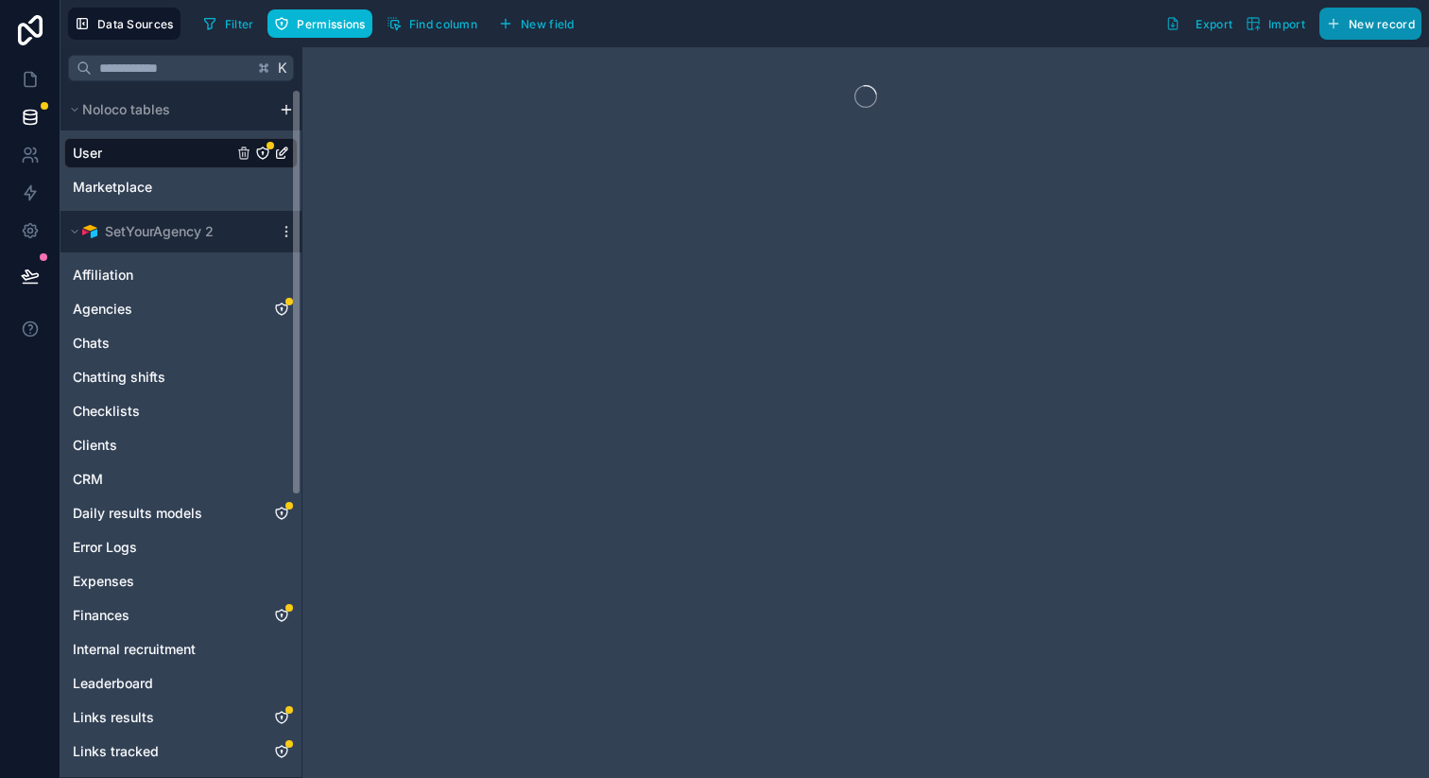
click at [1384, 28] on span "New record" at bounding box center [1382, 24] width 66 height 14
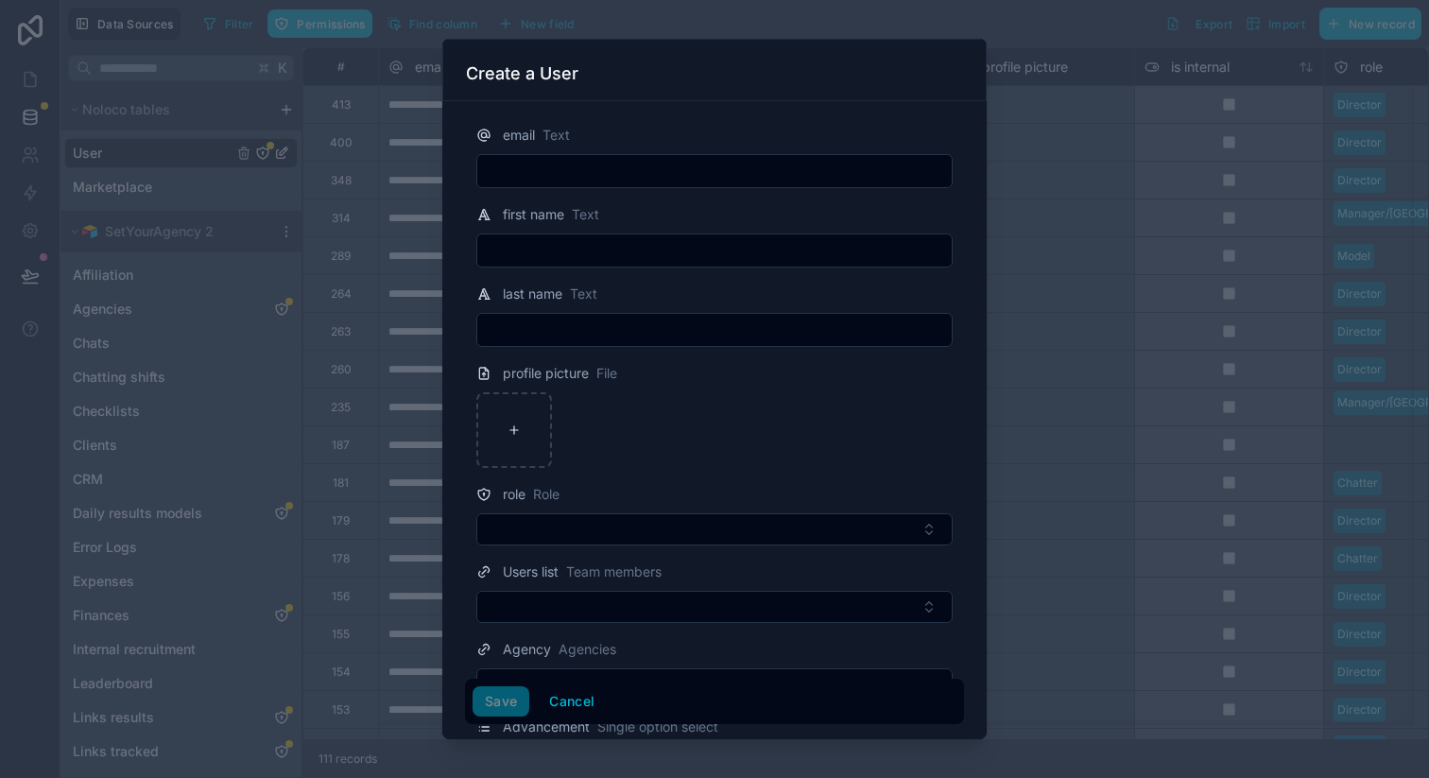
click at [662, 180] on input "text" at bounding box center [714, 171] width 474 height 26
paste input "**********"
type input "**********"
click at [604, 241] on input "text" at bounding box center [714, 250] width 474 height 26
type input "*******"
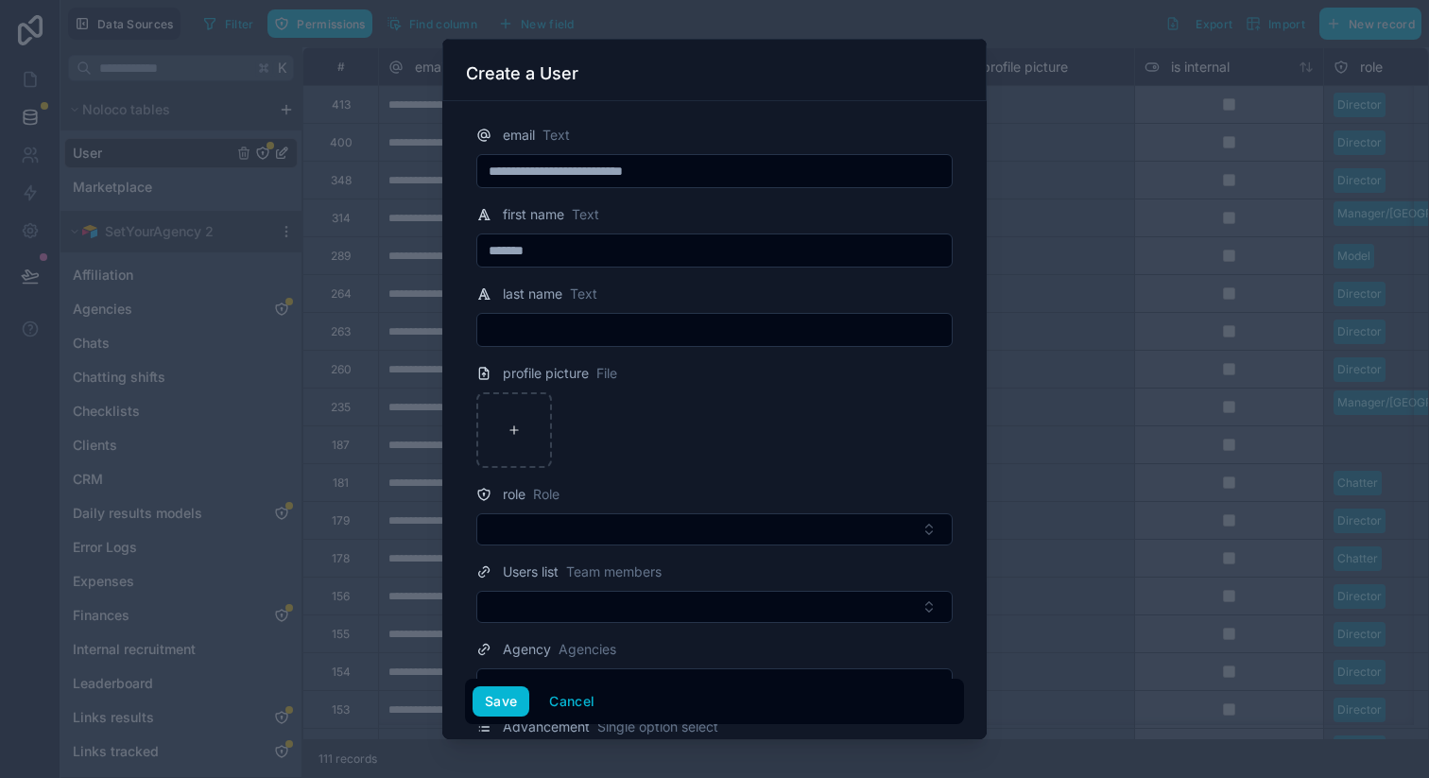
click at [584, 329] on input "text" at bounding box center [714, 330] width 474 height 26
type input "*****"
click at [656, 409] on div at bounding box center [714, 430] width 476 height 76
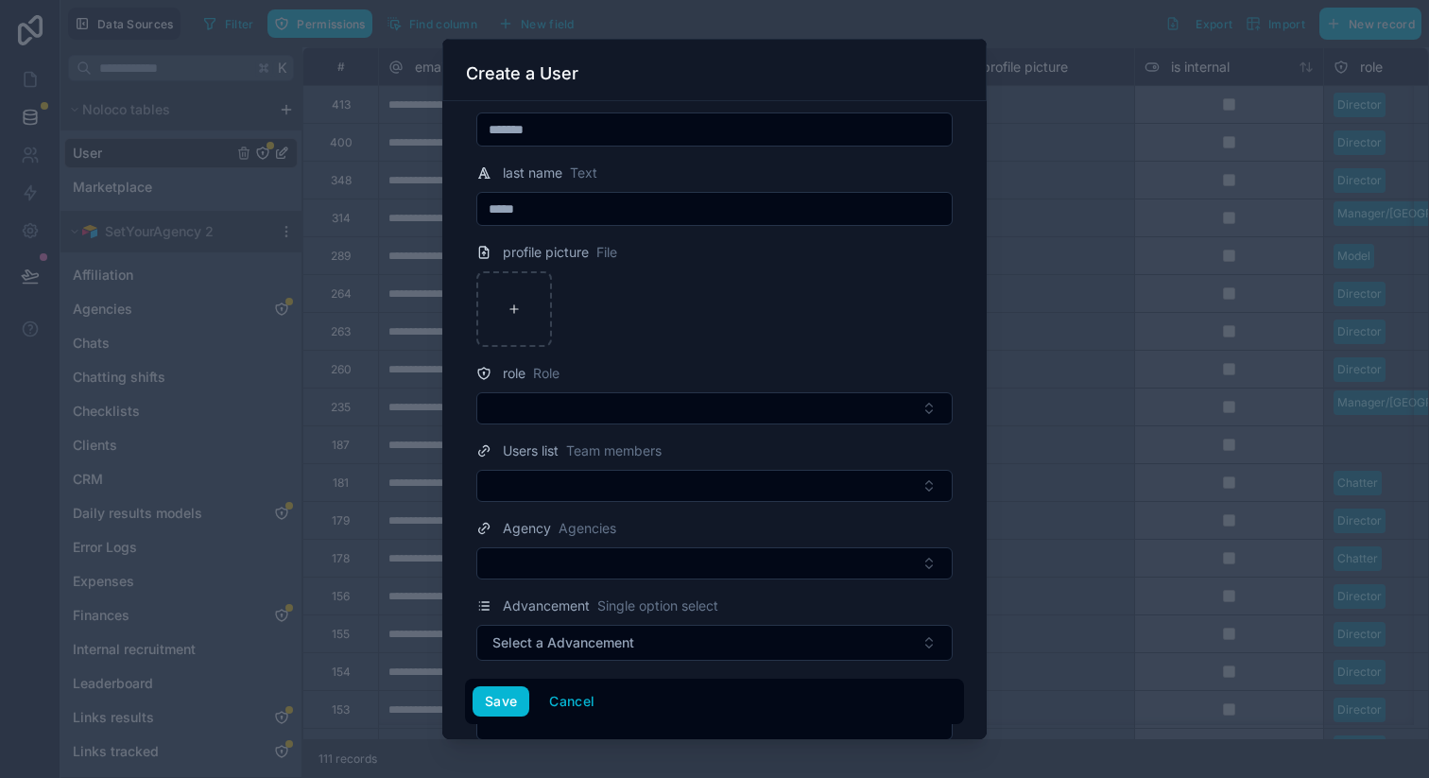
scroll to position [180, 0]
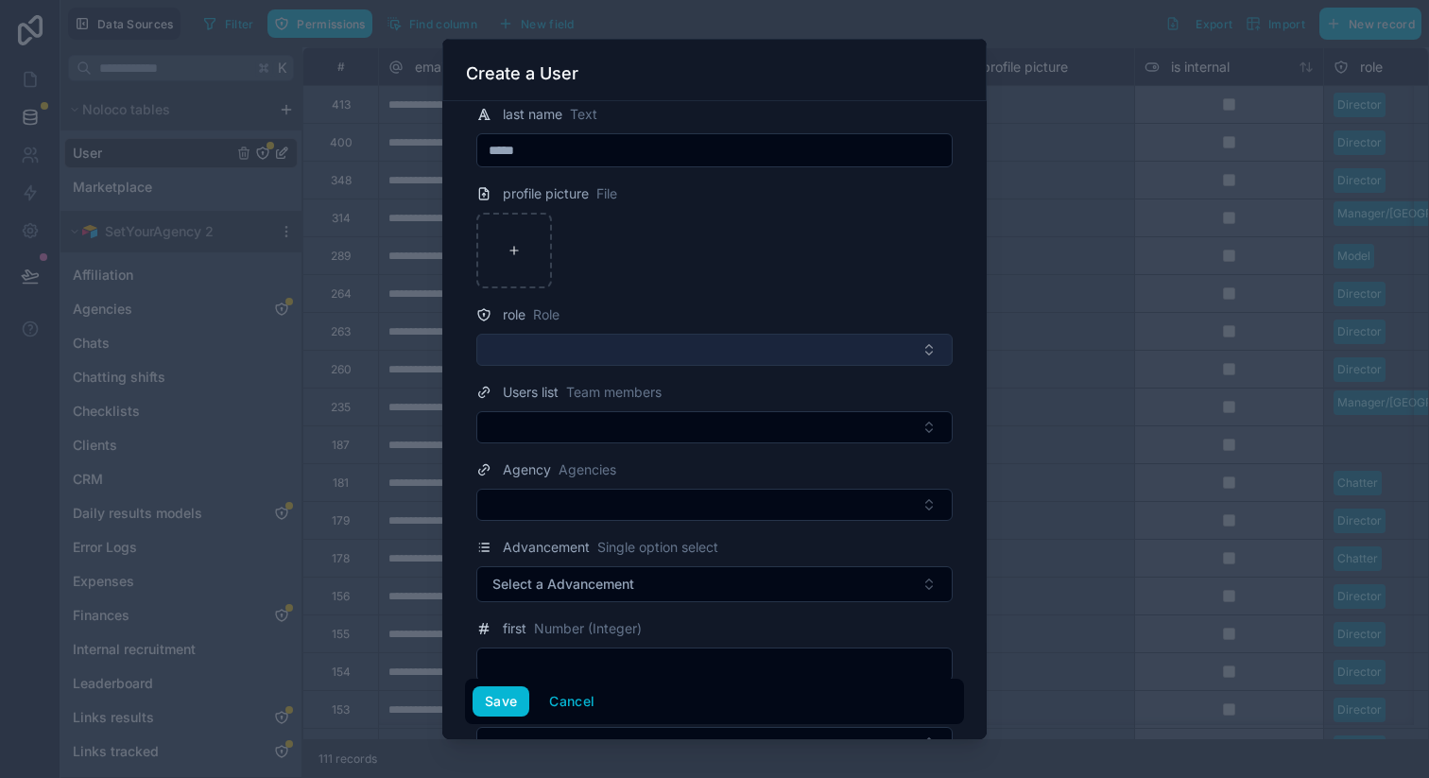
click at [578, 356] on button "Select Button" at bounding box center [714, 350] width 476 height 32
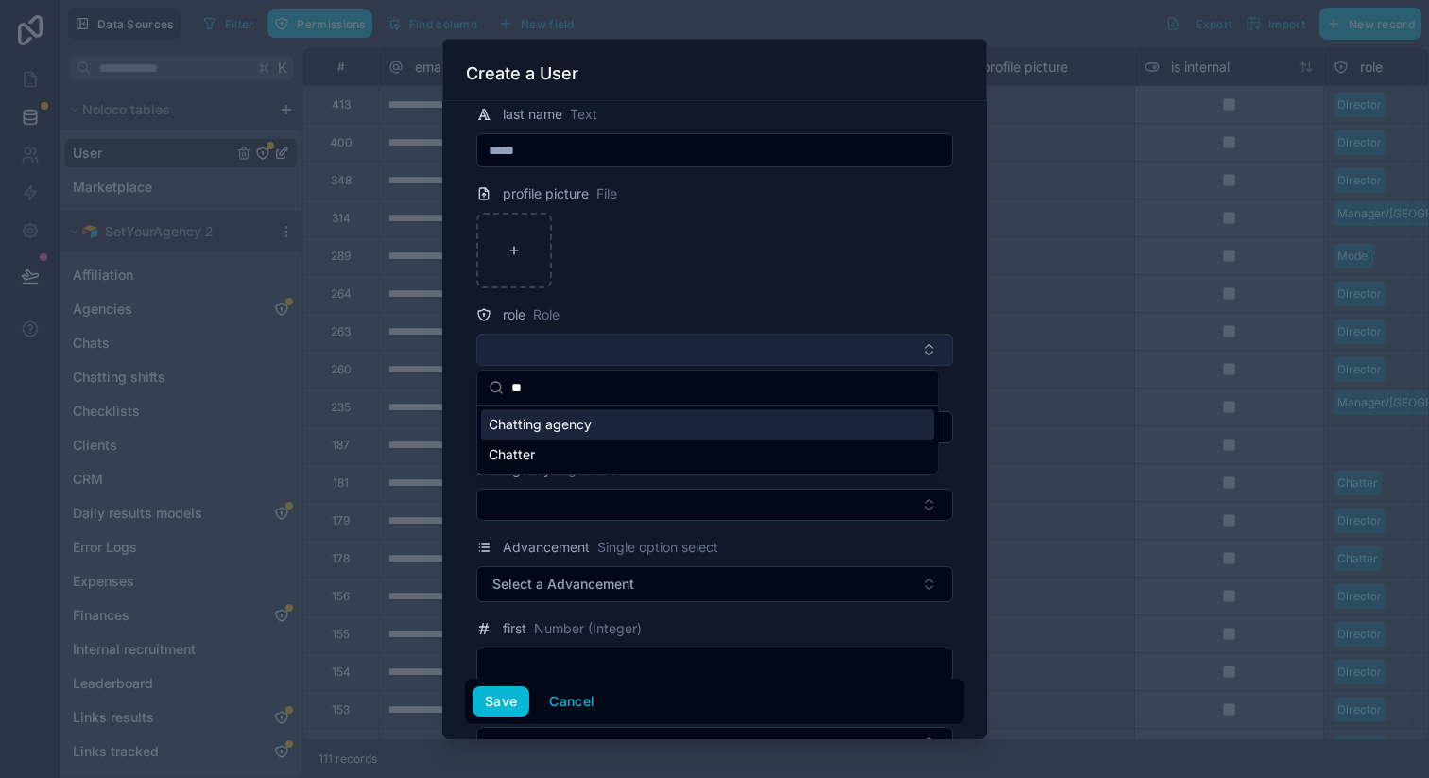
type input "***"
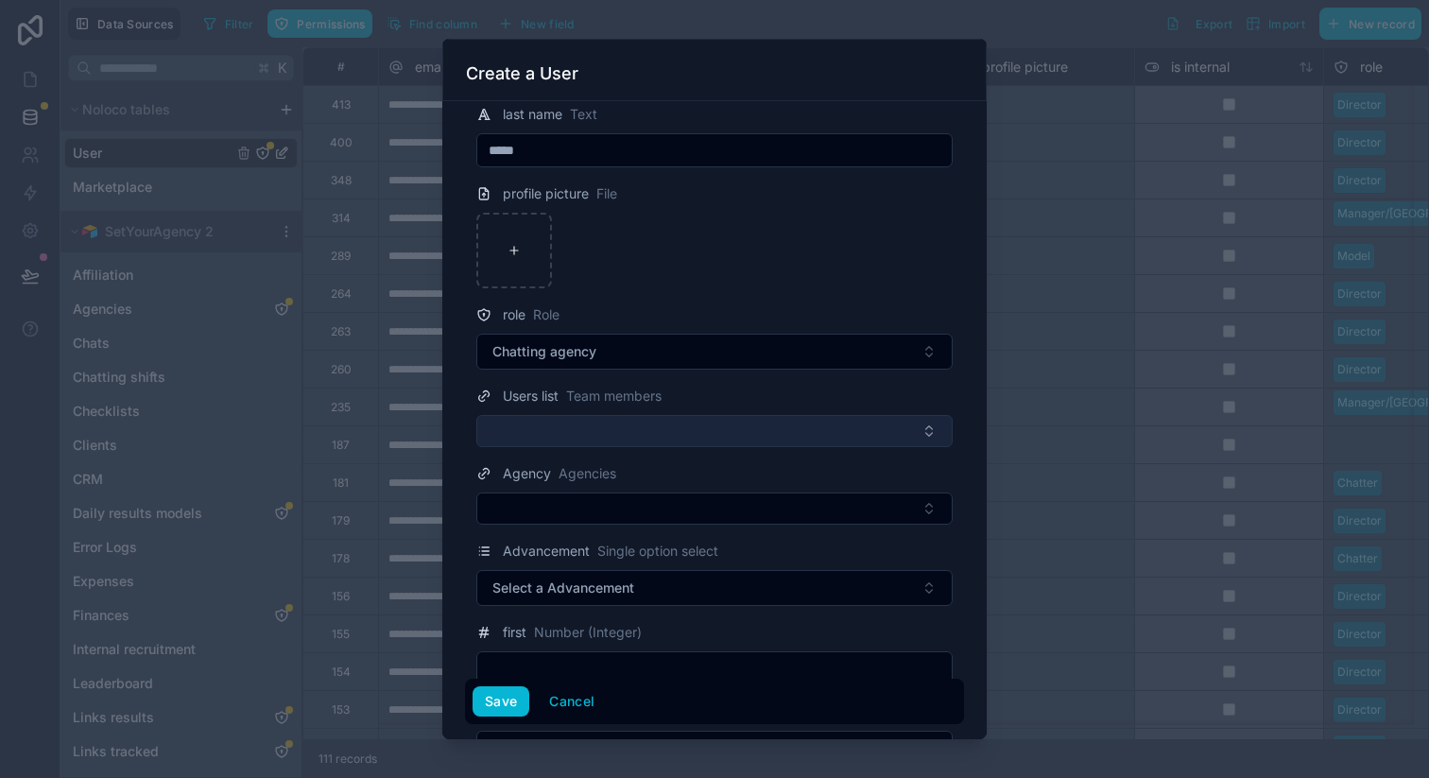
click at [631, 431] on button "Select Button" at bounding box center [714, 431] width 476 height 32
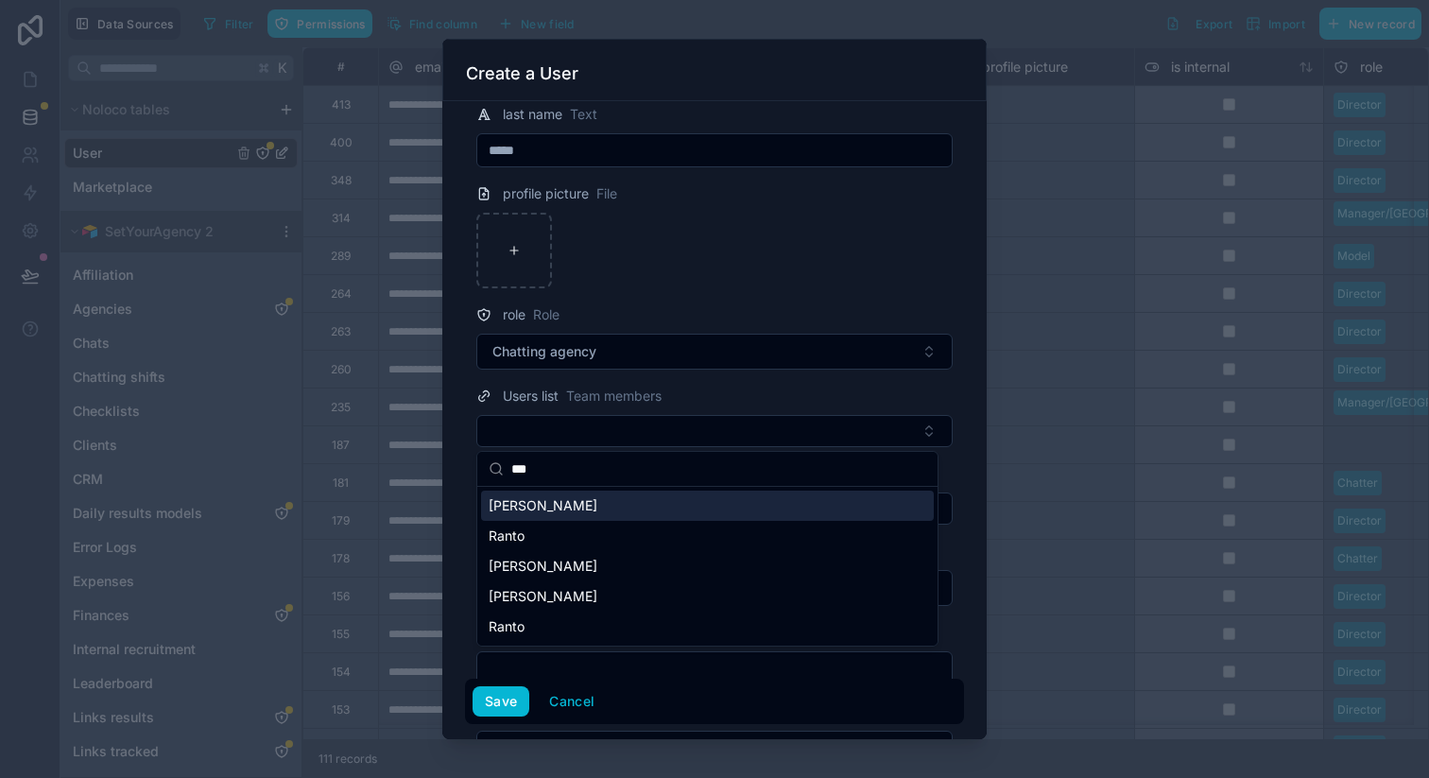
type input "***"
click at [650, 505] on div "[PERSON_NAME]" at bounding box center [707, 506] width 453 height 30
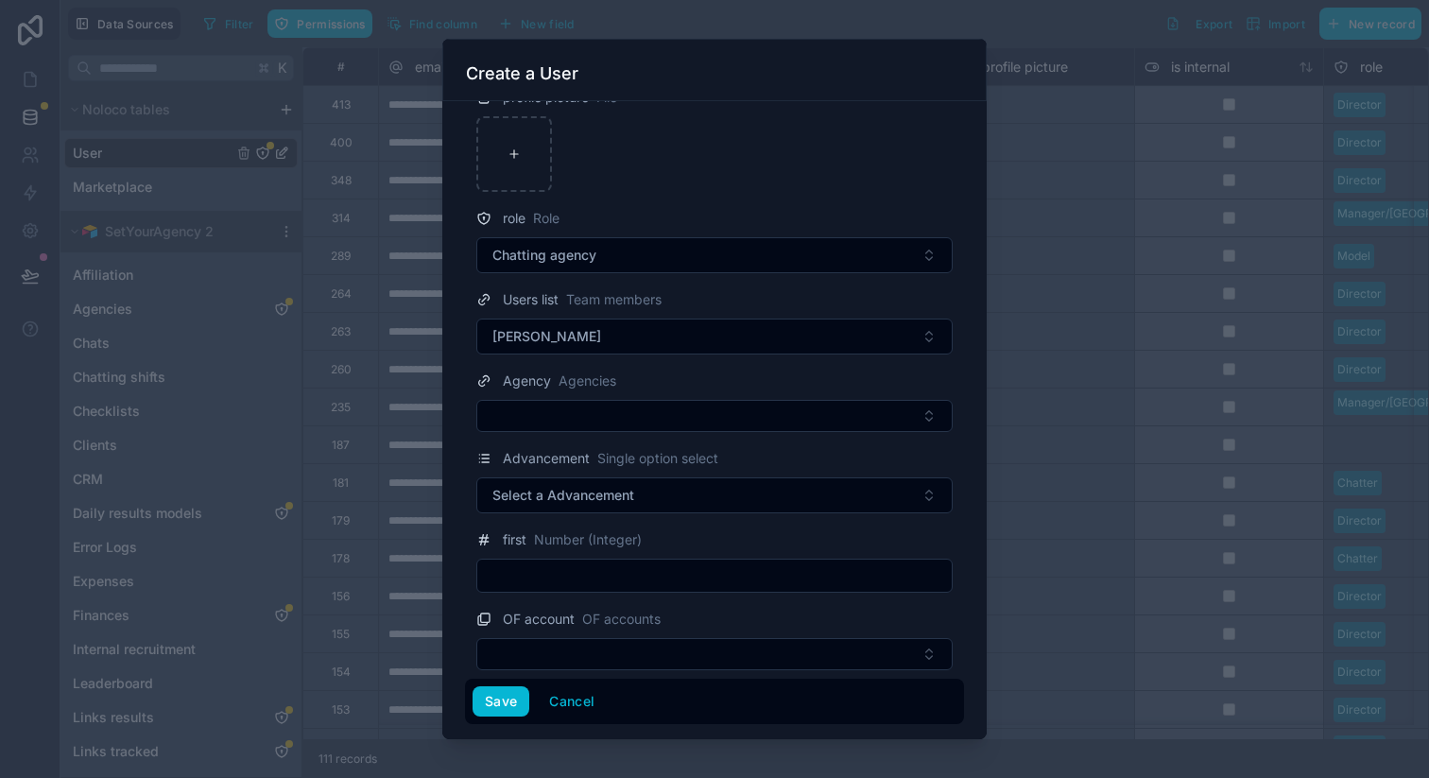
scroll to position [282, 0]
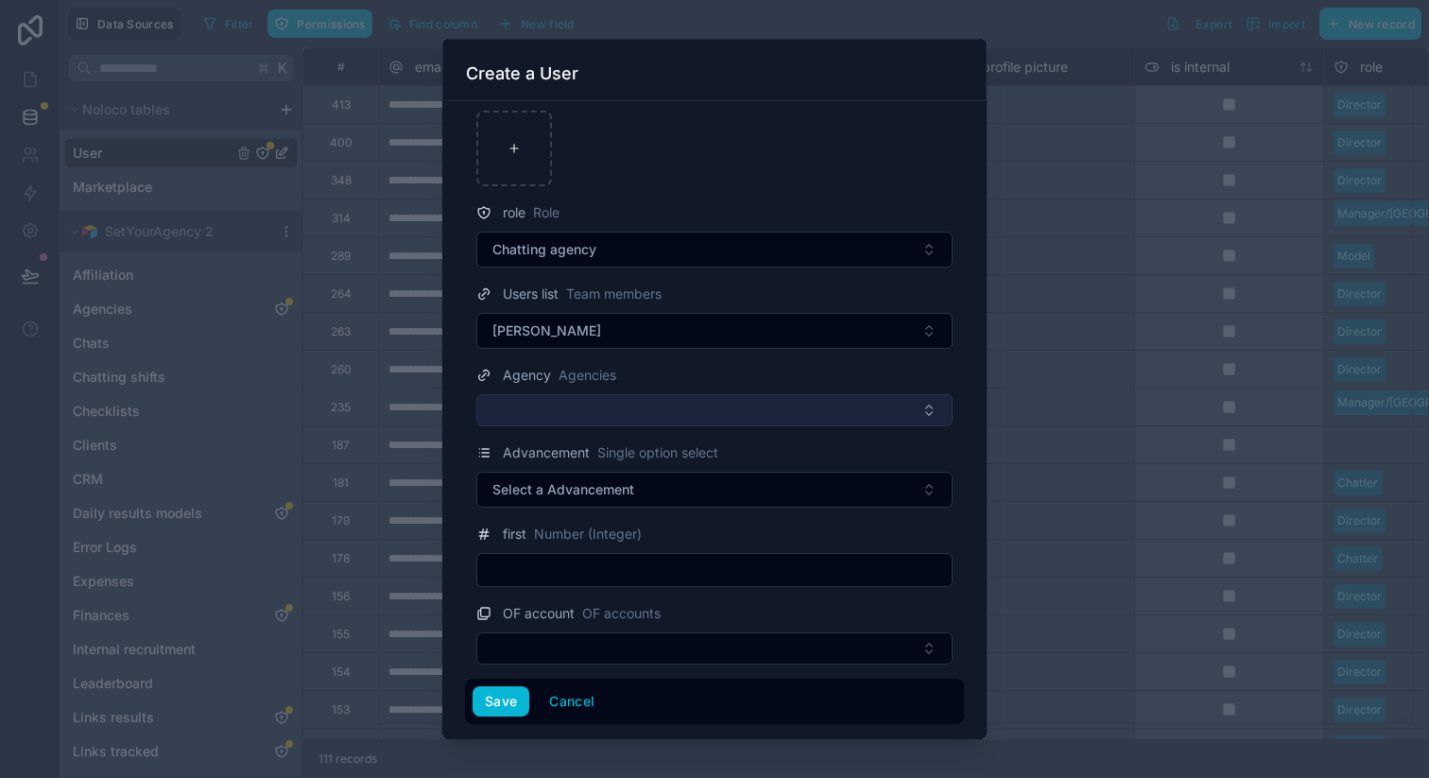
click at [598, 405] on button "Select Button" at bounding box center [714, 410] width 476 height 32
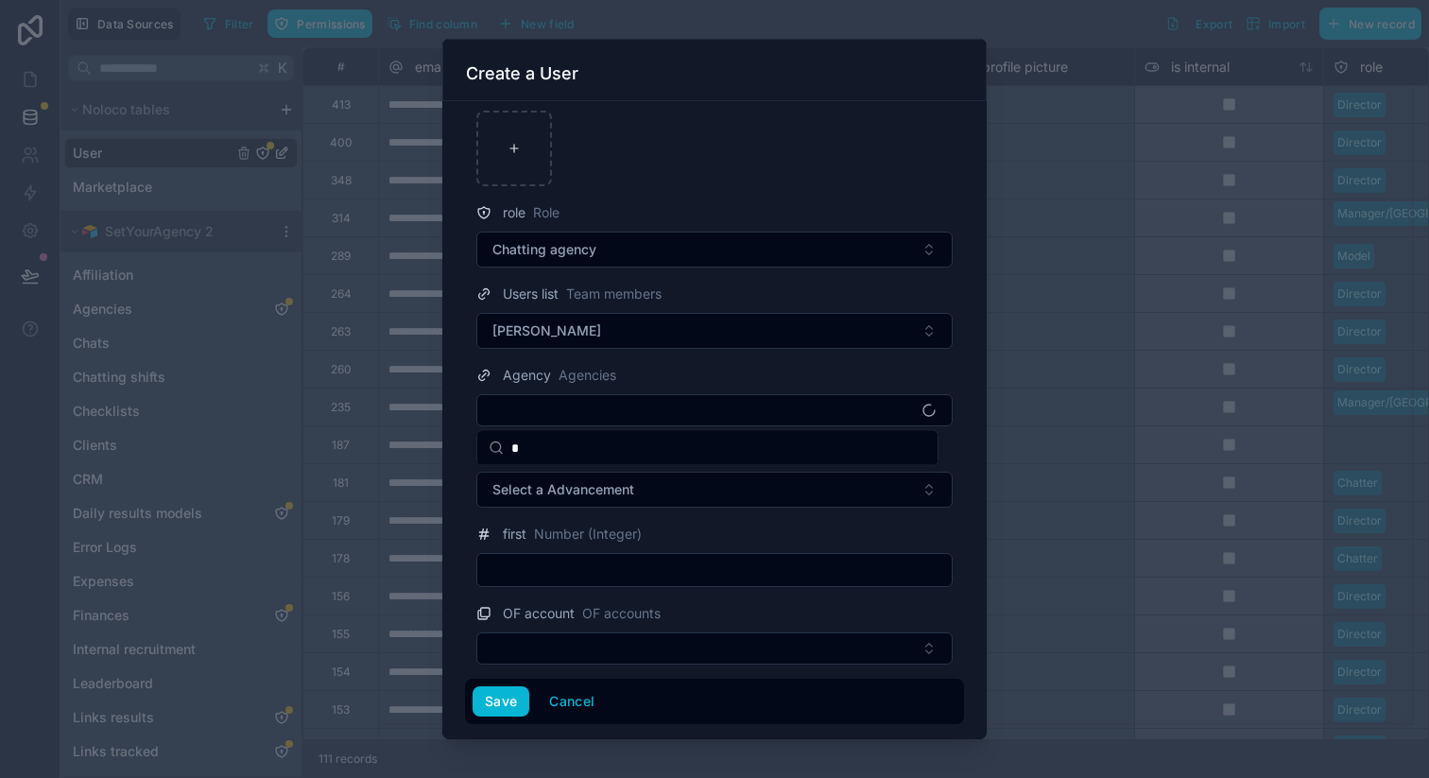
type input "**"
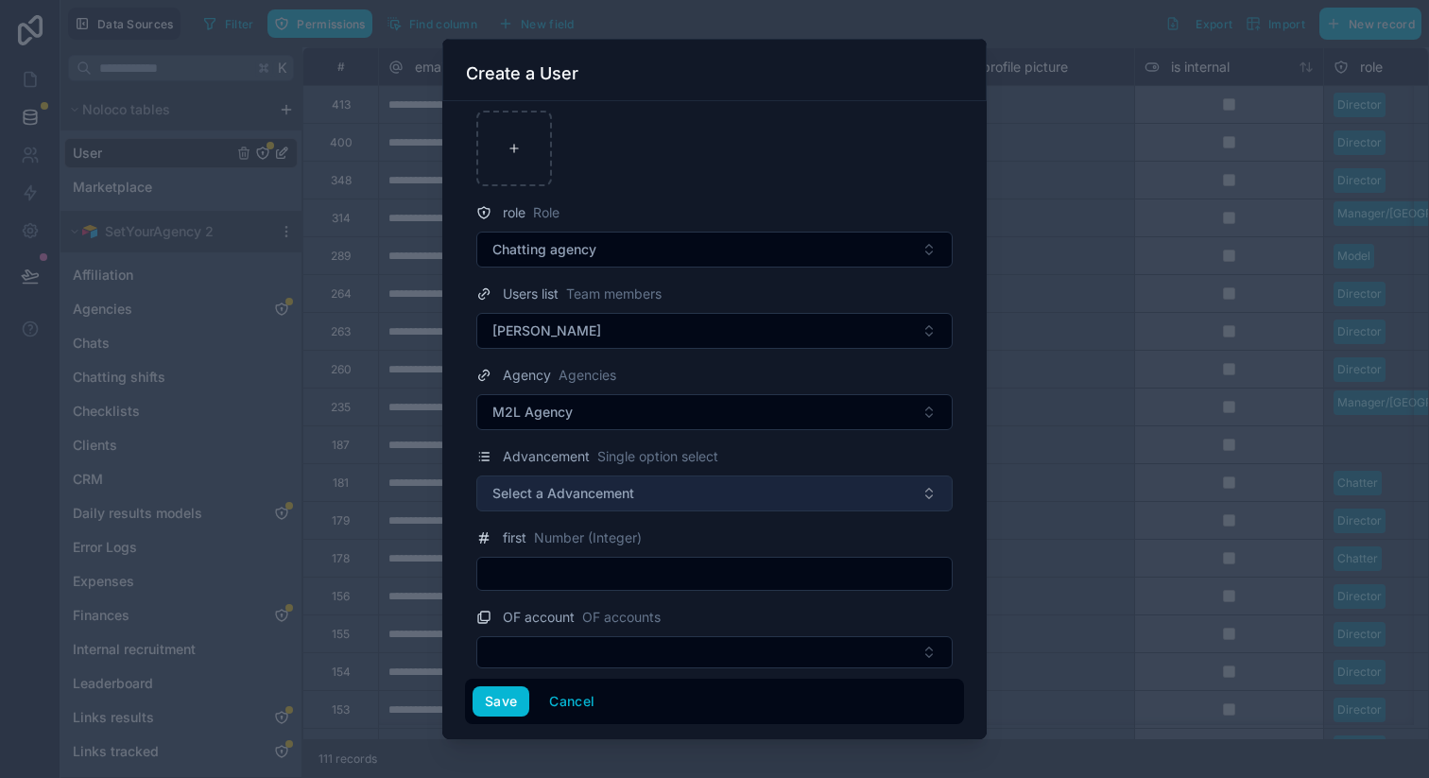
click at [682, 491] on button "Select a Advancement" at bounding box center [714, 493] width 476 height 36
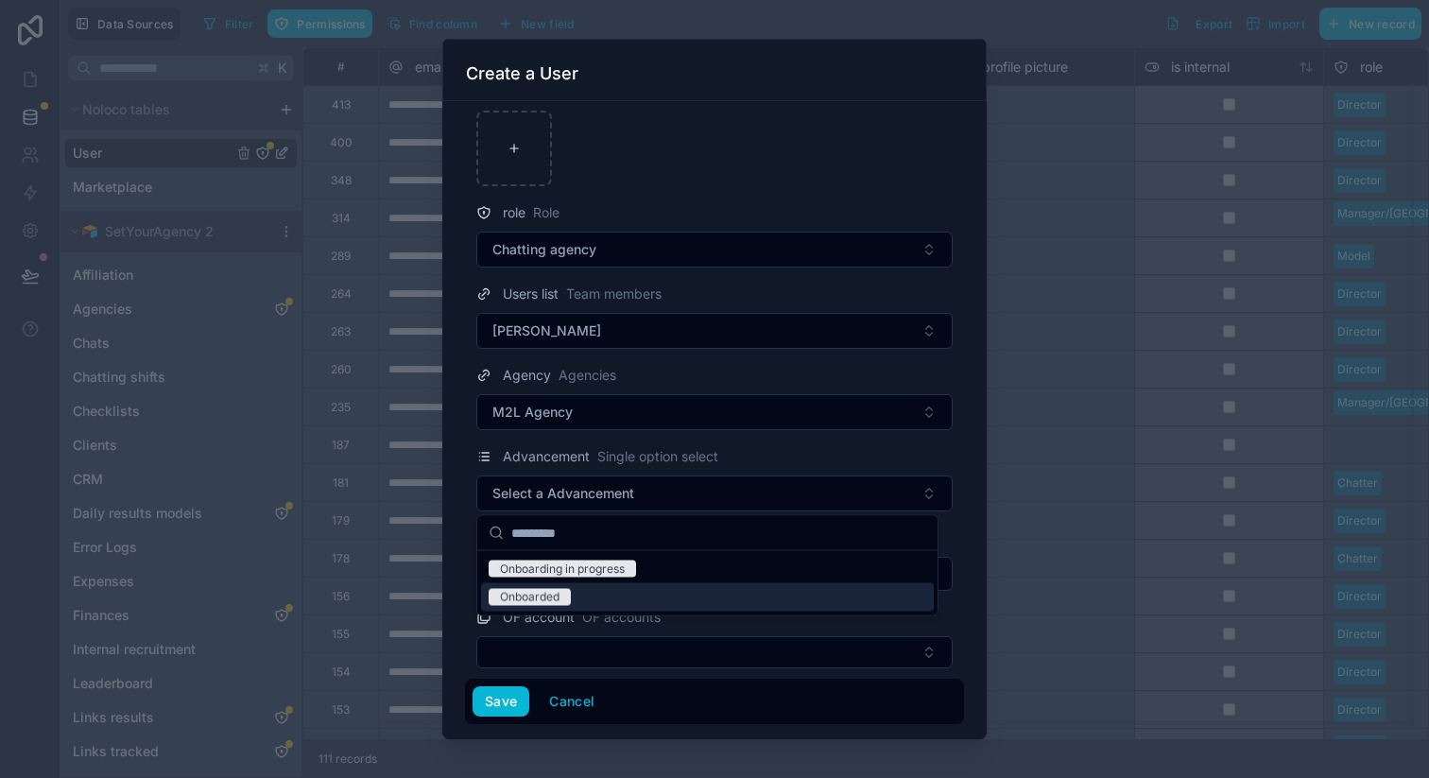
click at [577, 589] on div "Onboarded" at bounding box center [707, 597] width 453 height 28
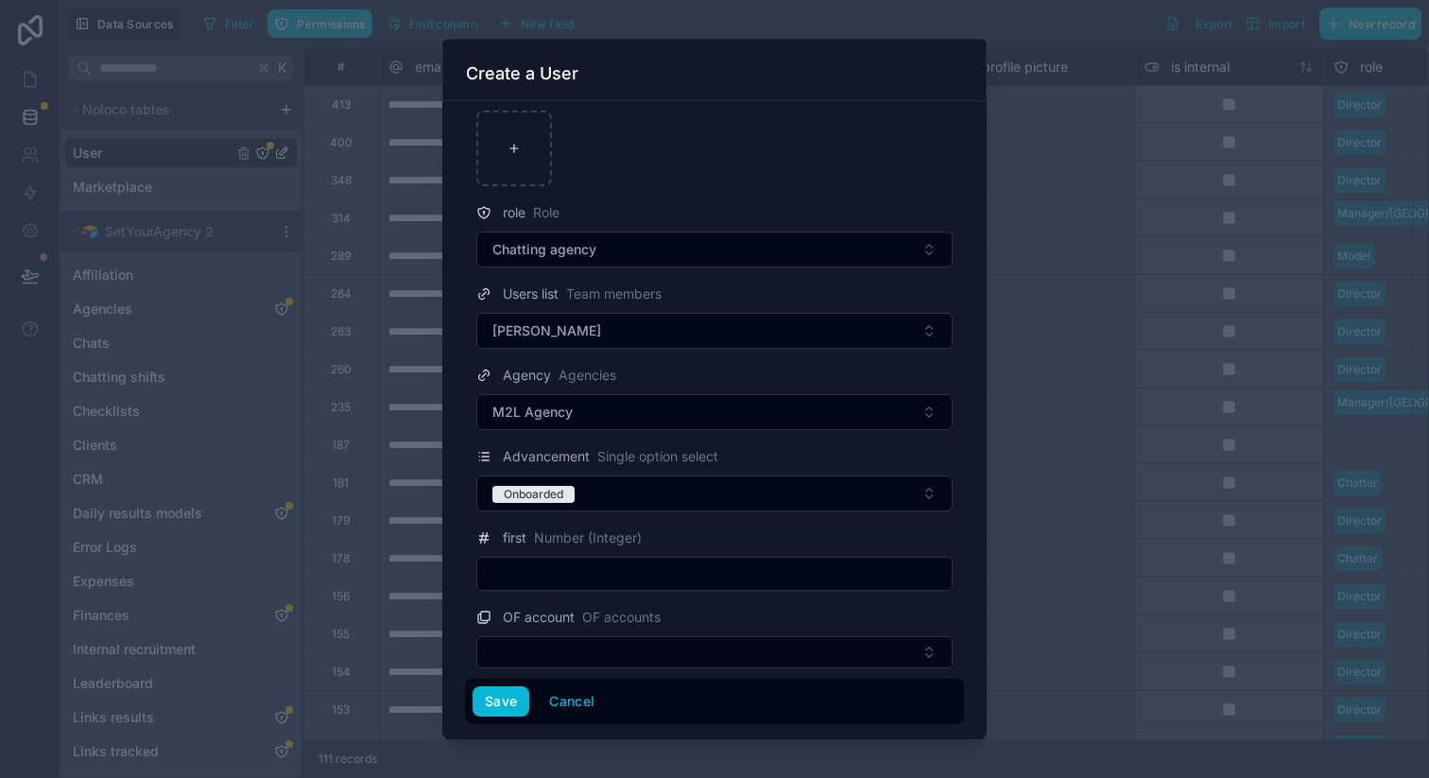
scroll to position [285, 0]
click at [490, 698] on button "Save" at bounding box center [501, 701] width 57 height 30
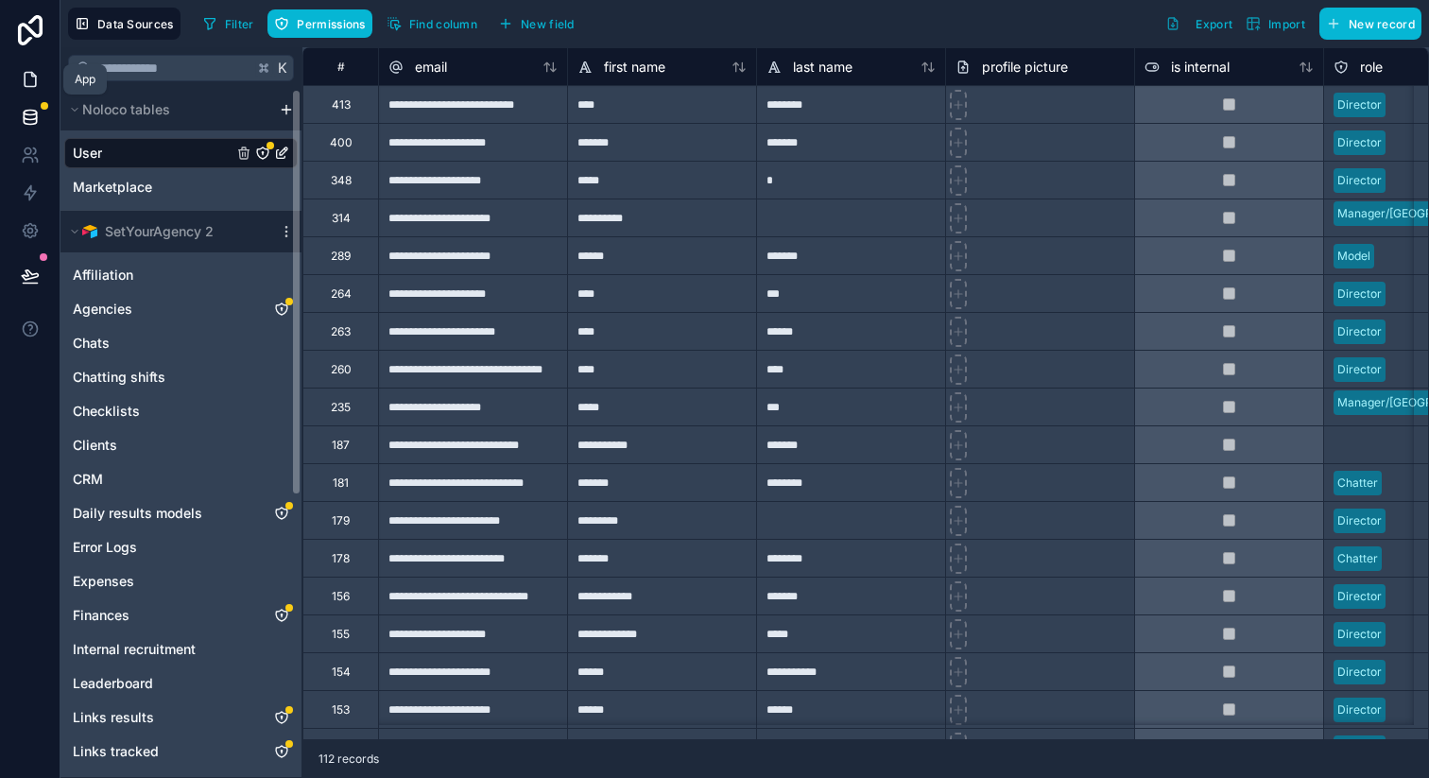
click at [34, 81] on icon at bounding box center [30, 79] width 19 height 19
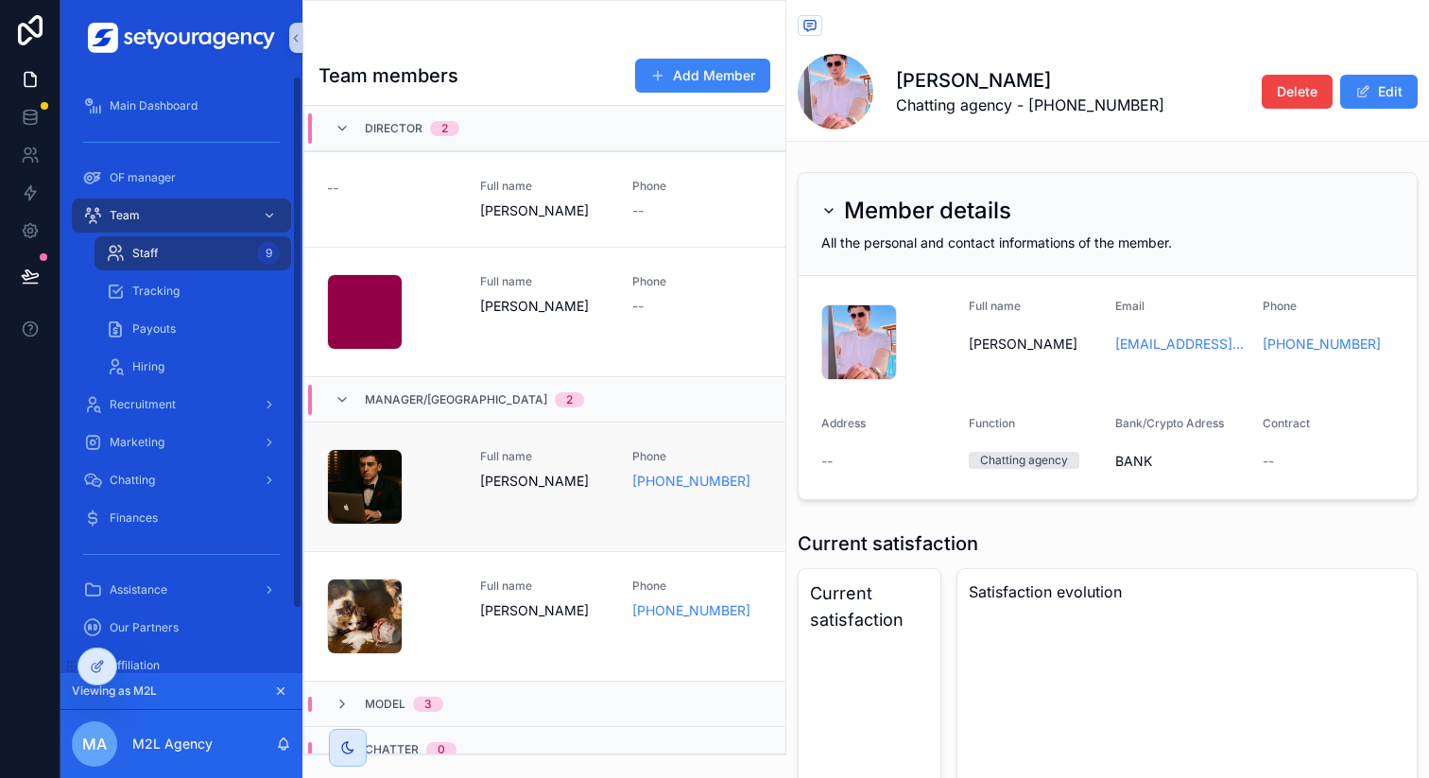
scroll to position [322, 0]
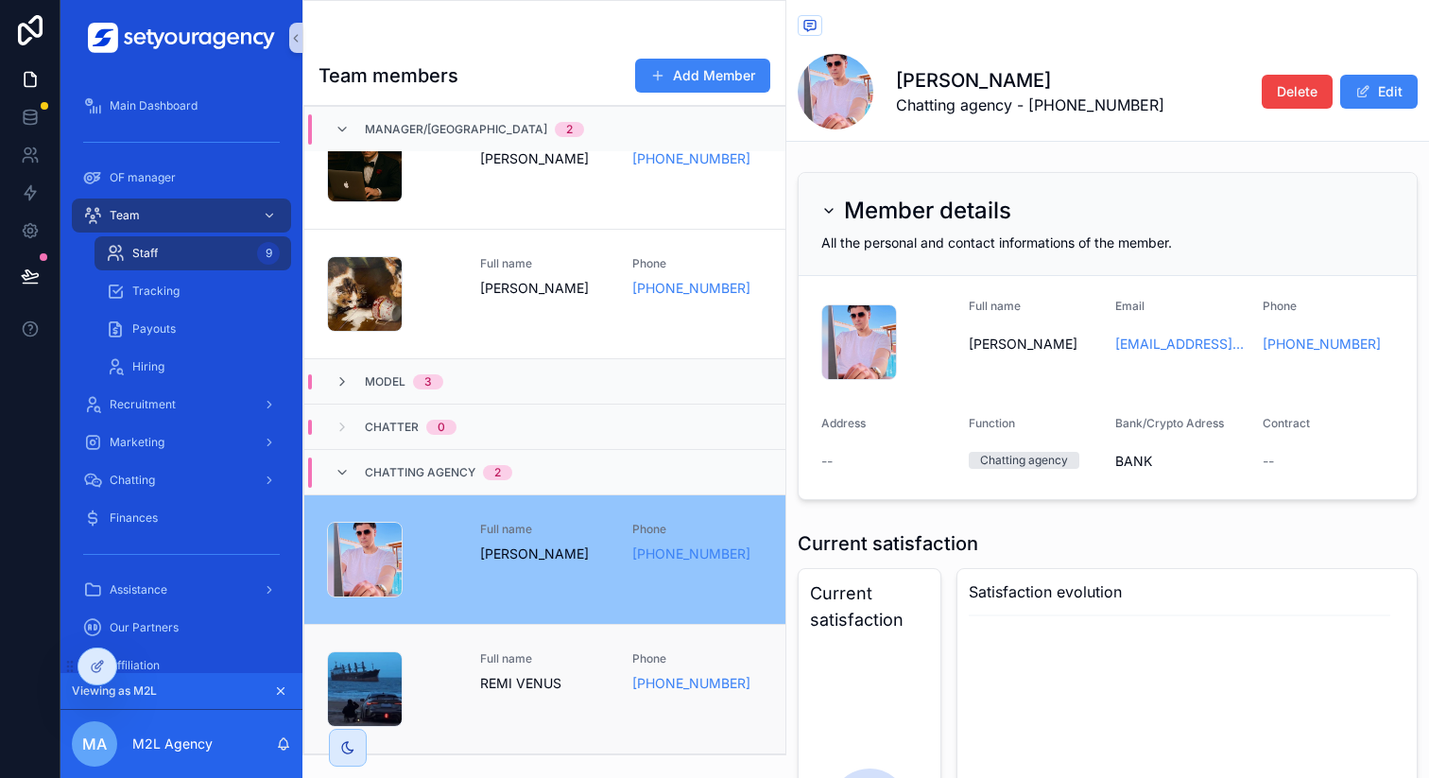
click at [514, 666] on div "Full name [PERSON_NAME]" at bounding box center [545, 672] width 130 height 42
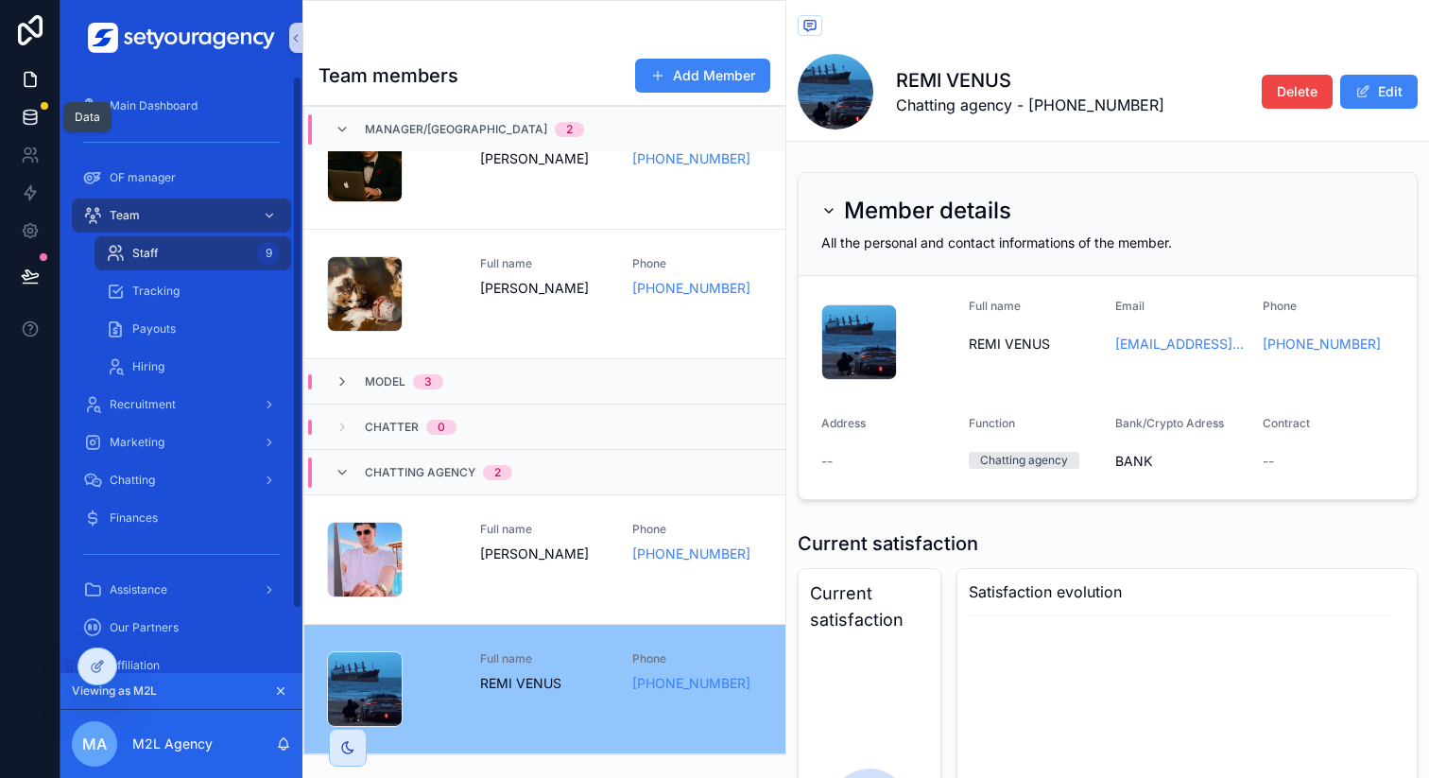
click at [29, 117] on icon at bounding box center [30, 117] width 19 height 19
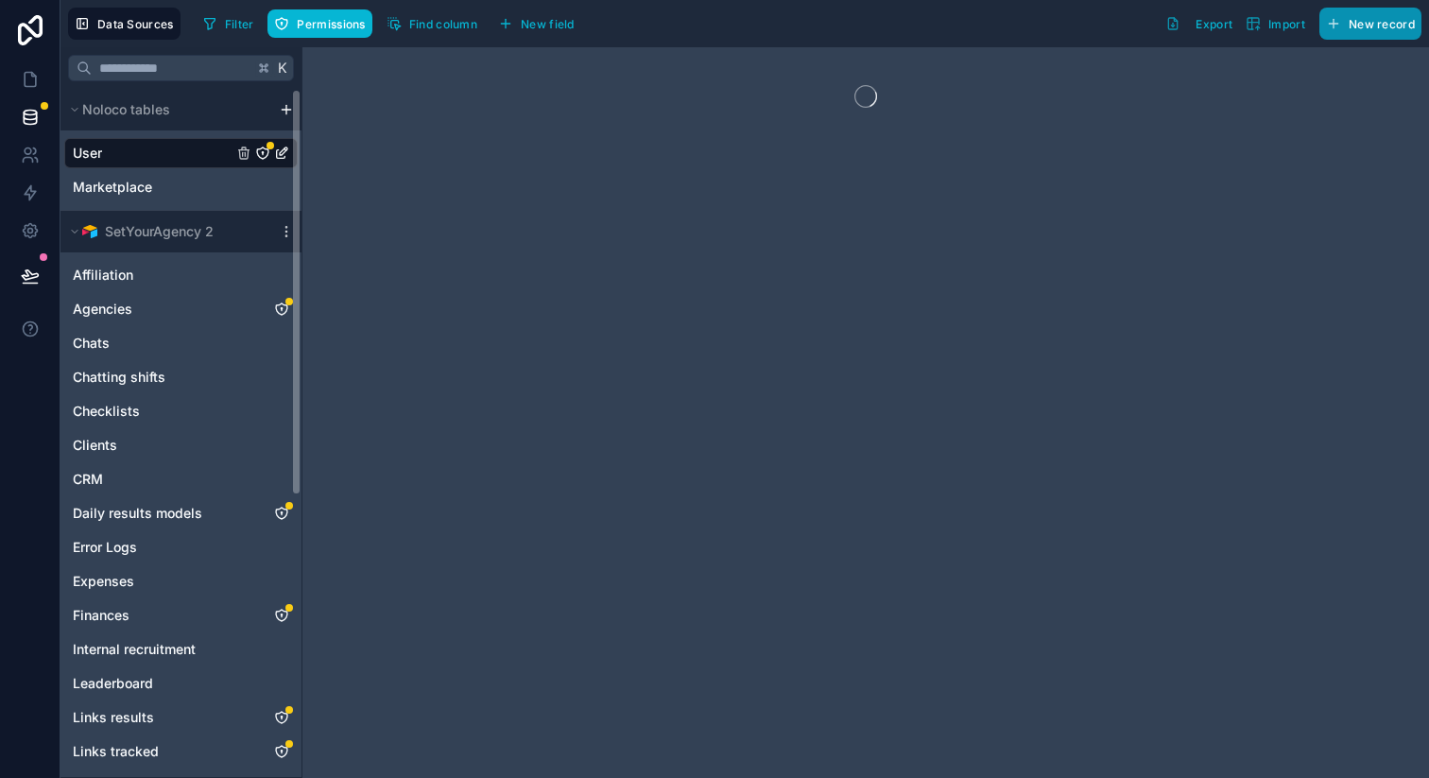
click at [1371, 29] on span "New record" at bounding box center [1382, 24] width 66 height 14
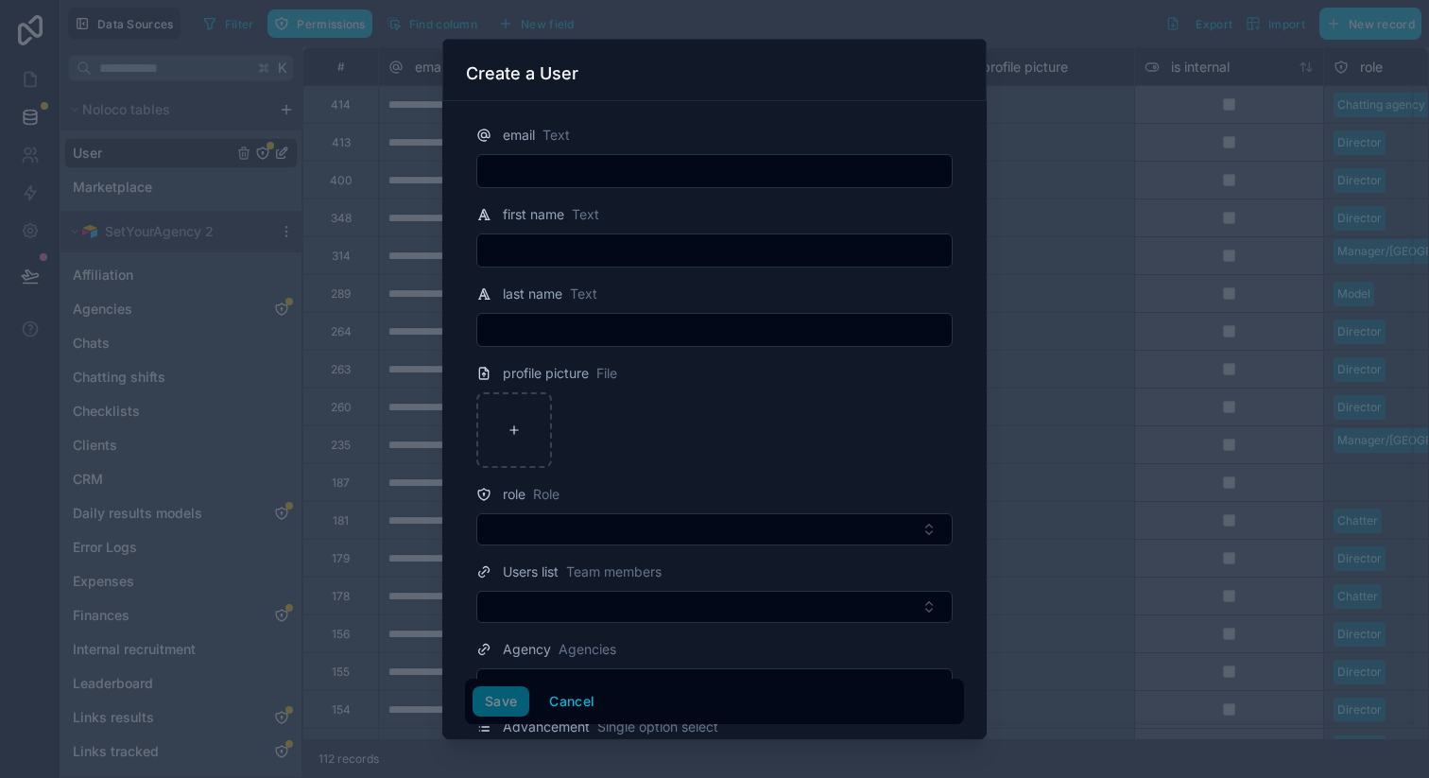
click at [636, 176] on input "text" at bounding box center [714, 171] width 474 height 26
paste input "**********"
type input "**********"
click at [595, 254] on input "text" at bounding box center [714, 250] width 474 height 26
type input "****"
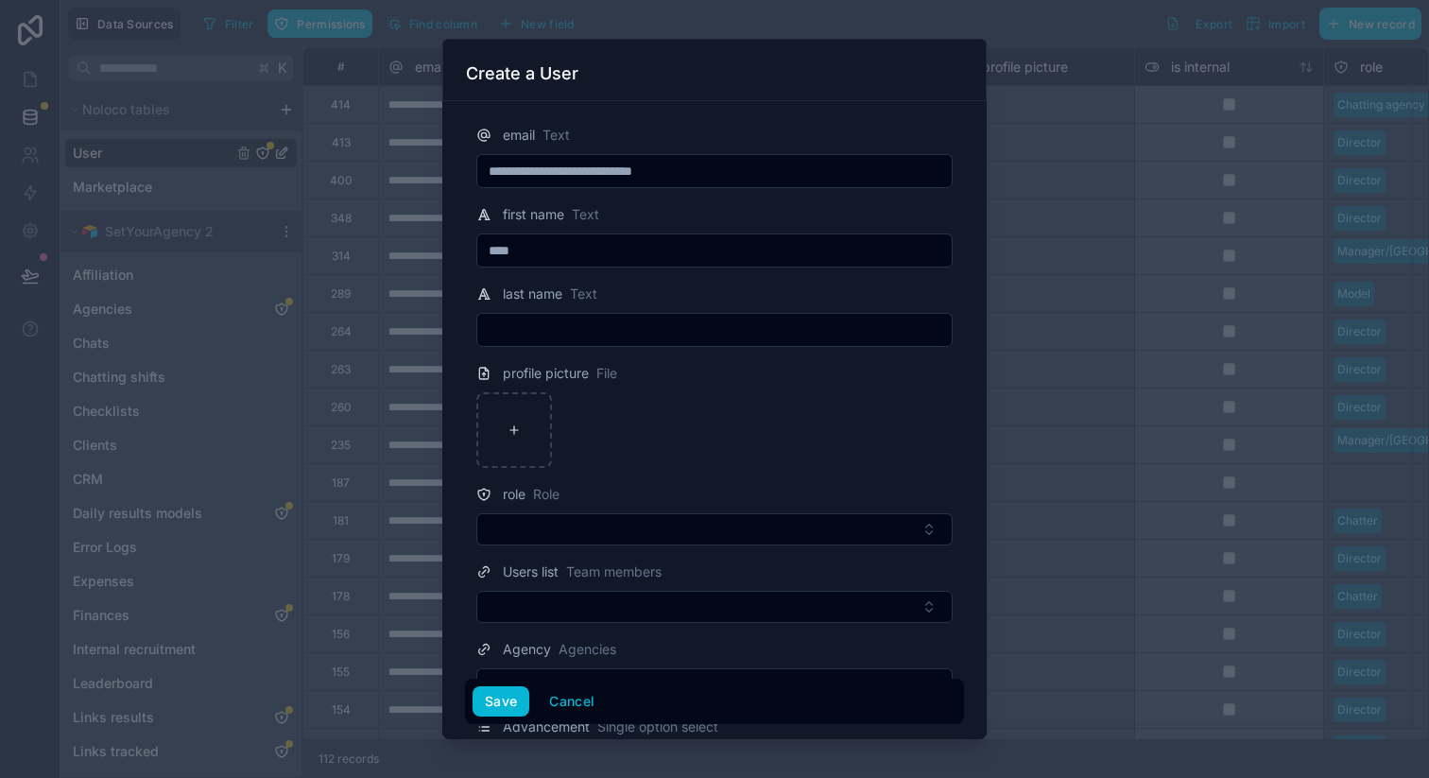
click at [571, 328] on input "text" at bounding box center [714, 330] width 474 height 26
type input "*****"
click at [681, 454] on div at bounding box center [714, 430] width 476 height 76
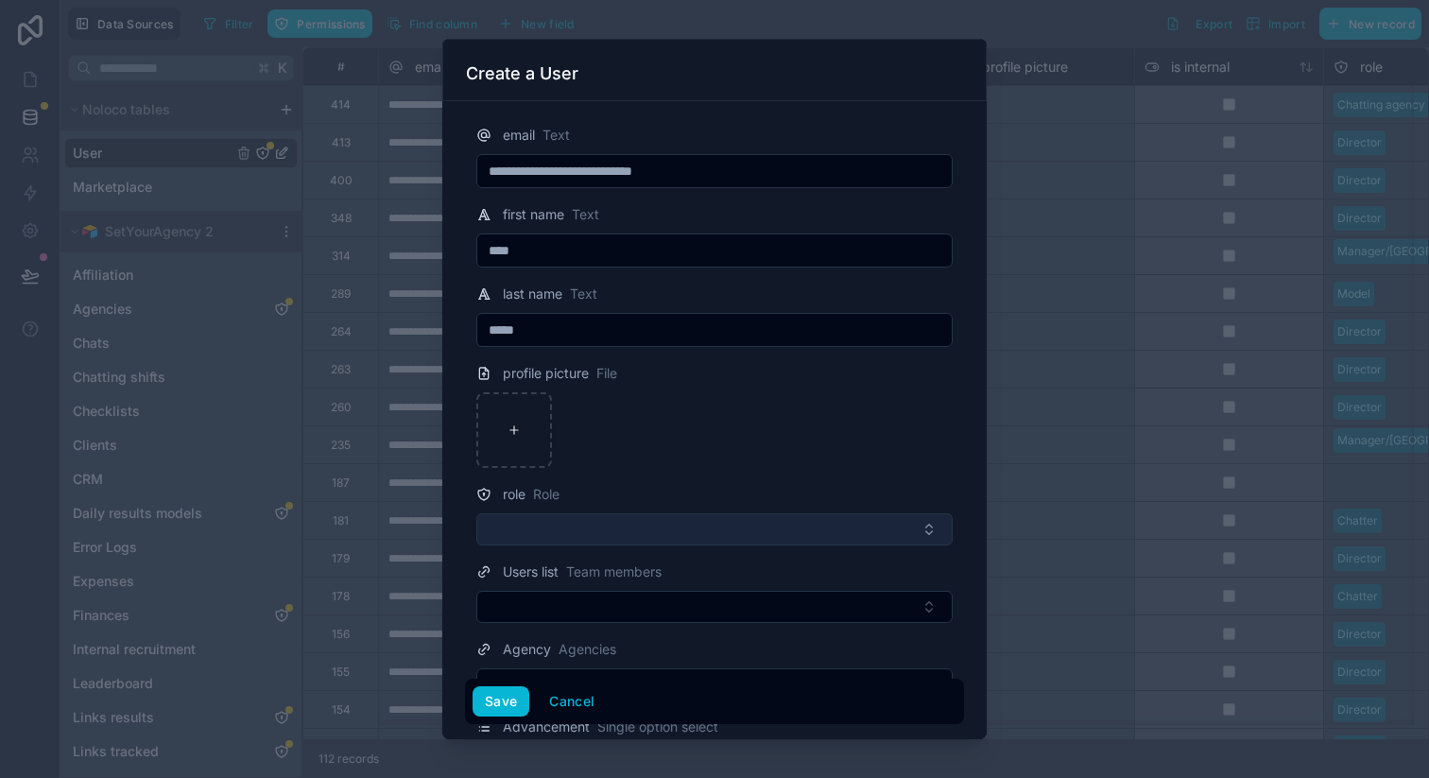
click at [667, 523] on button "Select Button" at bounding box center [714, 529] width 476 height 32
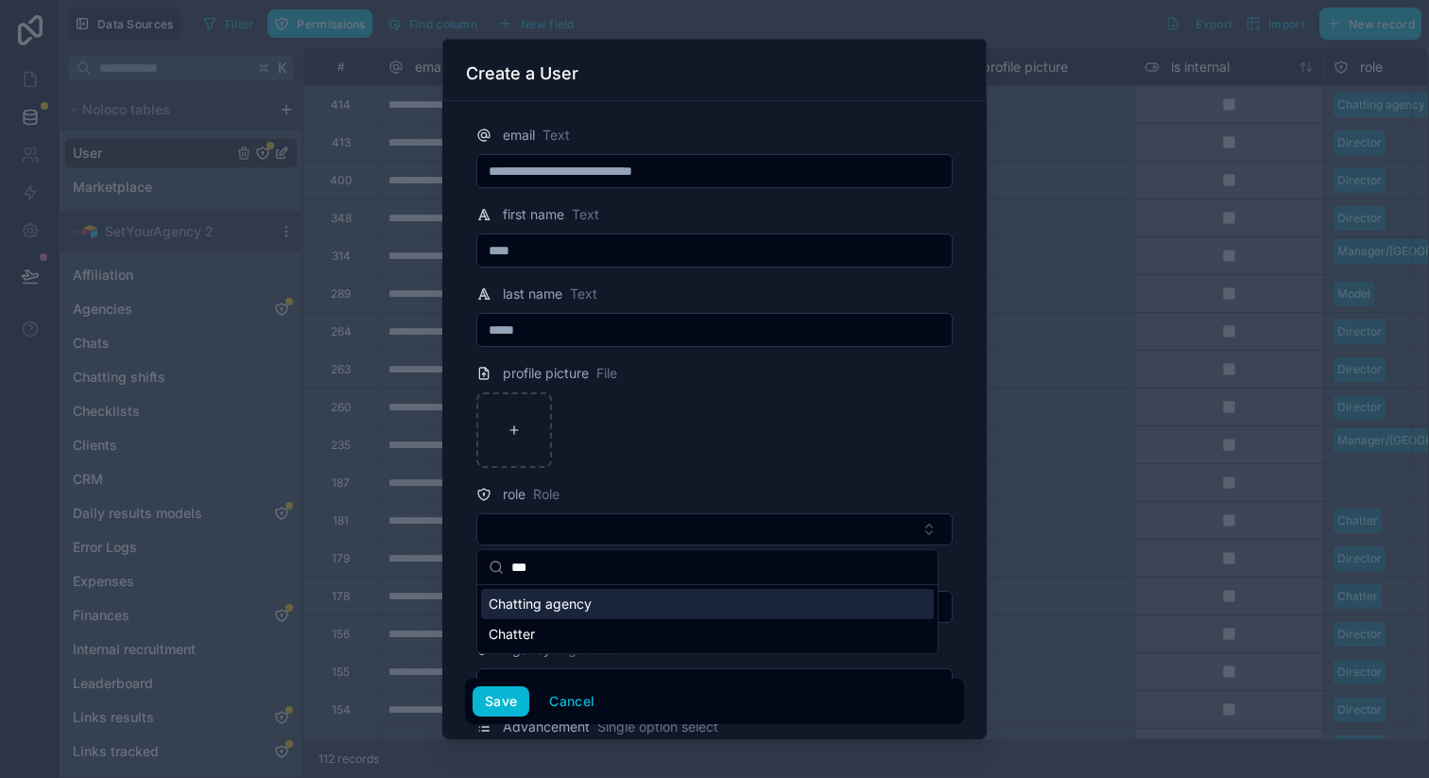
type input "***"
click at [577, 605] on span "Chatting agency" at bounding box center [540, 603] width 103 height 19
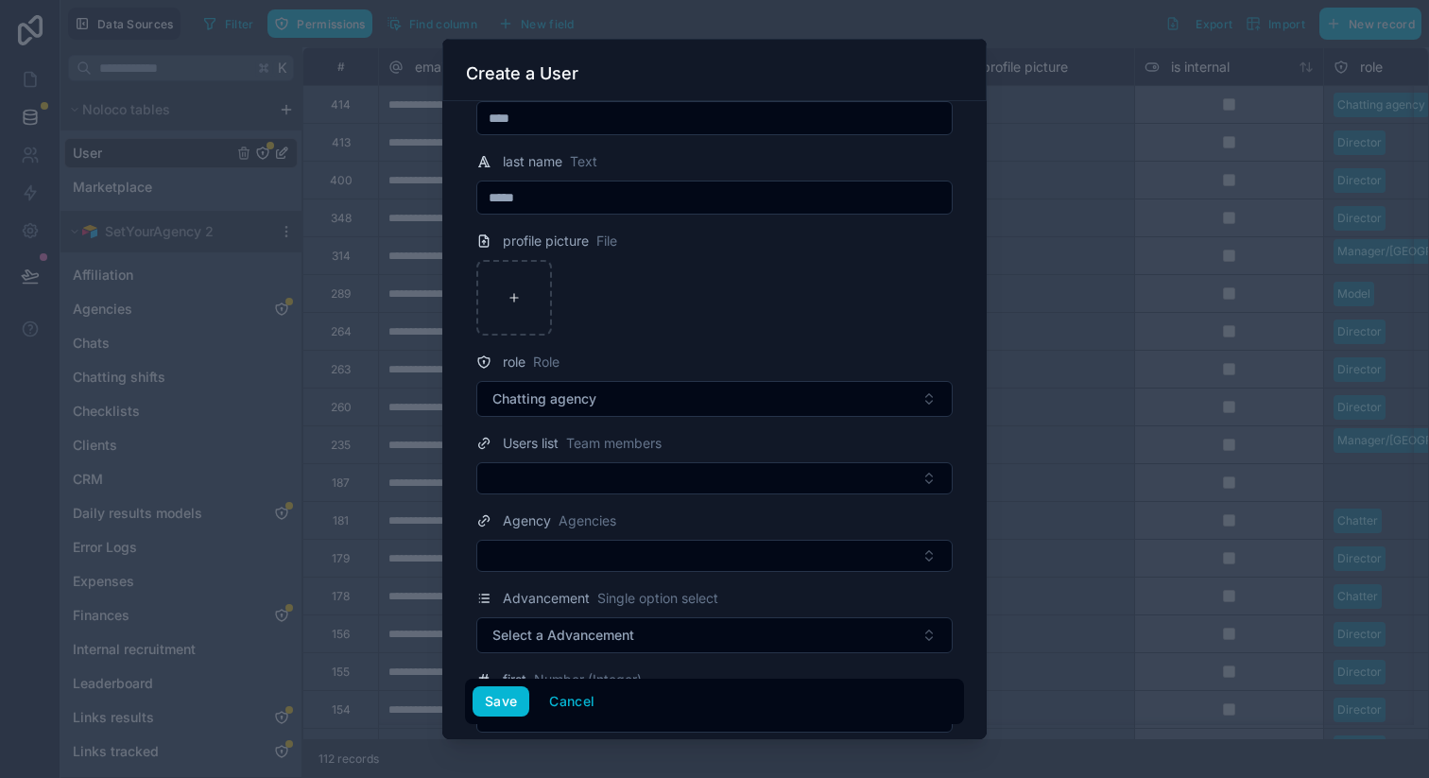
scroll to position [176, 0]
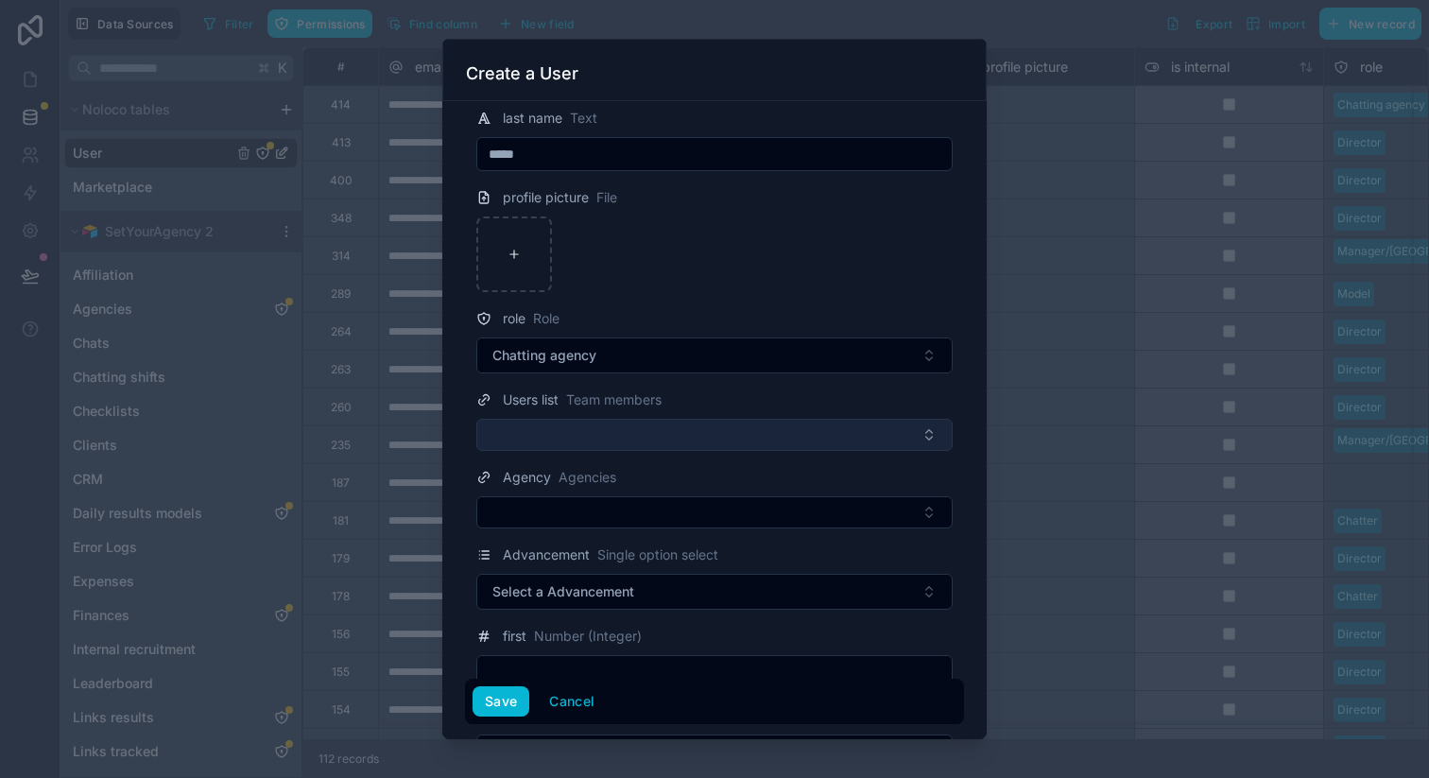
click at [583, 419] on button "Select Button" at bounding box center [714, 435] width 476 height 32
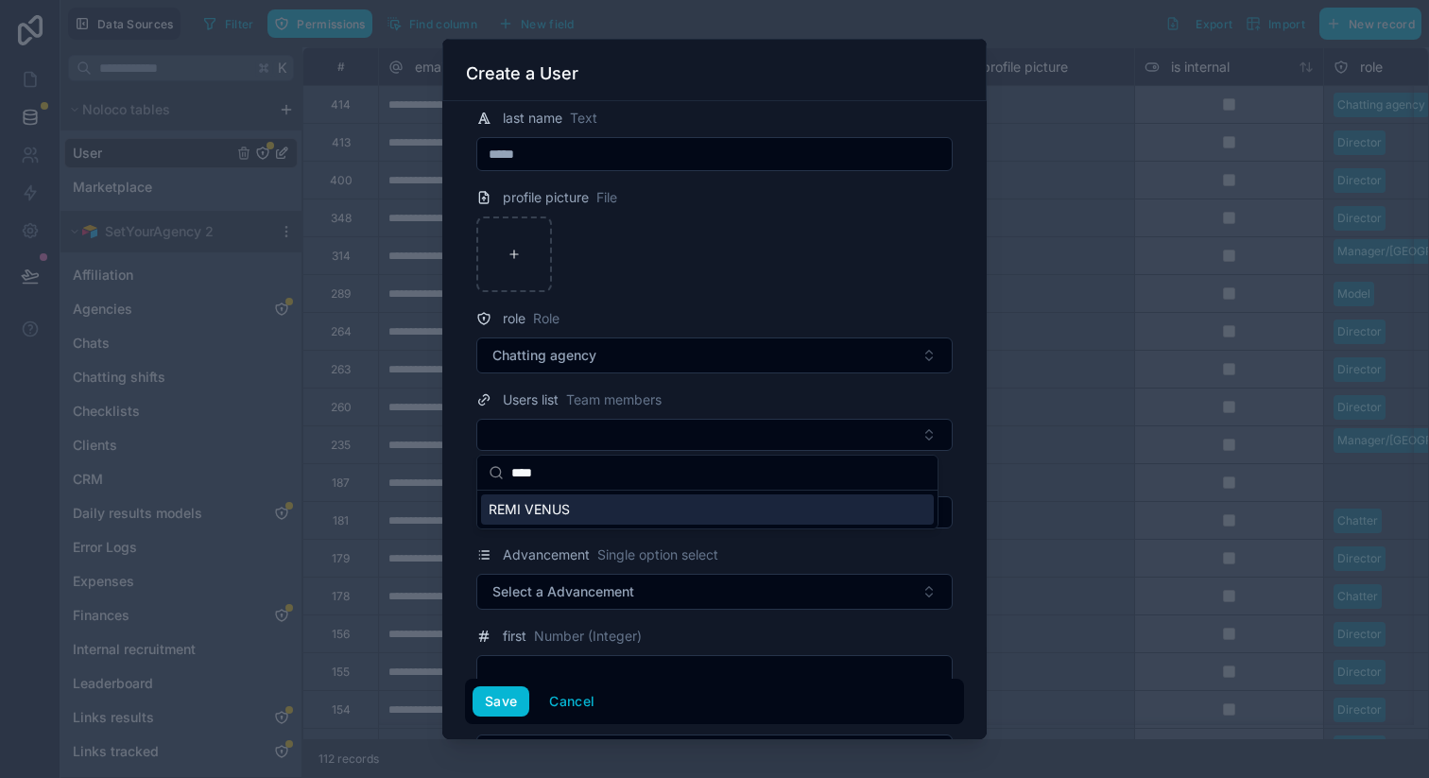
type input "****"
click at [557, 520] on div "REMI VENUS" at bounding box center [707, 509] width 453 height 30
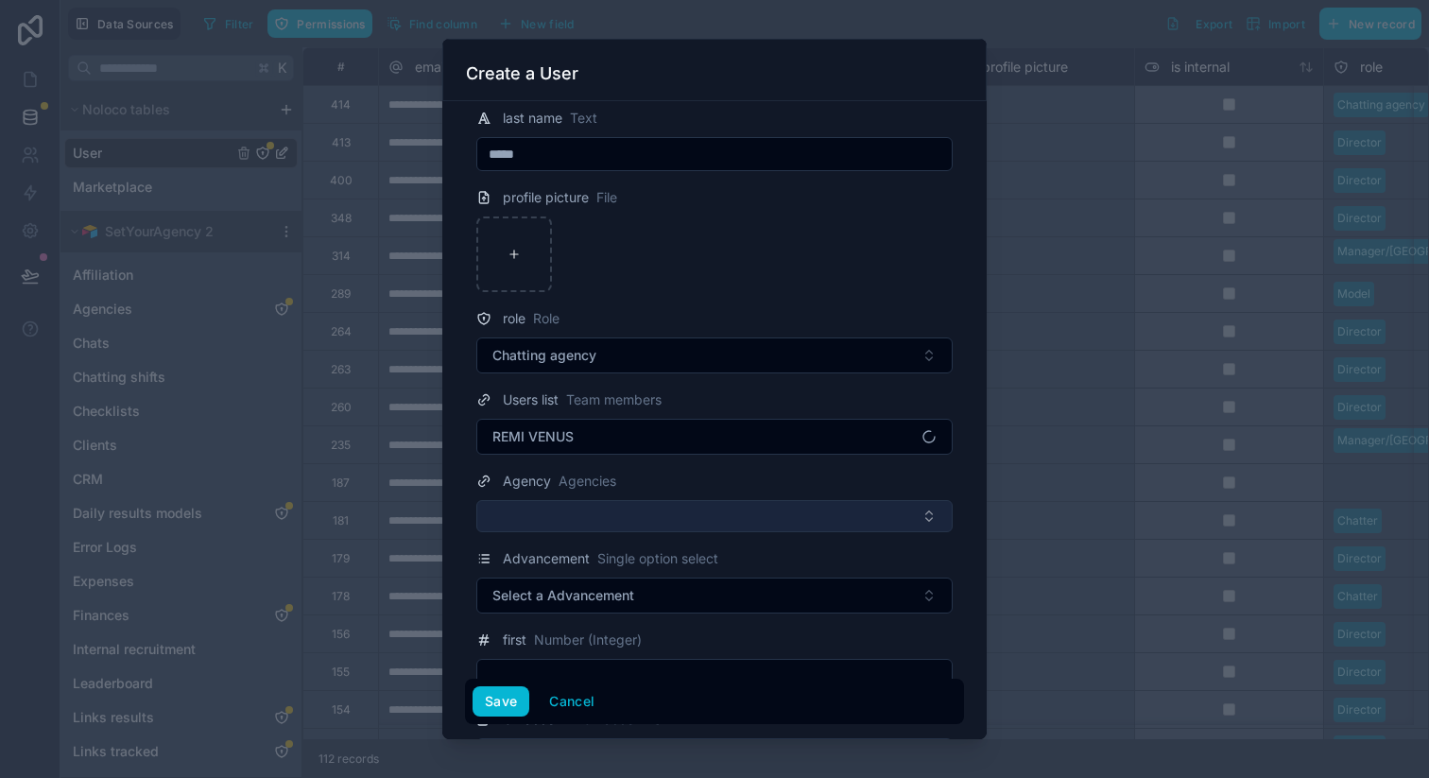
click at [675, 512] on button "Select Button" at bounding box center [714, 516] width 476 height 32
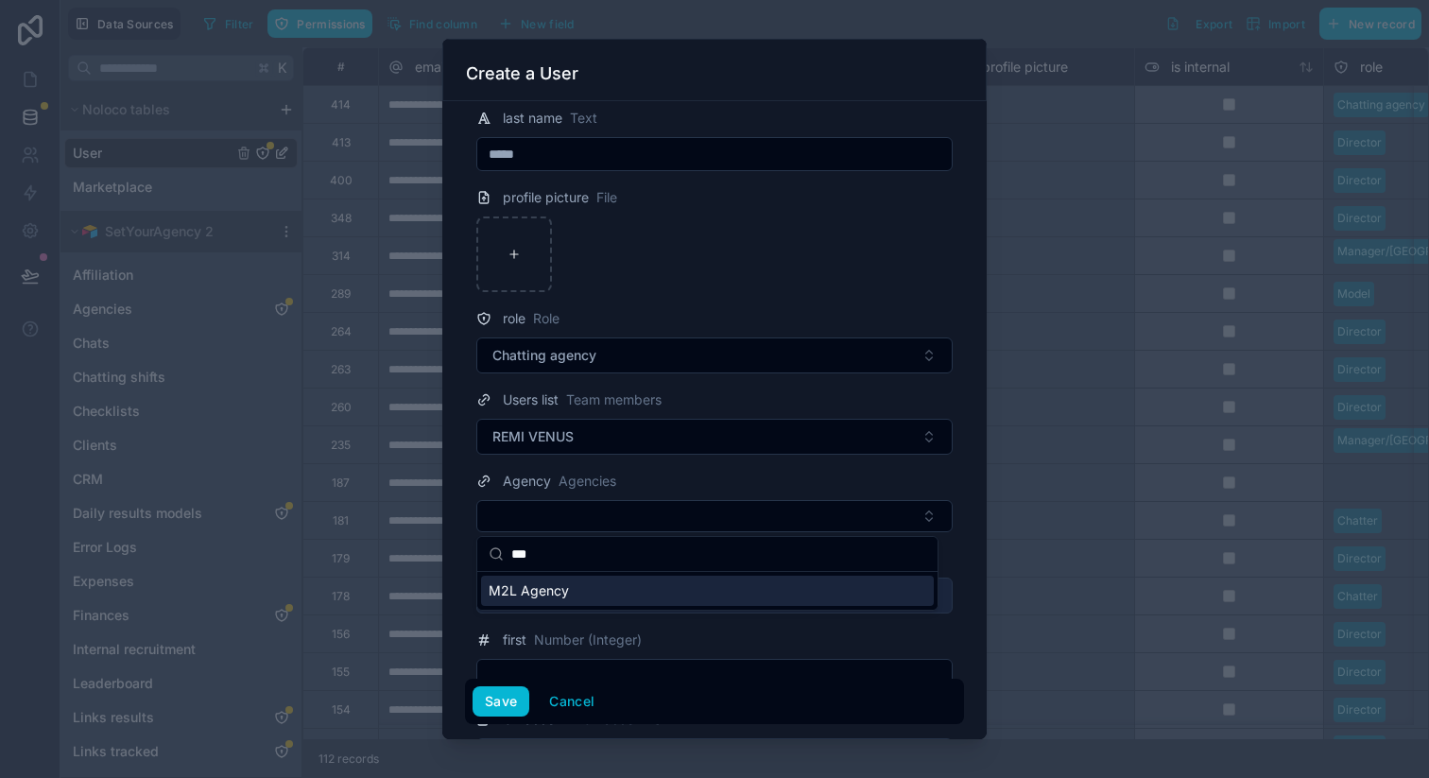
type input "***"
click at [576, 599] on div "M2L Agency" at bounding box center [707, 591] width 453 height 30
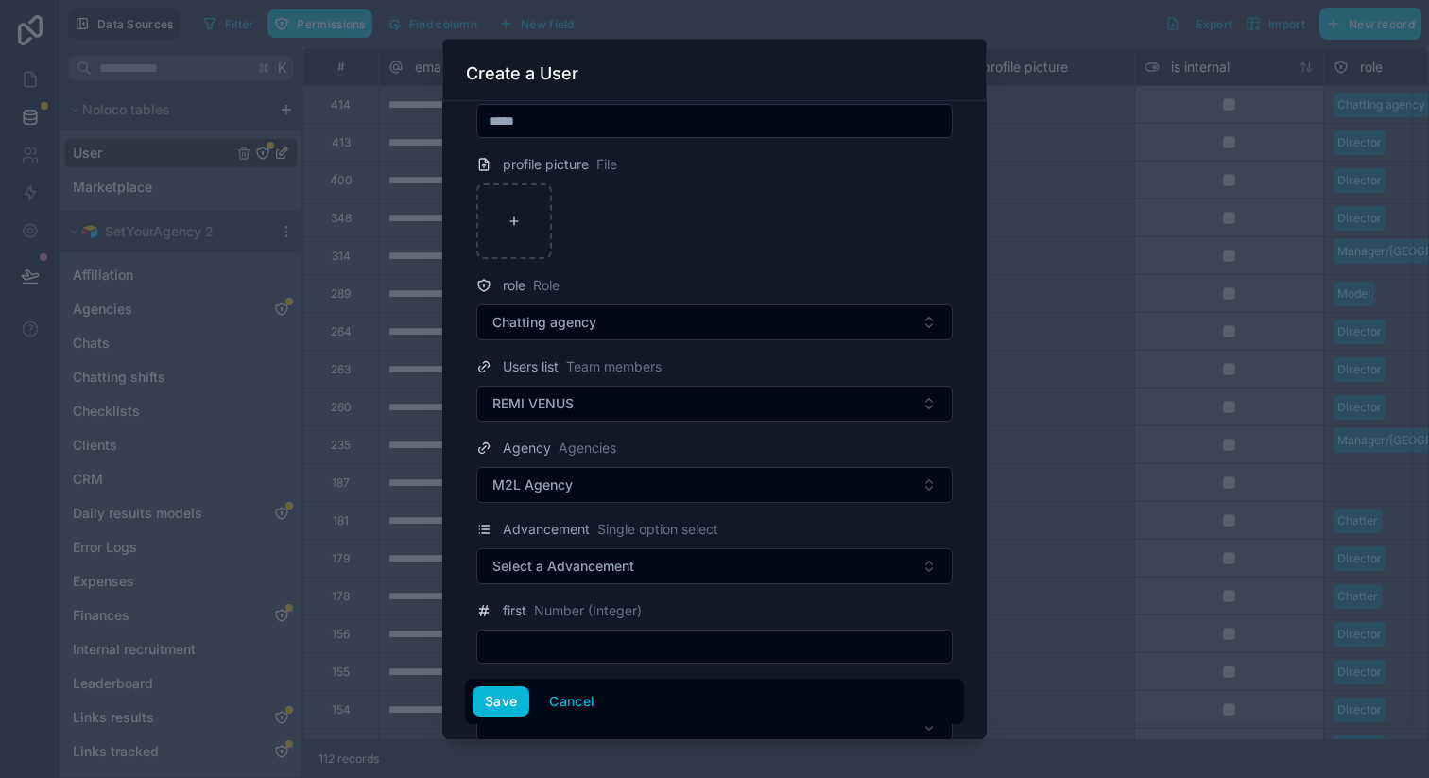
scroll to position [228, 0]
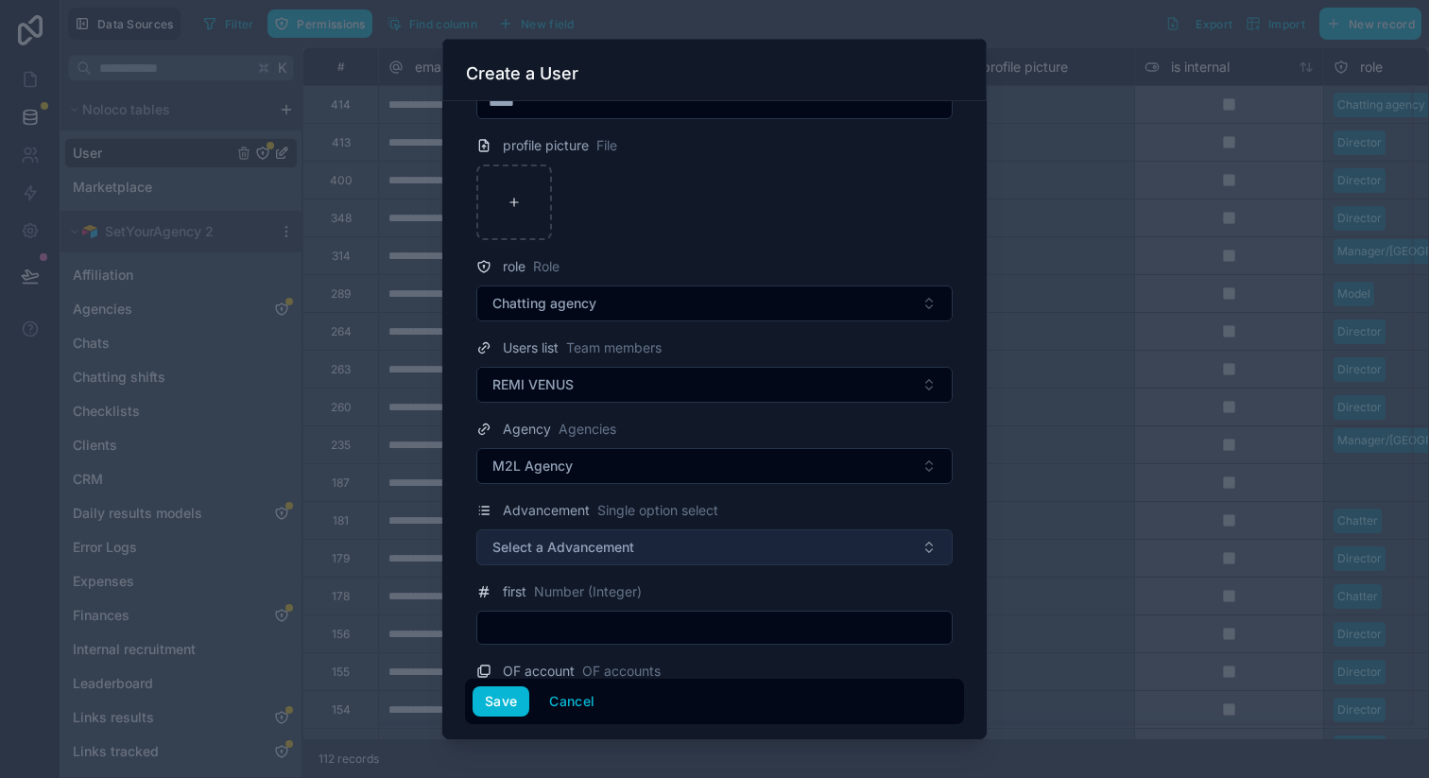
click at [689, 555] on button "Select a Advancement" at bounding box center [714, 547] width 476 height 36
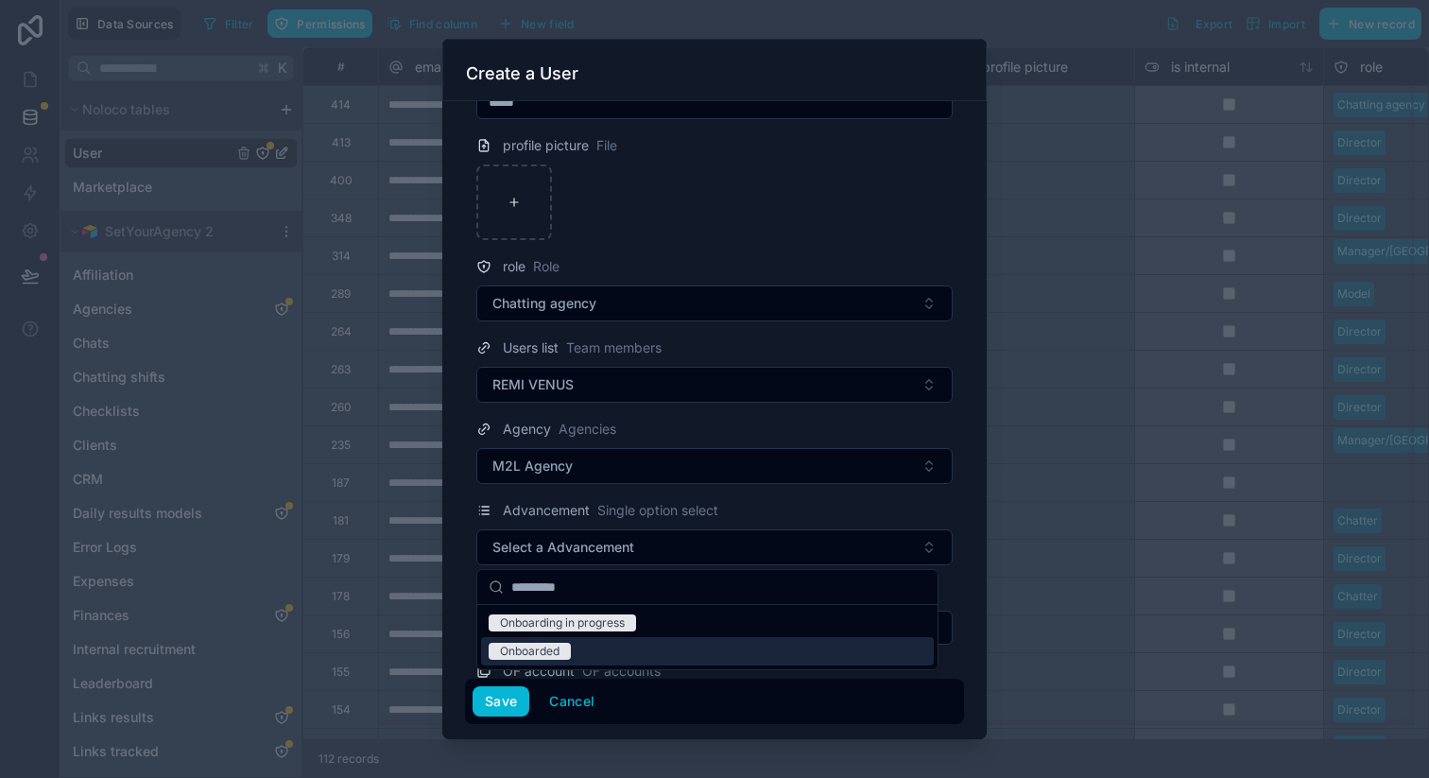
click at [582, 659] on div "Onboarded" at bounding box center [707, 651] width 453 height 28
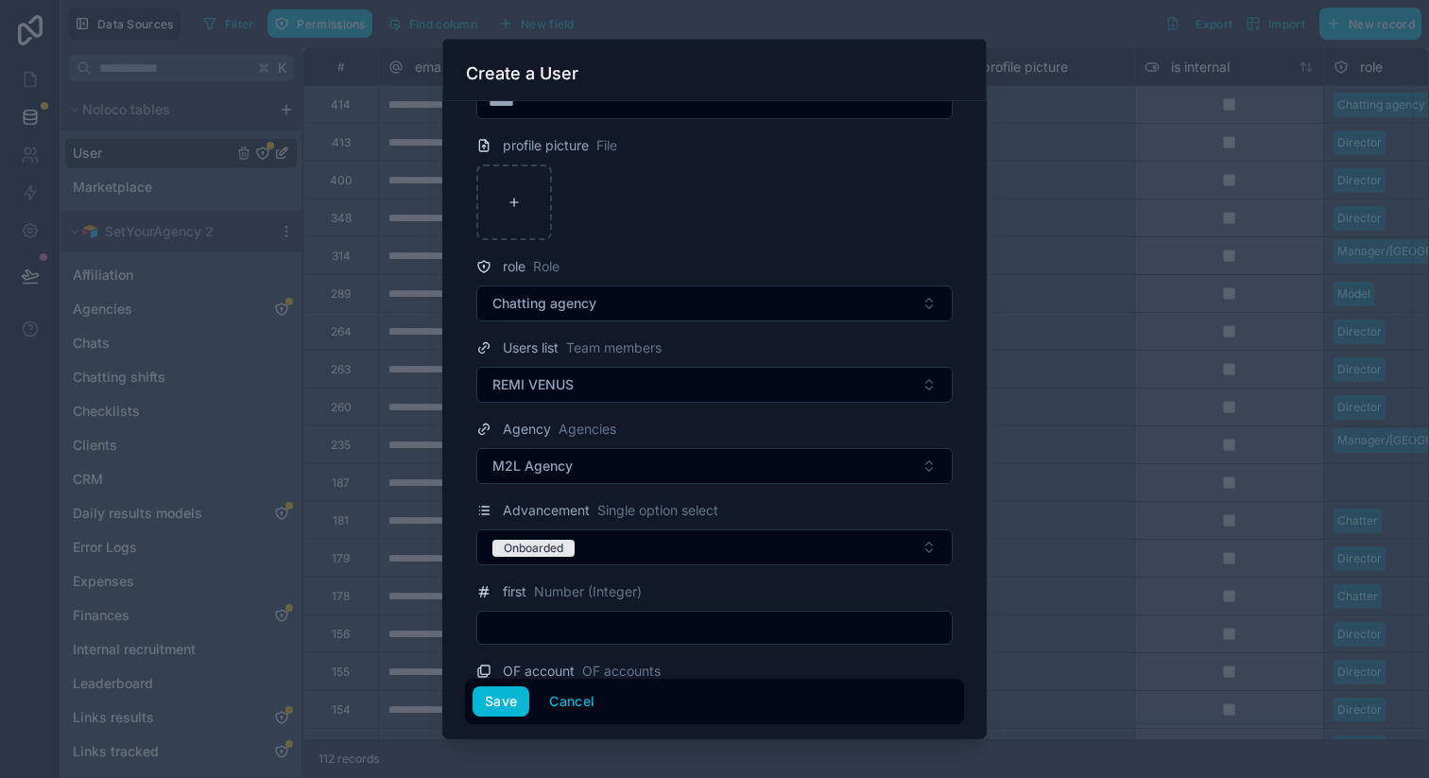
scroll to position [285, 0]
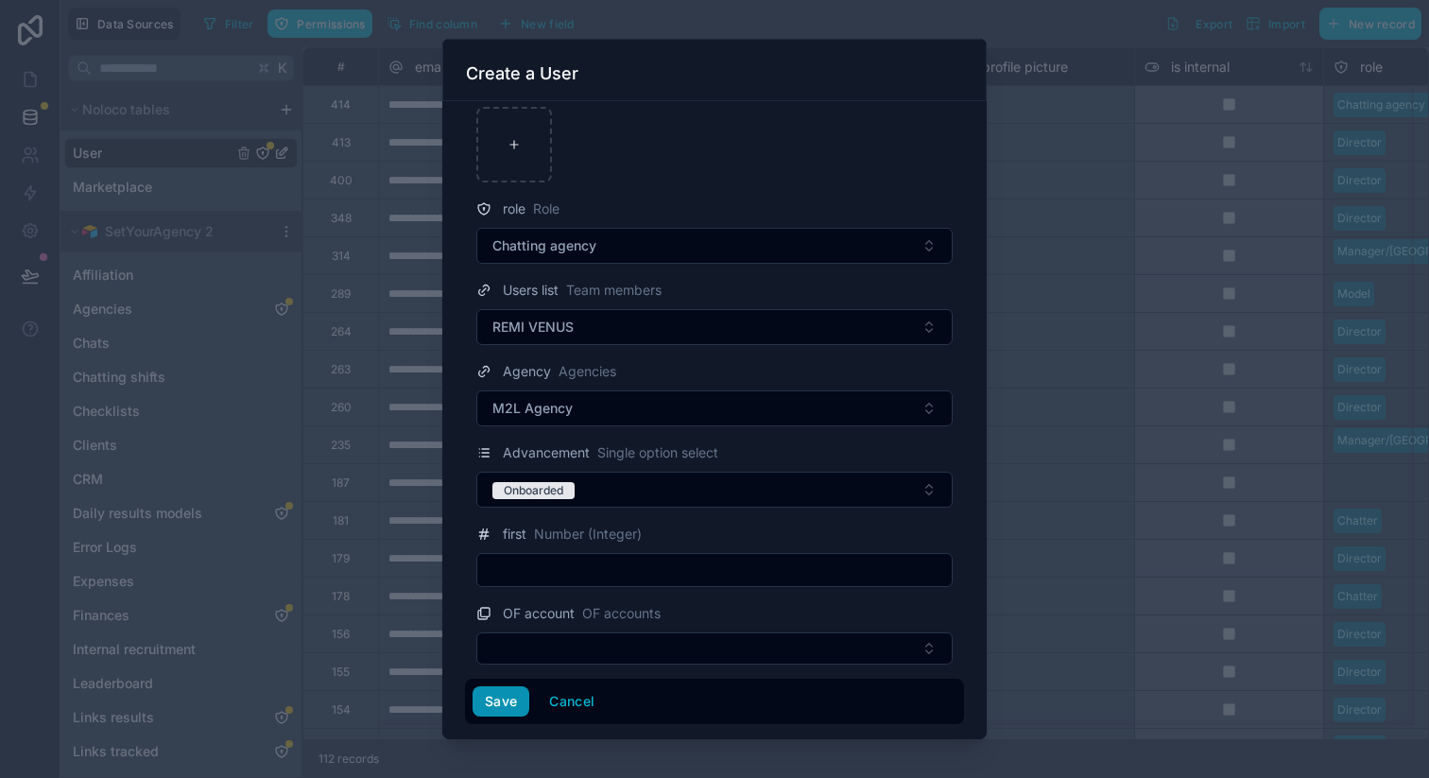
click at [495, 709] on button "Save" at bounding box center [501, 701] width 57 height 30
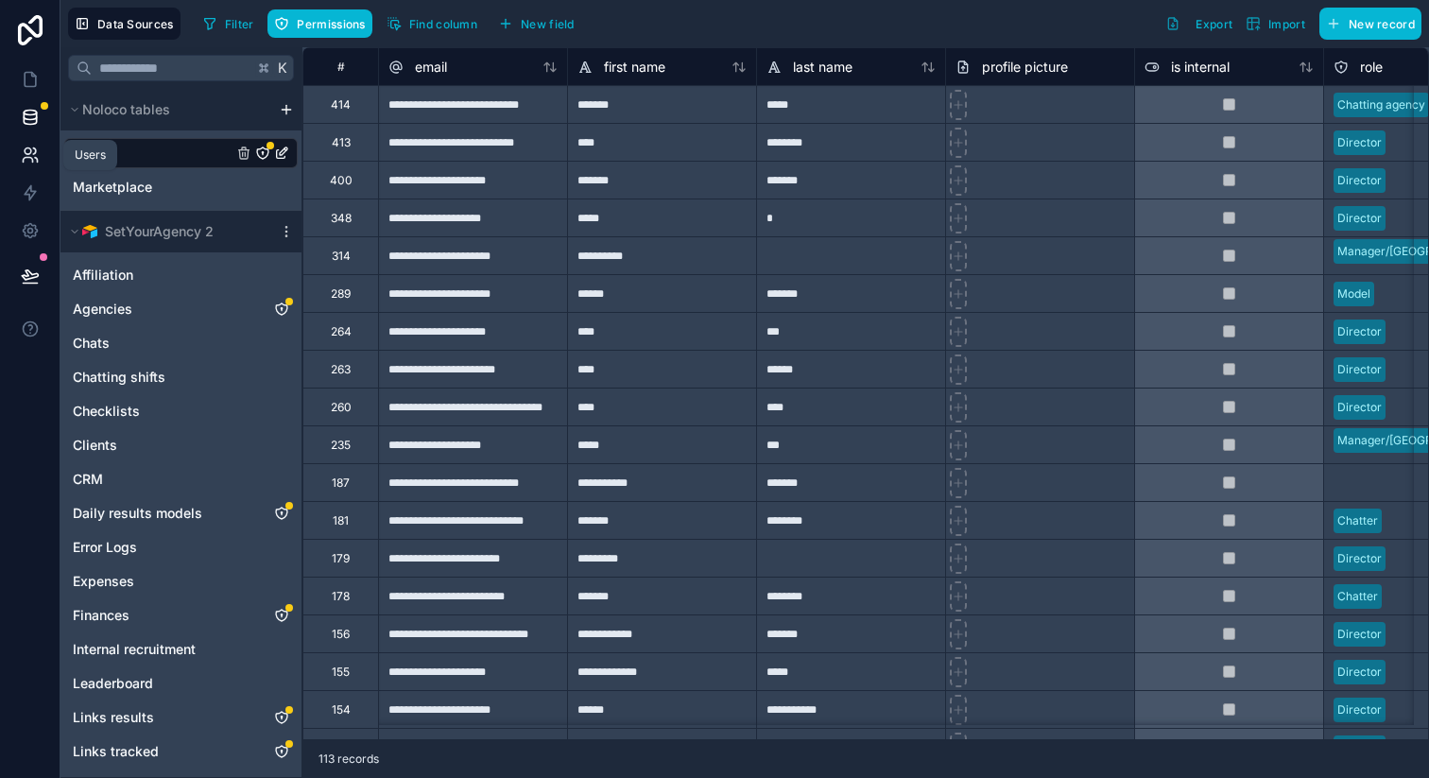
click at [29, 151] on icon at bounding box center [28, 151] width 7 height 7
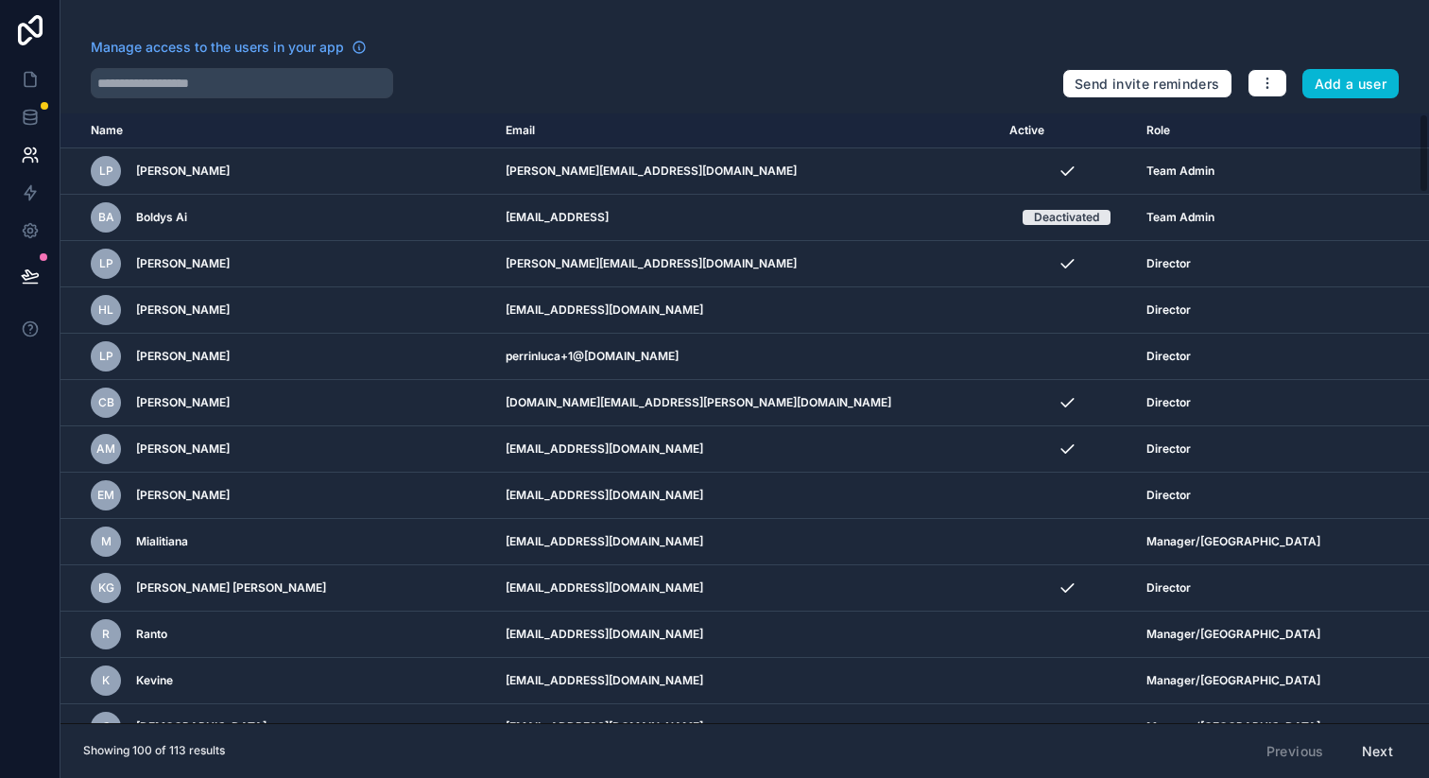
click at [1390, 753] on button "Next" at bounding box center [1378, 751] width 58 height 32
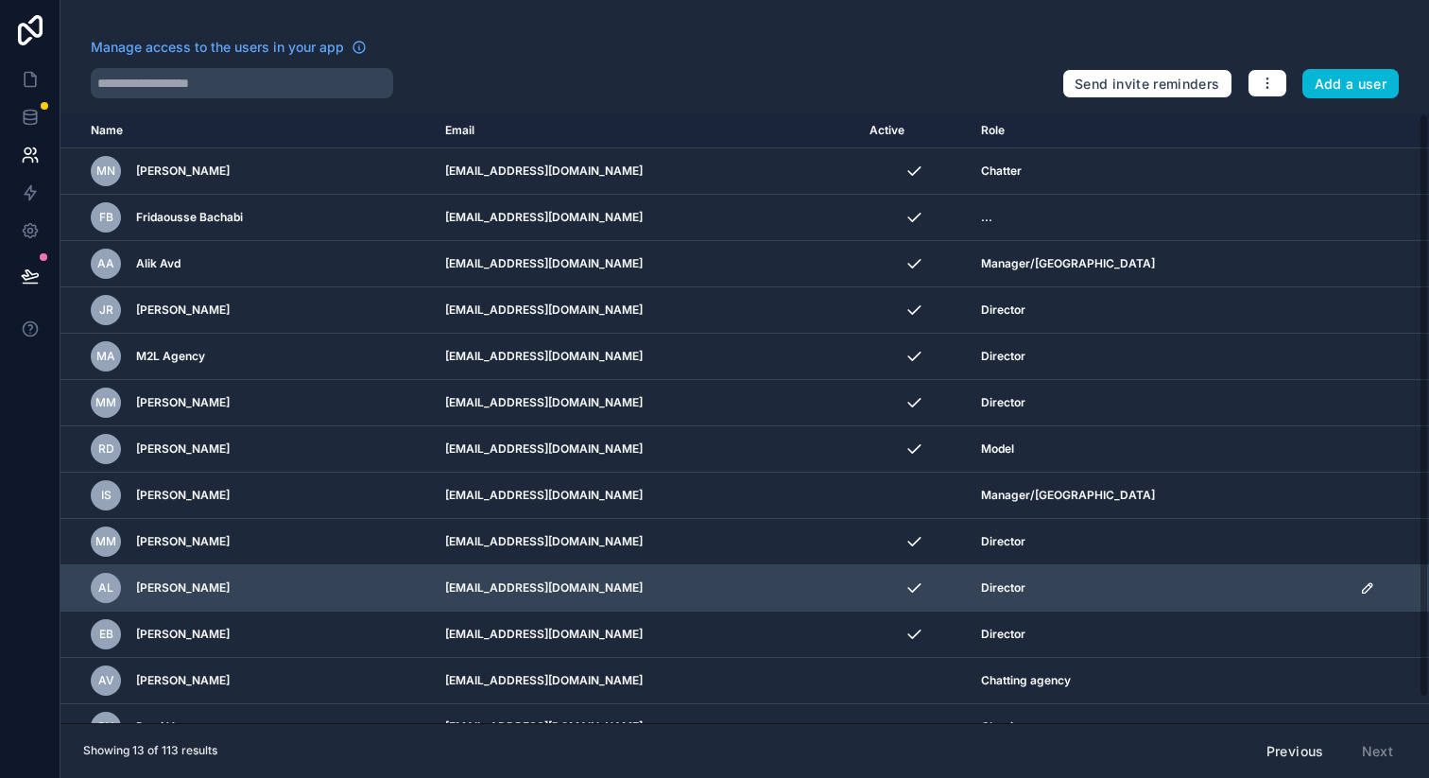
scroll to position [26, 0]
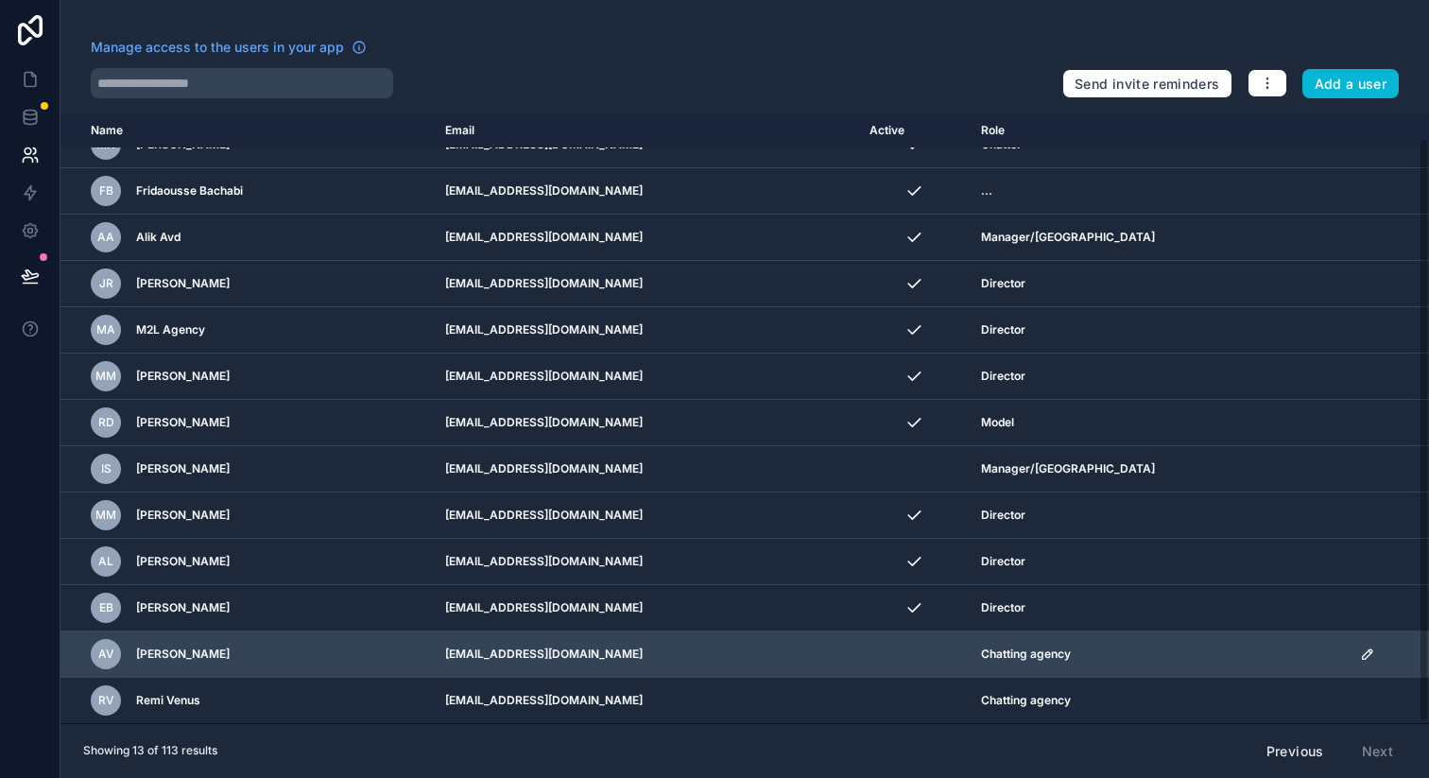
click at [1363, 650] on icon "scrollable content" at bounding box center [1367, 653] width 9 height 9
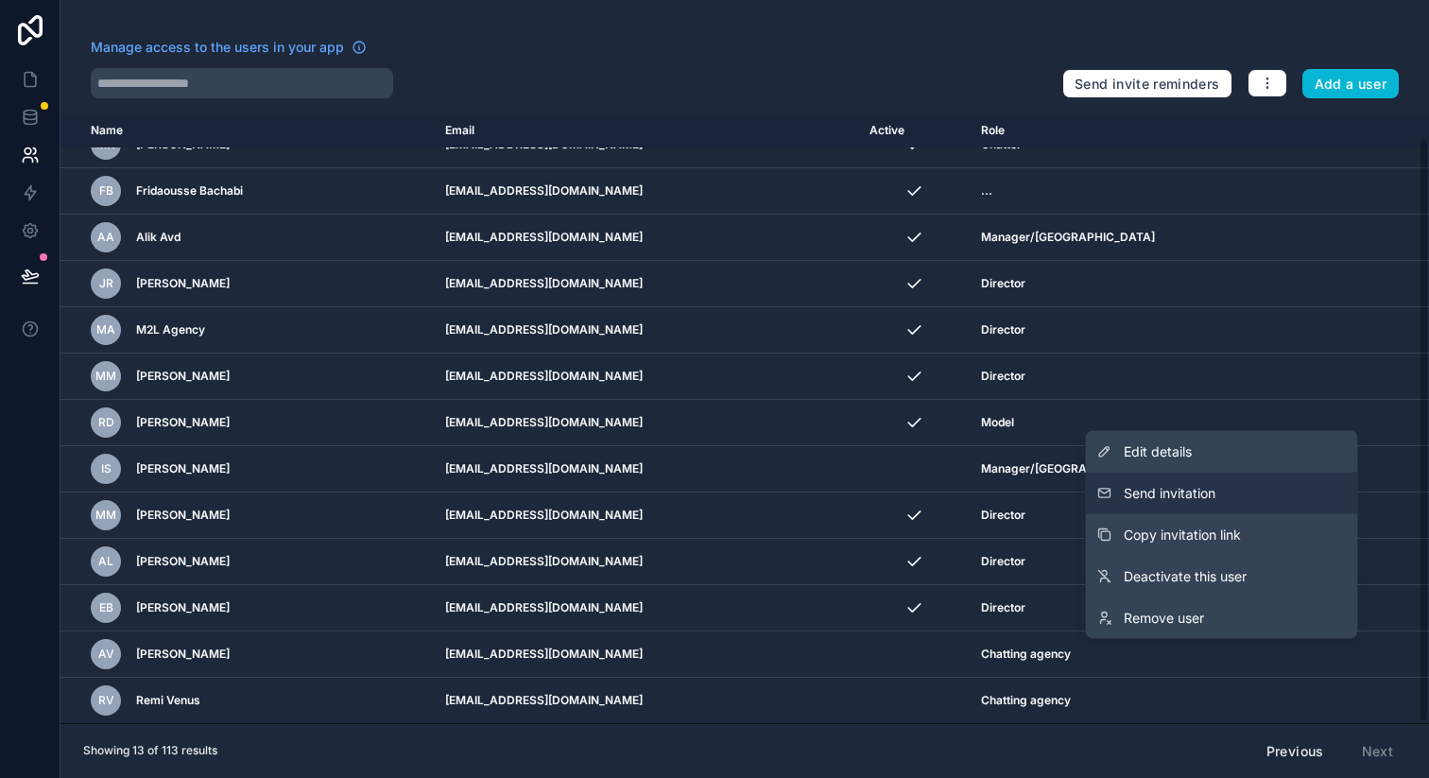
click at [1249, 506] on button "Send invitation" at bounding box center [1222, 494] width 272 height 42
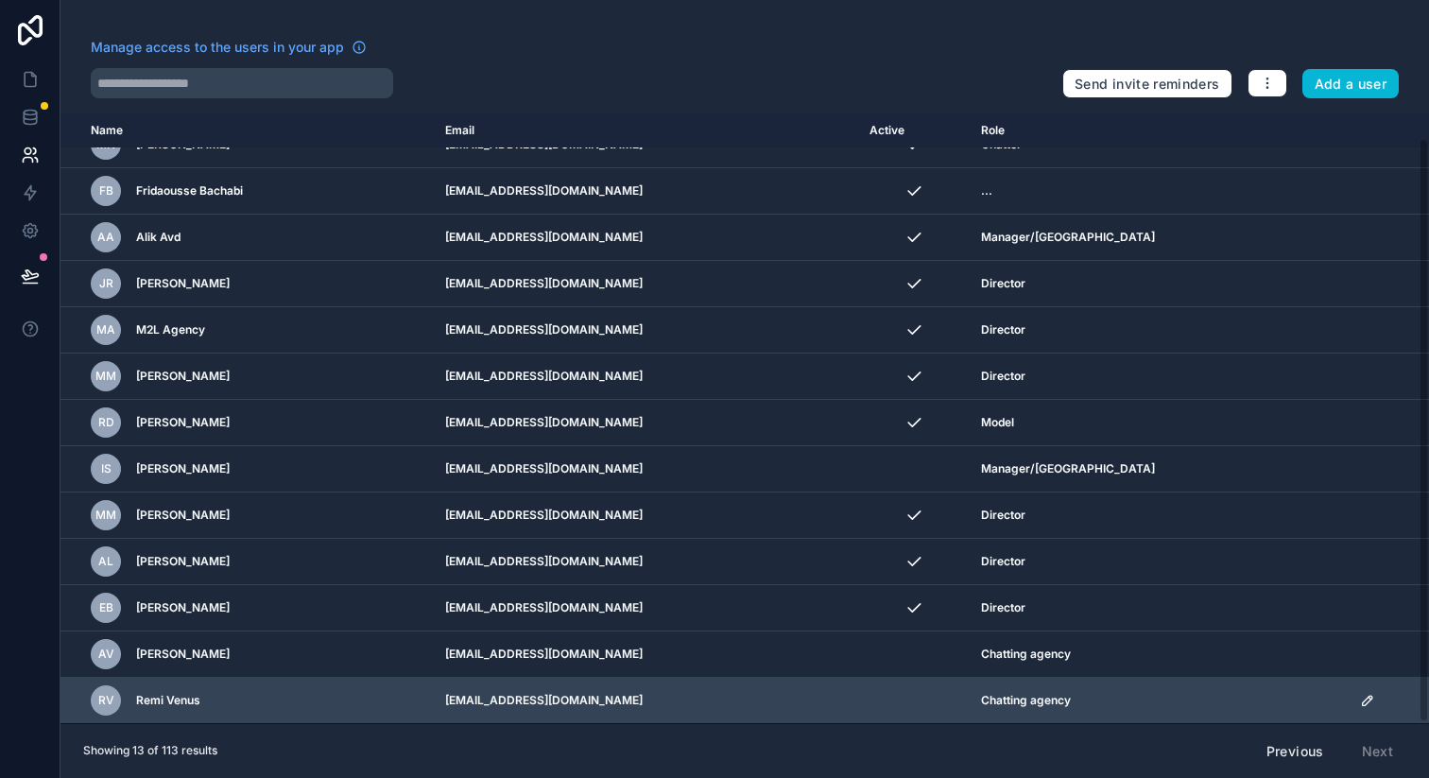
click at [1360, 695] on icon "scrollable content" at bounding box center [1367, 700] width 15 height 15
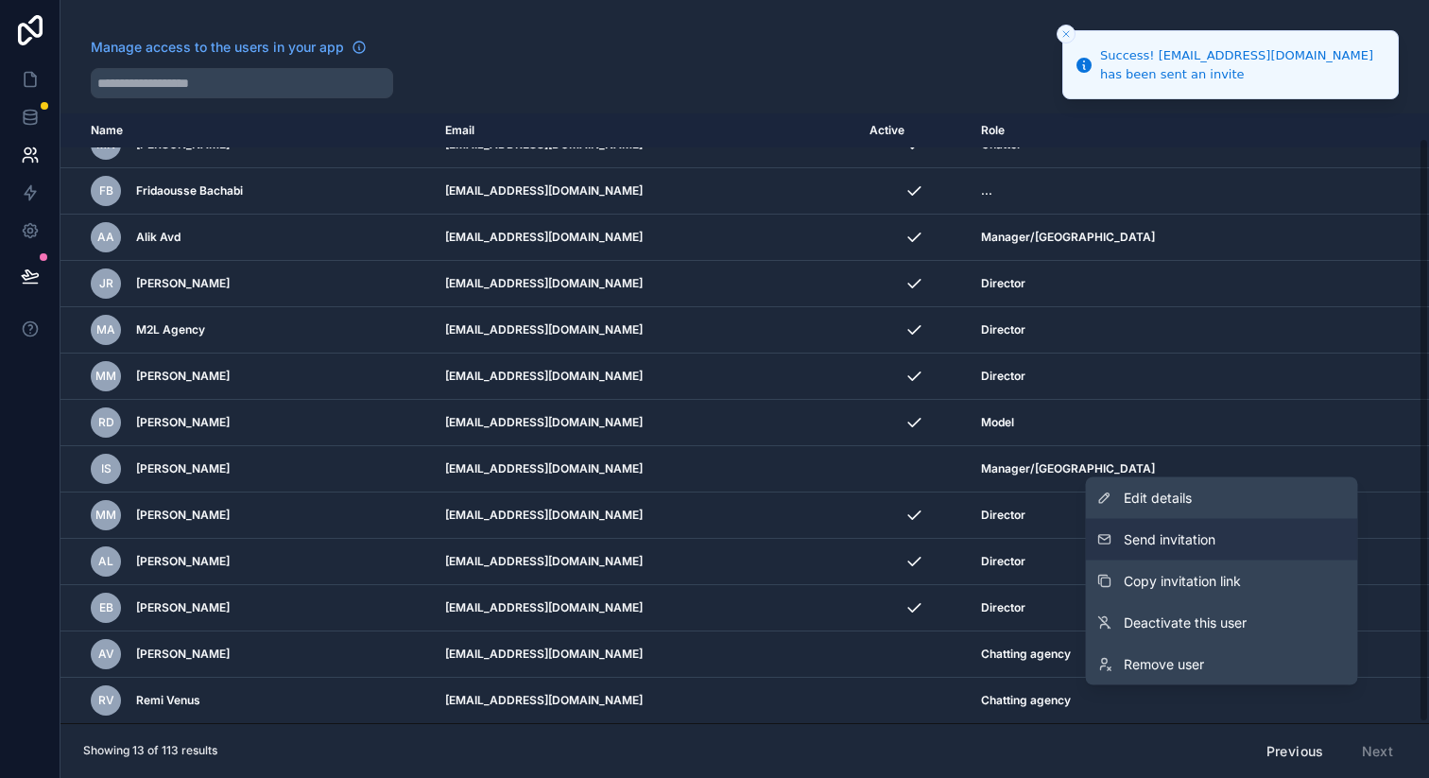
click at [1286, 535] on button "Send invitation" at bounding box center [1222, 540] width 272 height 42
